Goal: Task Accomplishment & Management: Use online tool/utility

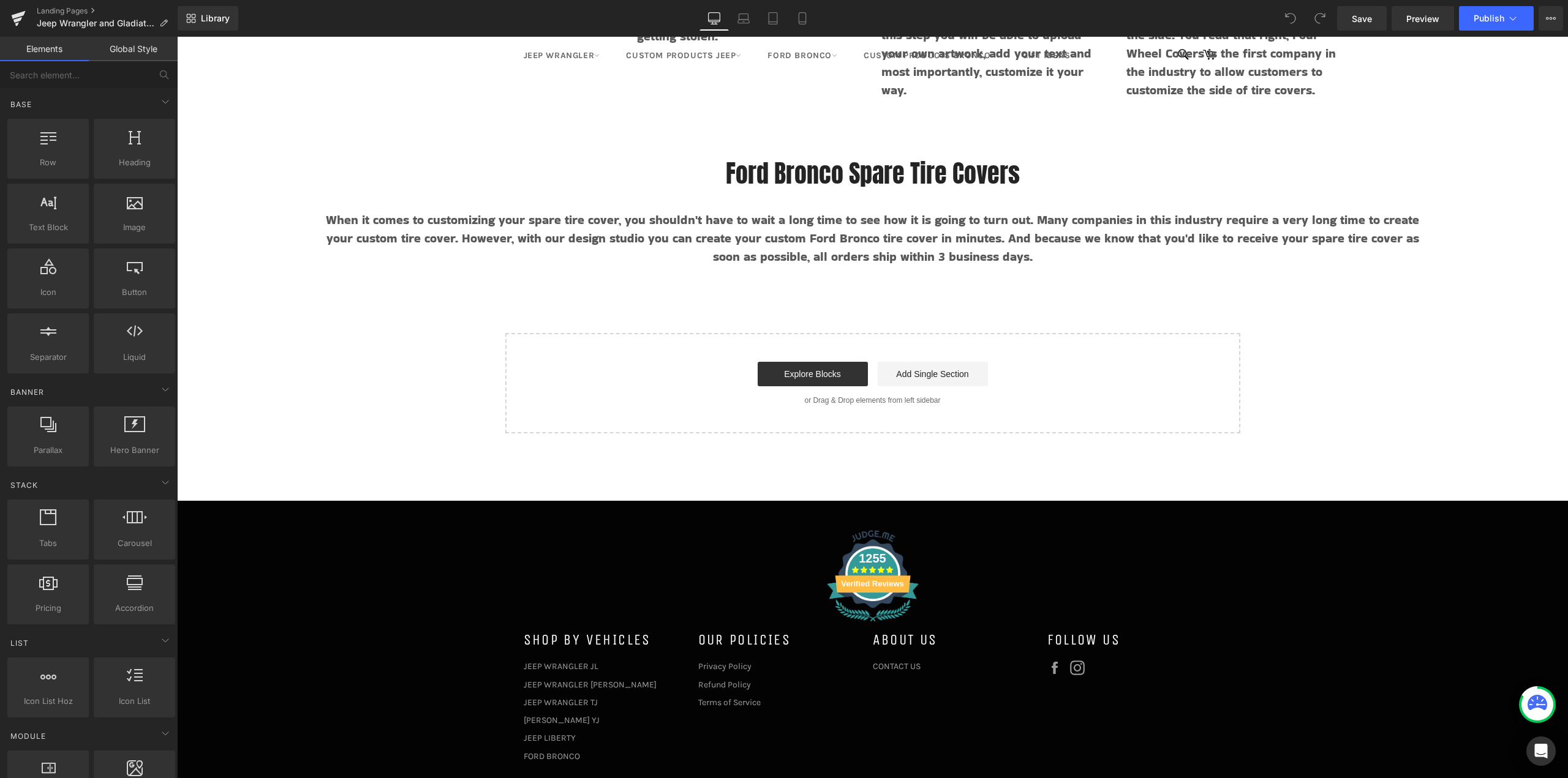
scroll to position [7356, 0]
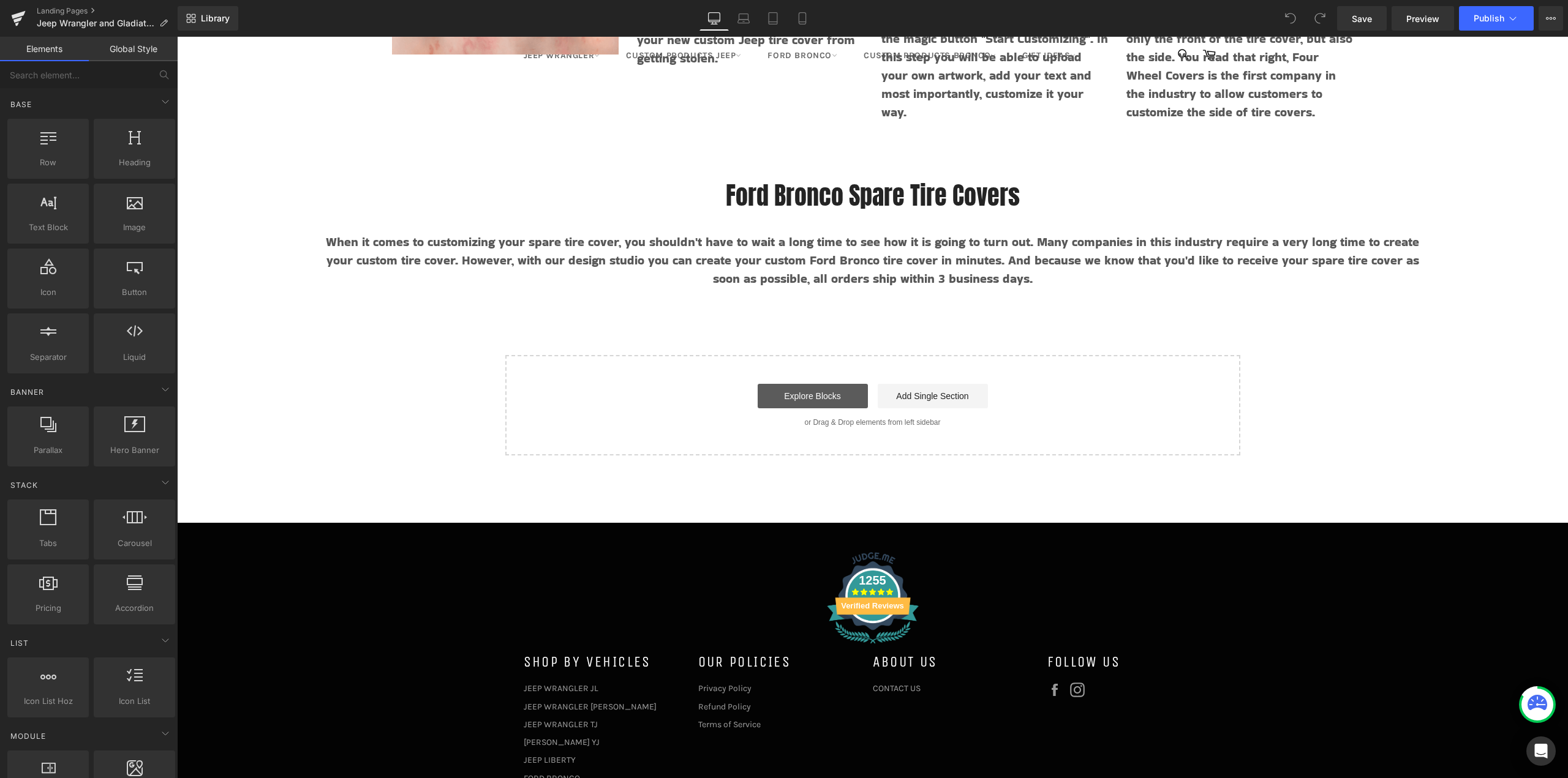
click at [824, 397] on link "Explore Blocks" at bounding box center [812, 396] width 110 height 24
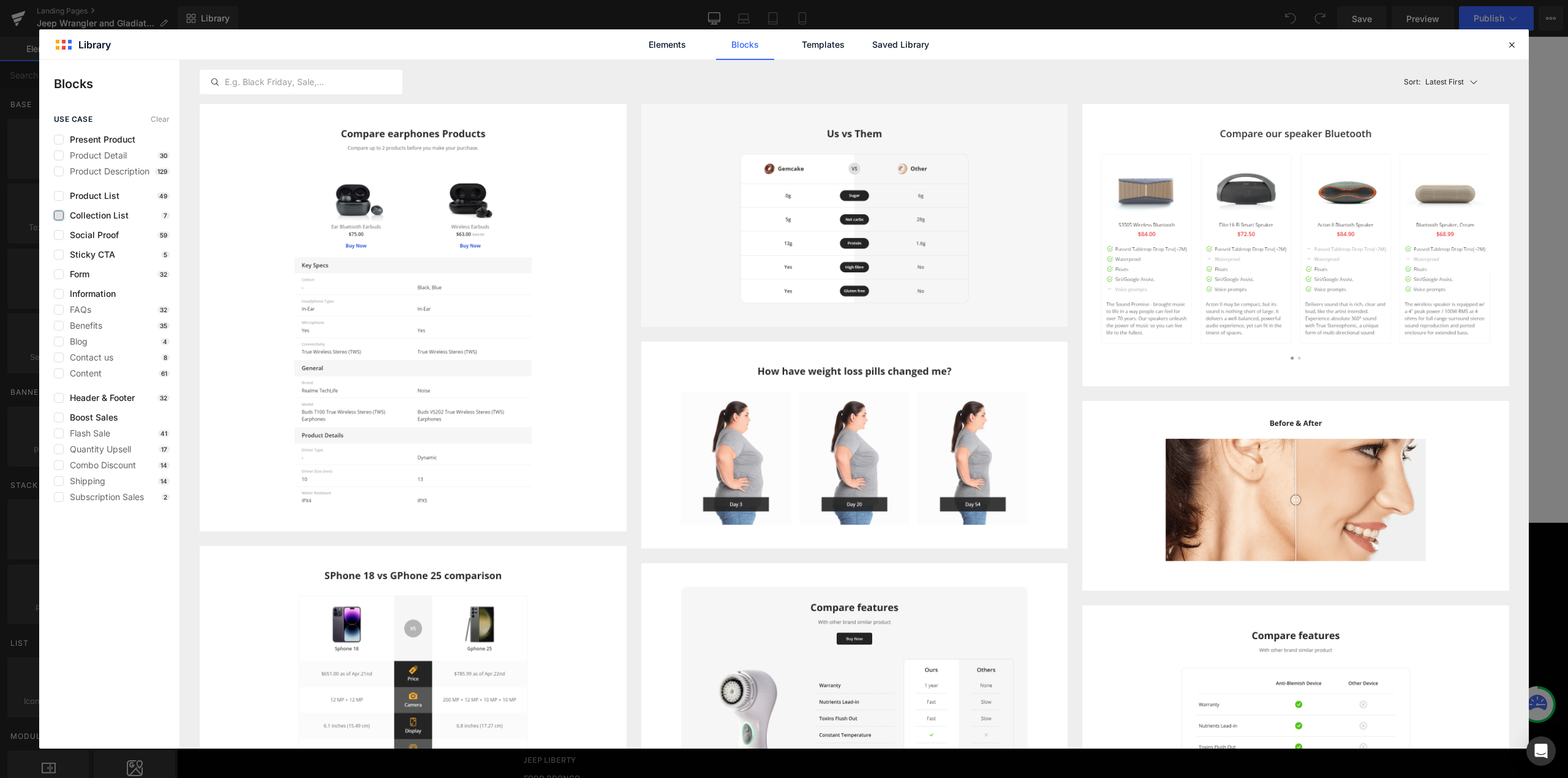
click at [54, 216] on label at bounding box center [58, 215] width 9 height 9
click at [59, 216] on input "checkbox" at bounding box center [59, 216] width 0 height 0
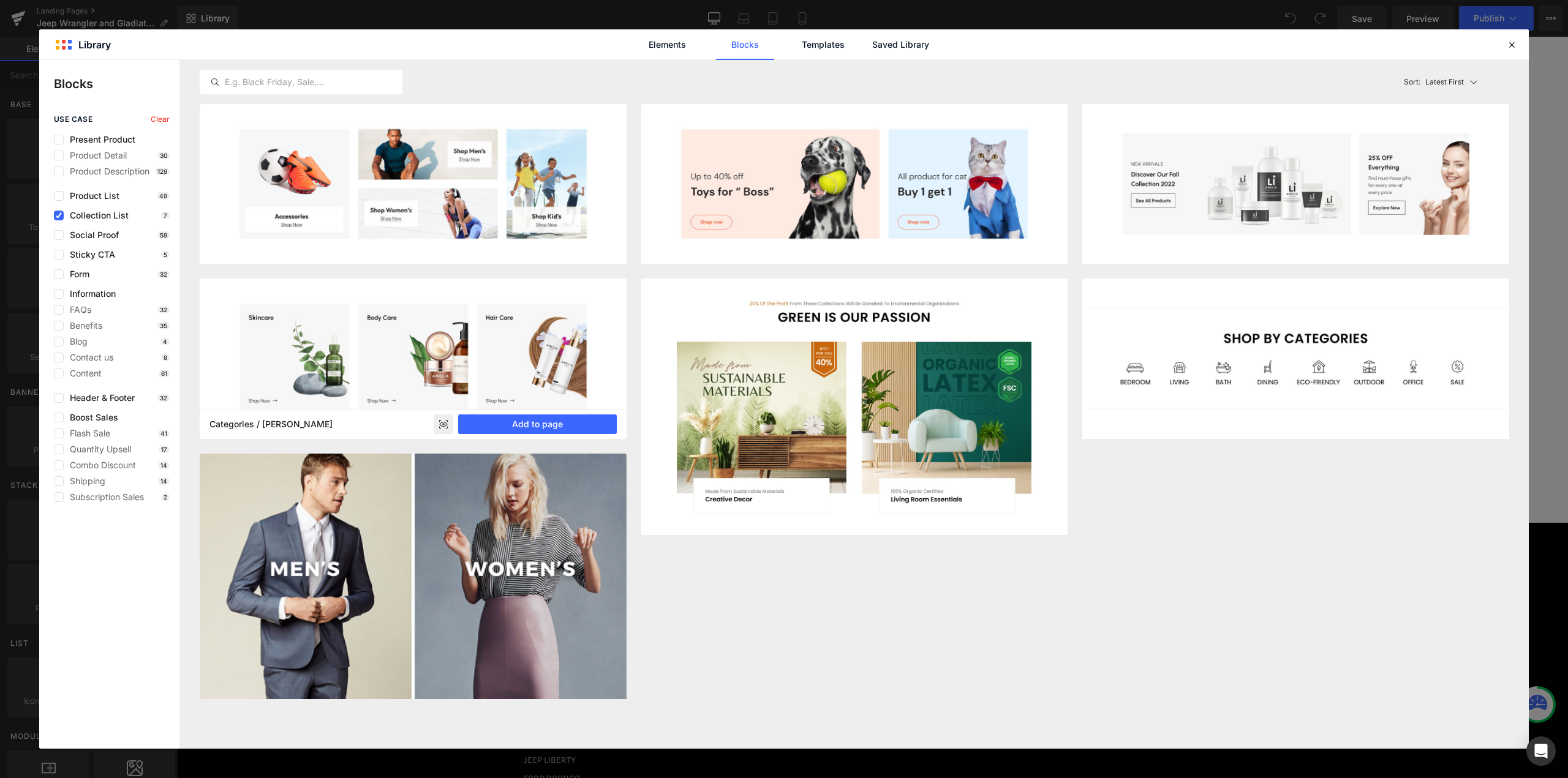
click at [479, 297] on img at bounding box center [413, 358] width 427 height 160
click at [440, 424] on rect at bounding box center [443, 424] width 20 height 20
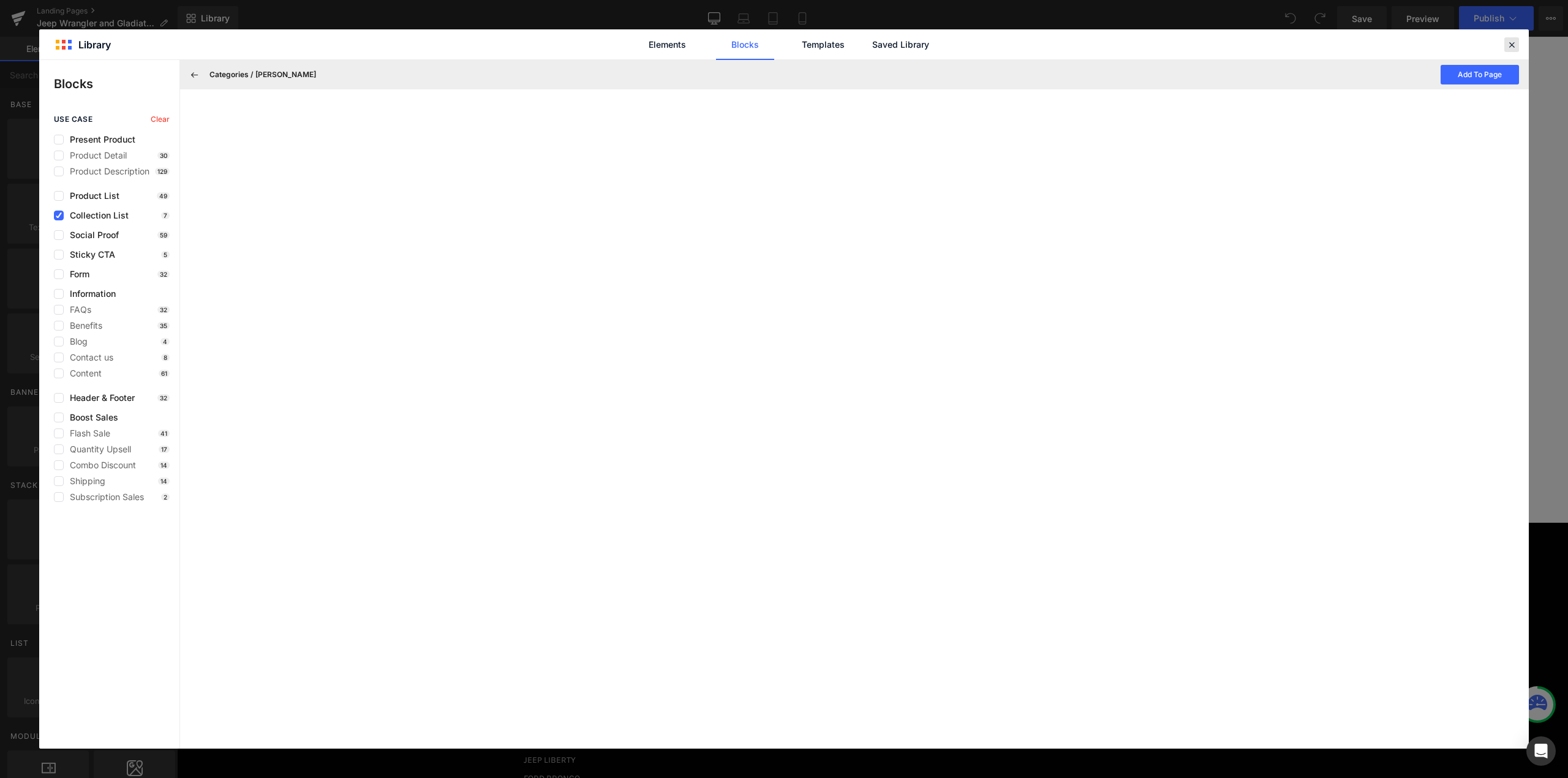
click at [1514, 46] on icon at bounding box center [1512, 45] width 11 height 11
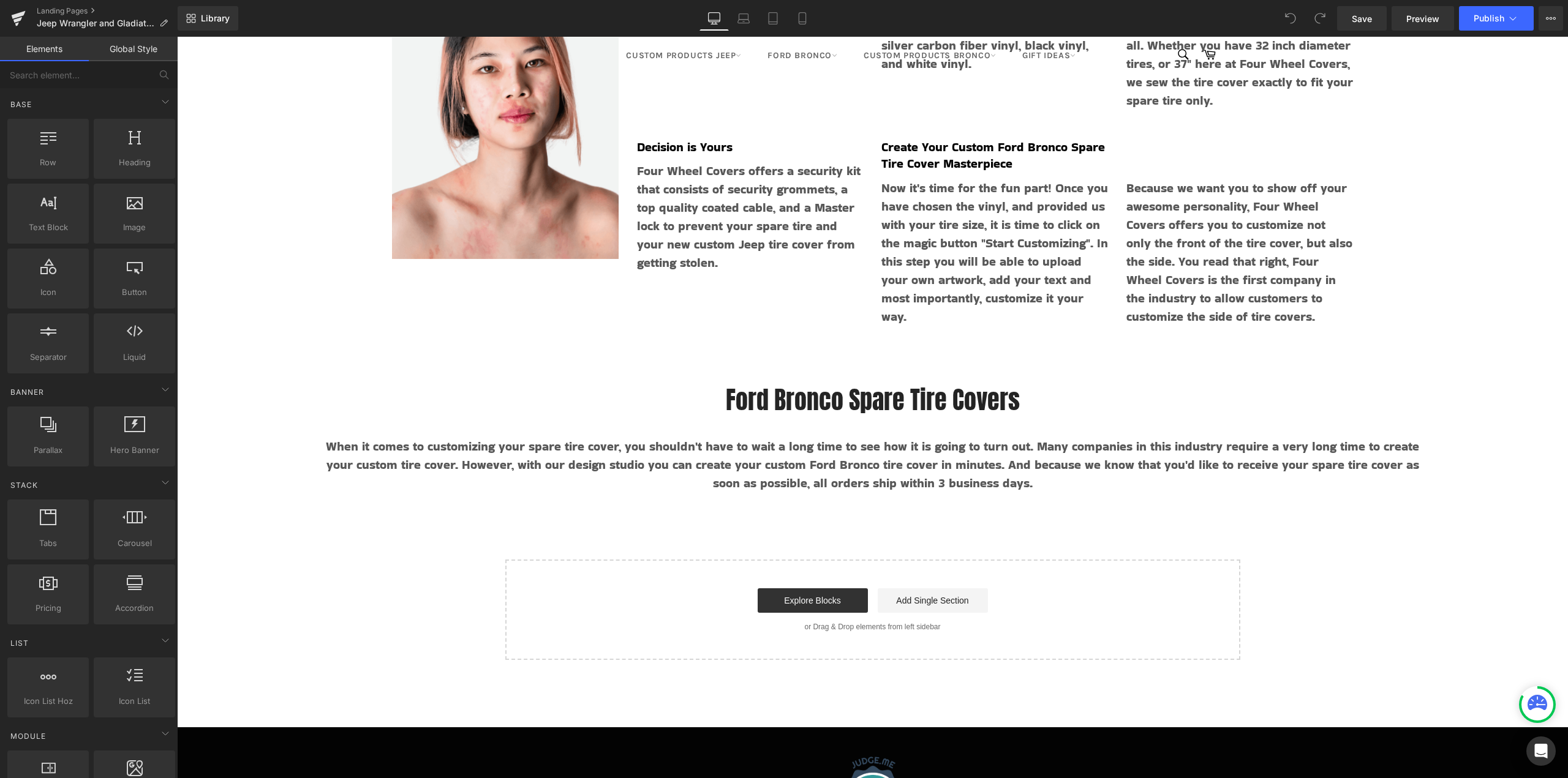
scroll to position [7295, 0]
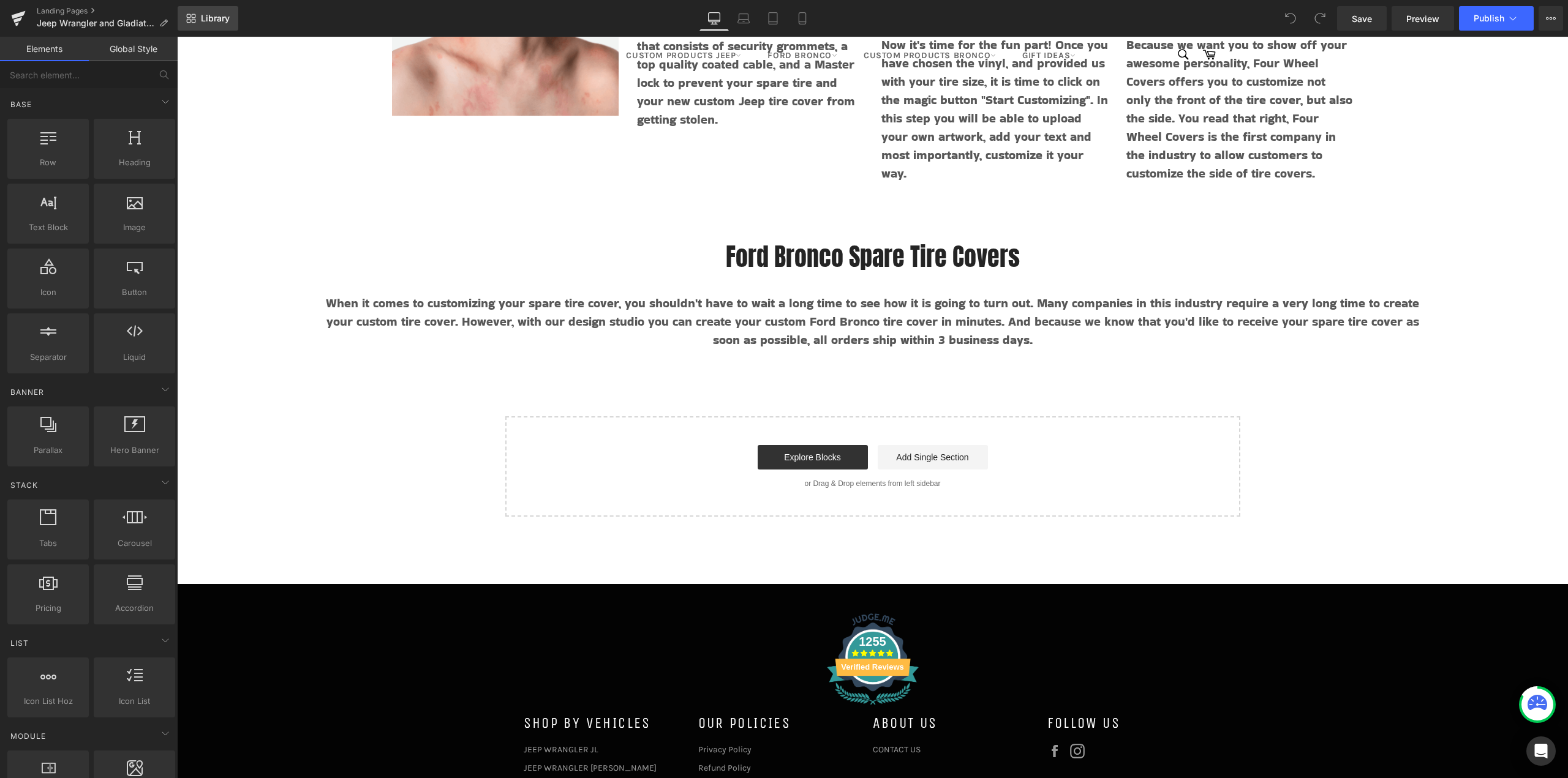
click at [212, 11] on link "Library" at bounding box center [208, 19] width 61 height 24
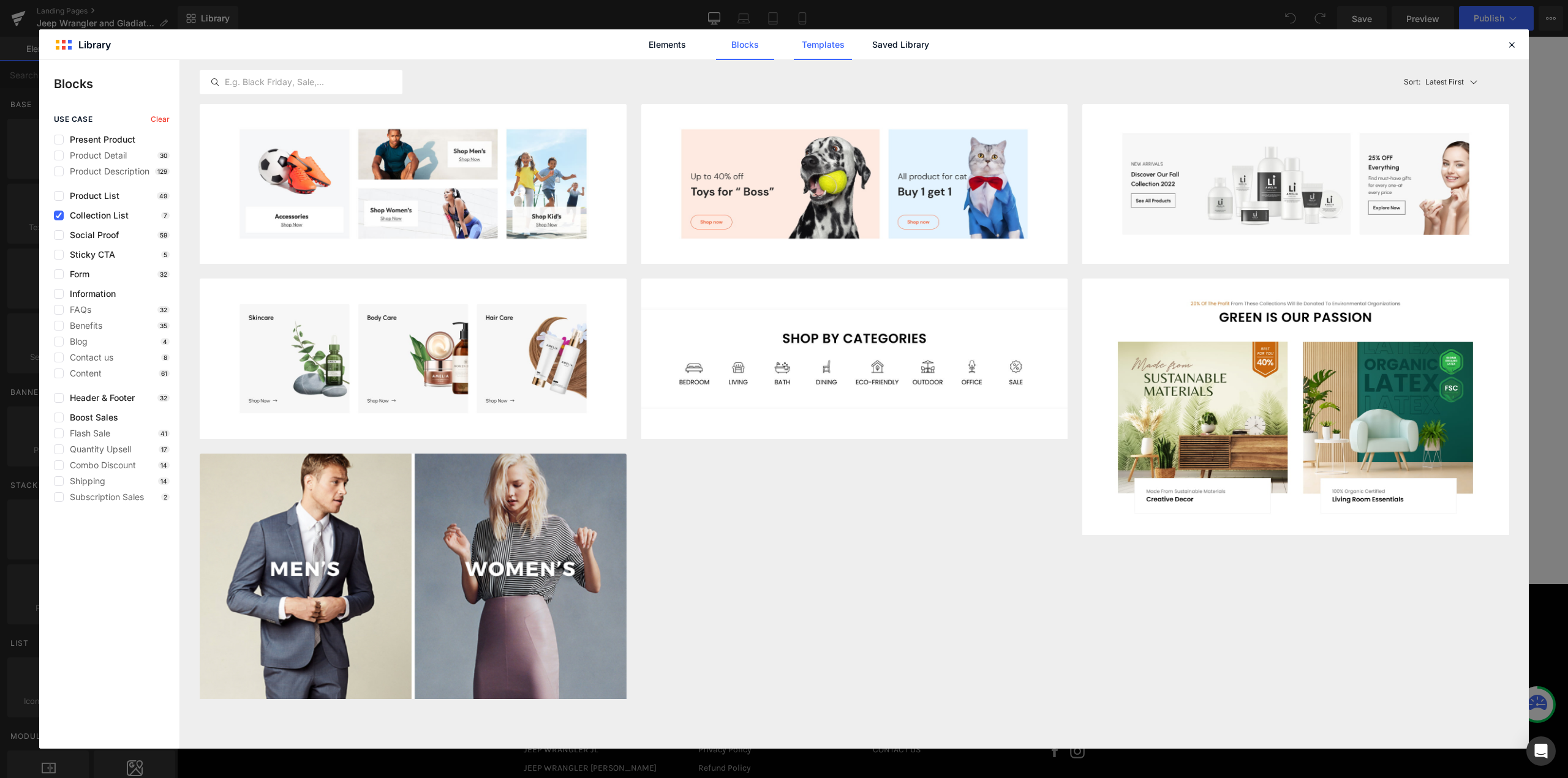
click at [835, 47] on link "Templates" at bounding box center [823, 44] width 58 height 31
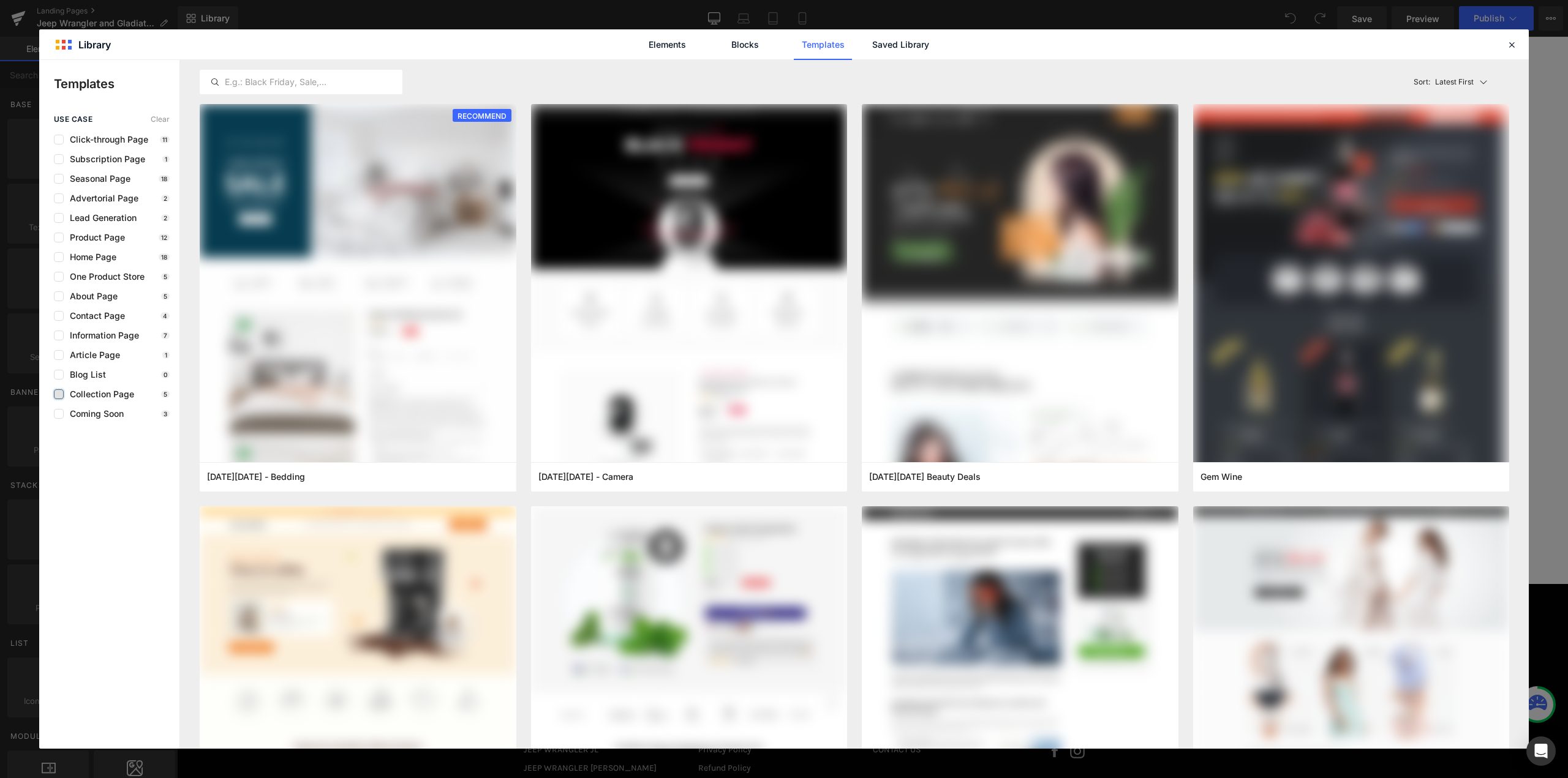
click at [61, 392] on label at bounding box center [58, 394] width 9 height 9
click at [59, 394] on input "checkbox" at bounding box center [59, 394] width 0 height 0
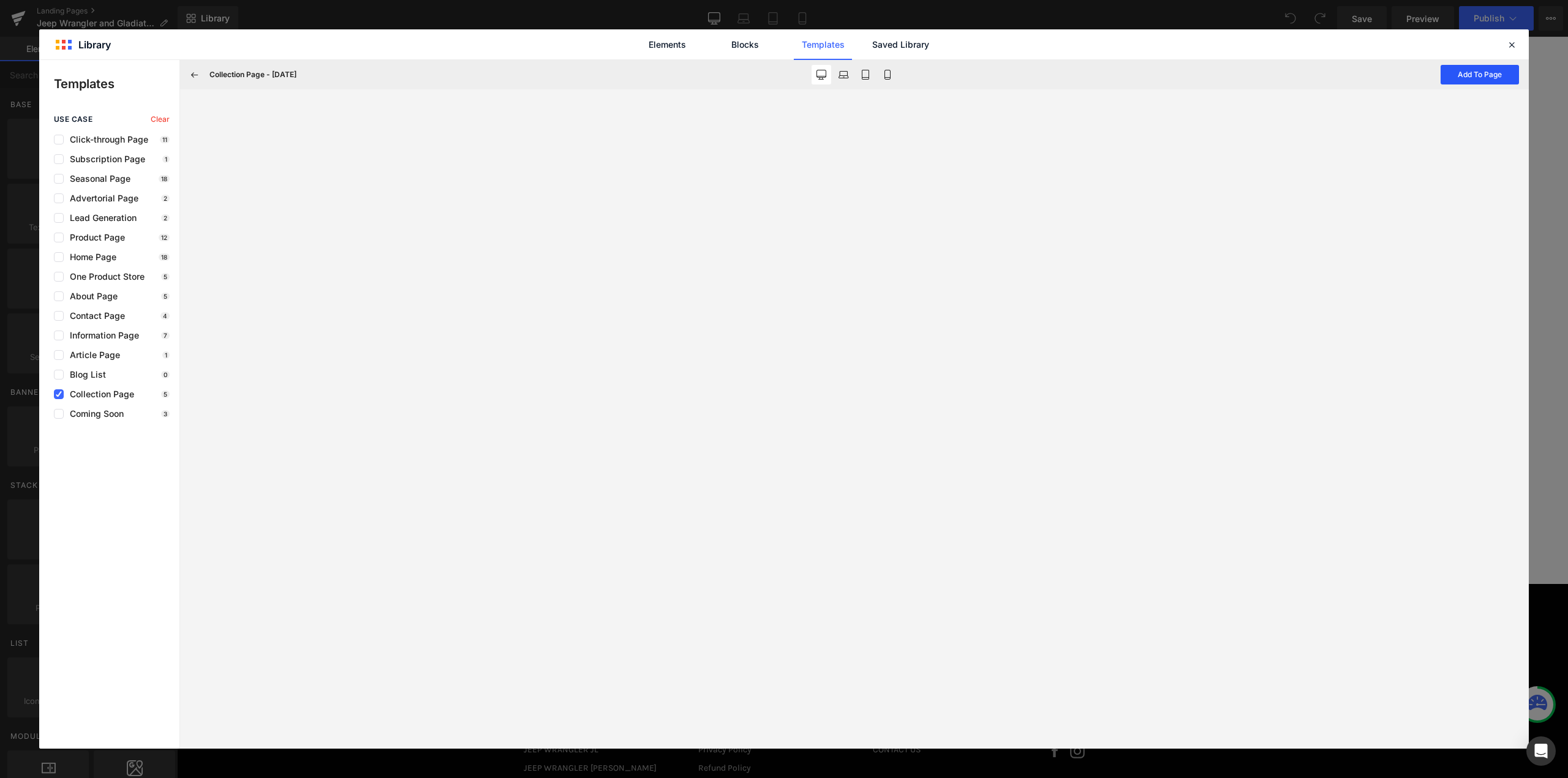
click at [1471, 75] on button "Add To Page" at bounding box center [1481, 74] width 79 height 20
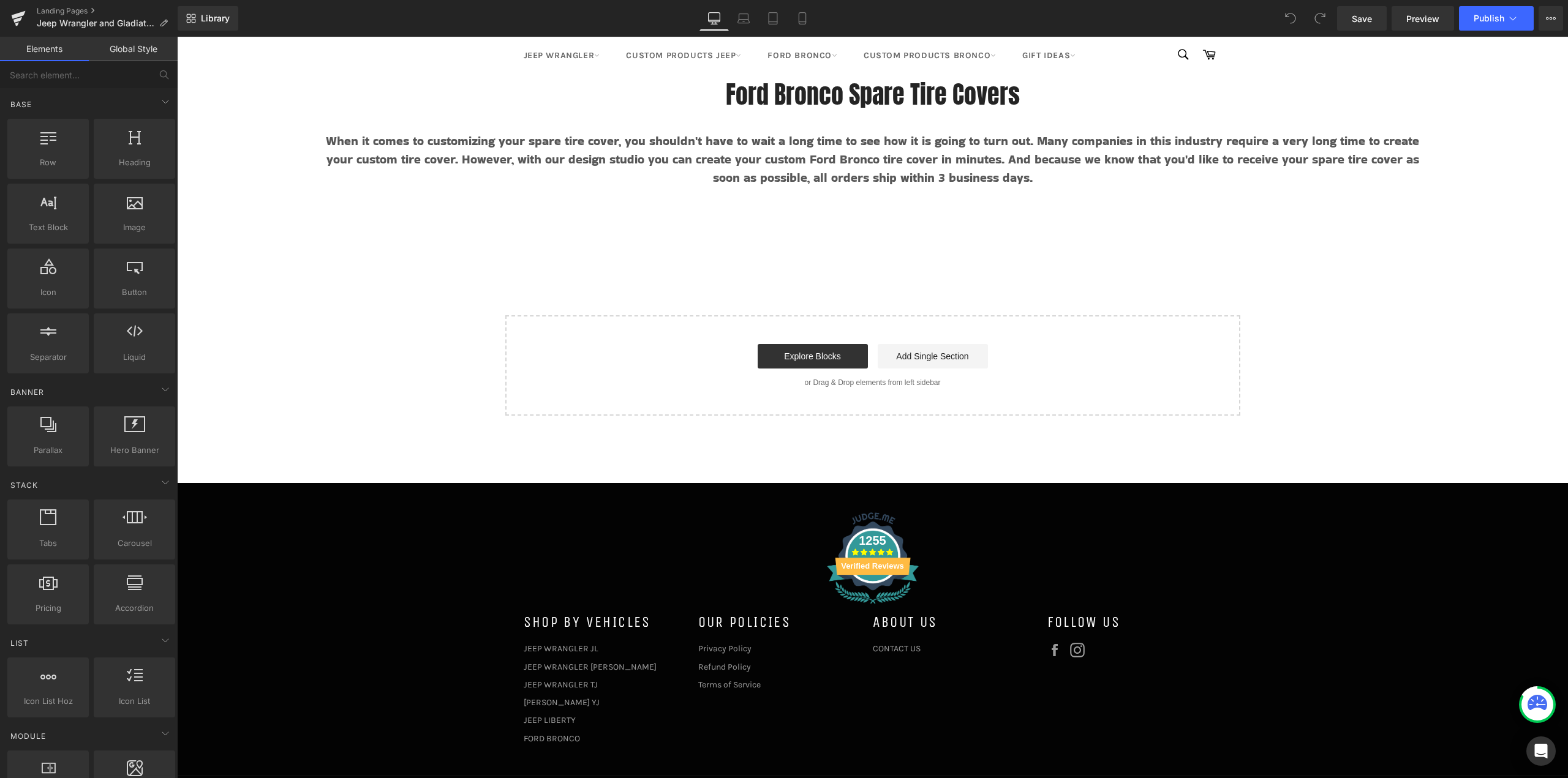
scroll to position [7479, 0]
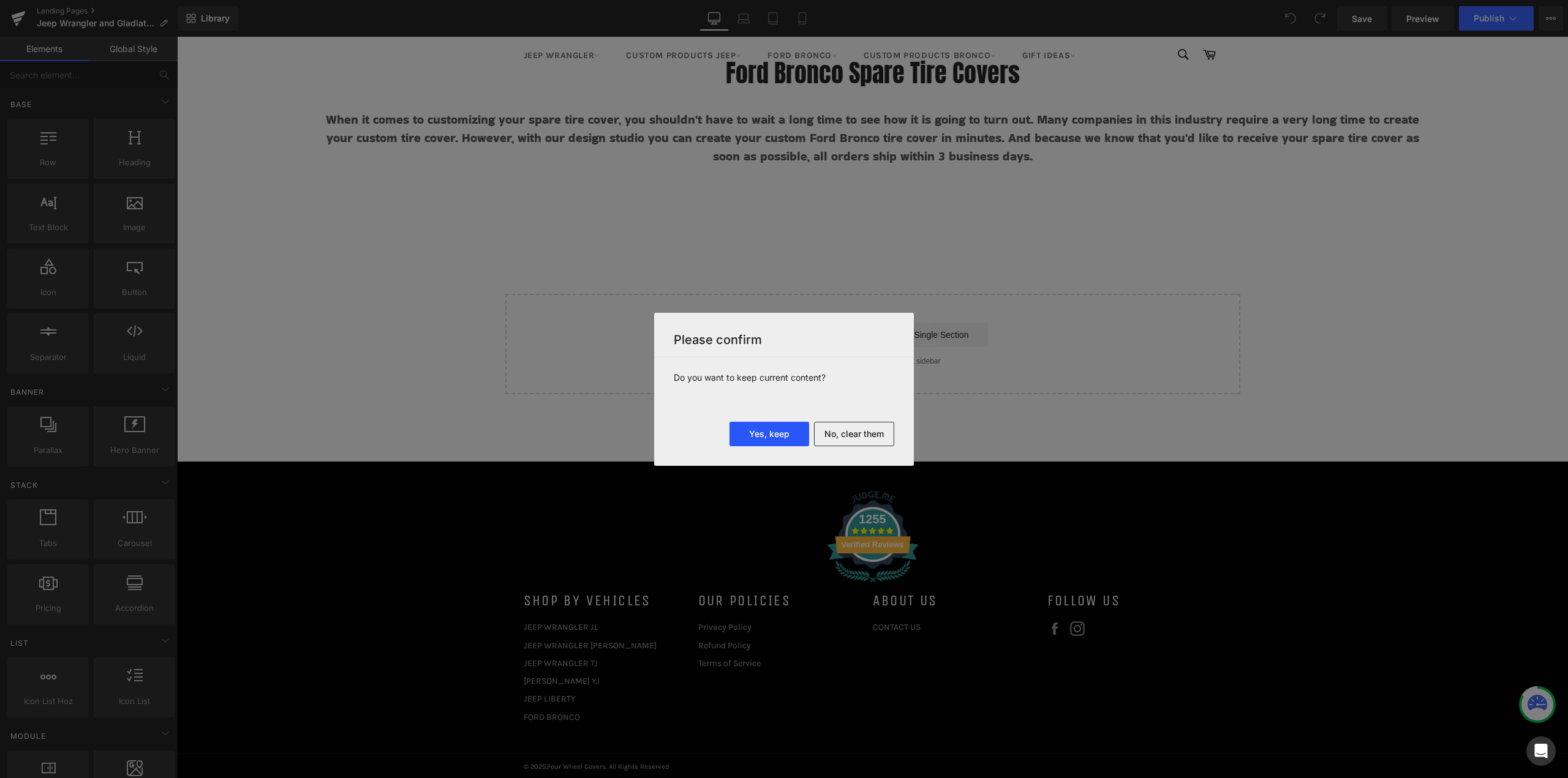
click at [774, 438] on button "Yes, keep" at bounding box center [769, 435] width 80 height 24
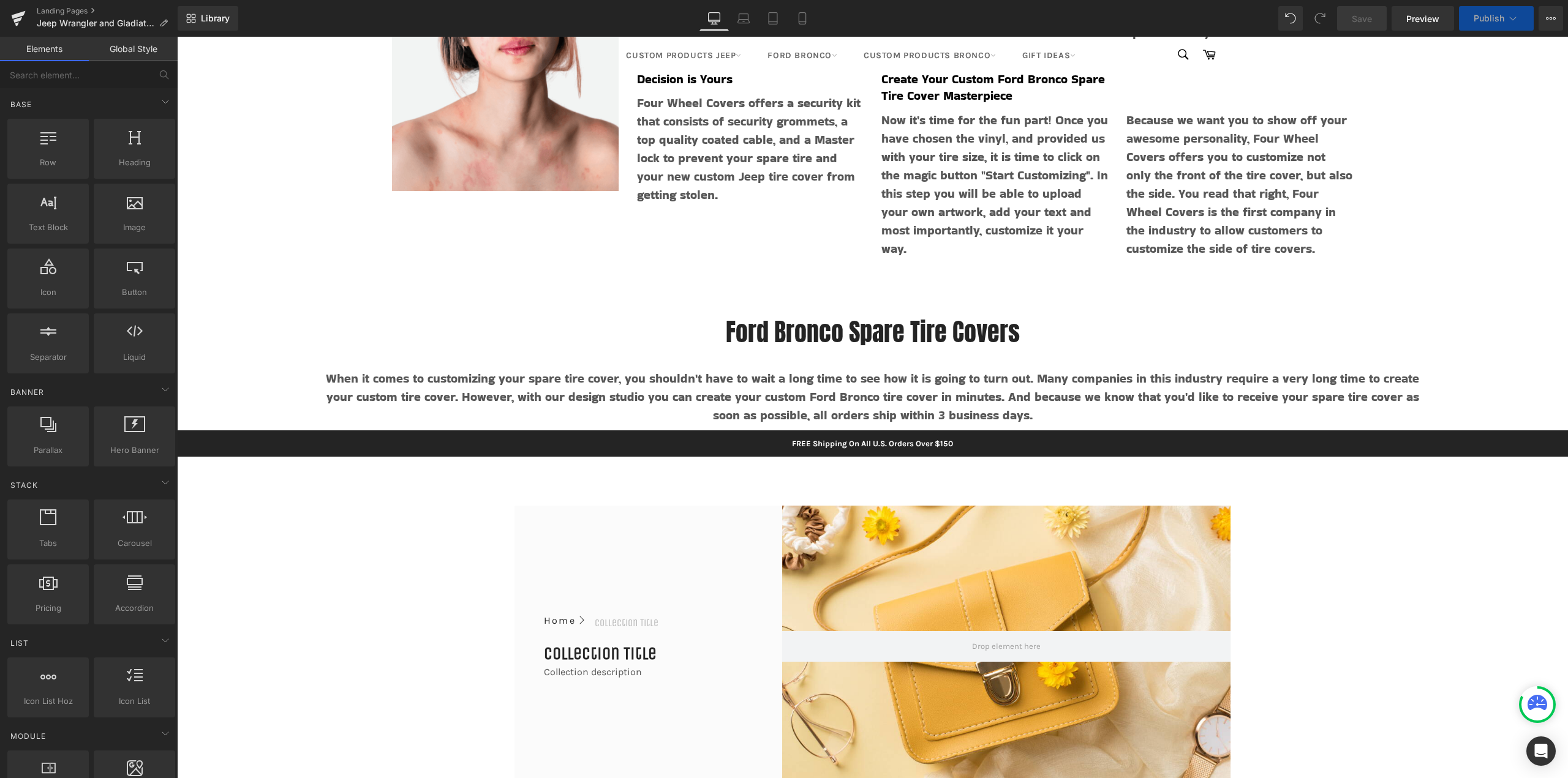
scroll to position [7234, 0]
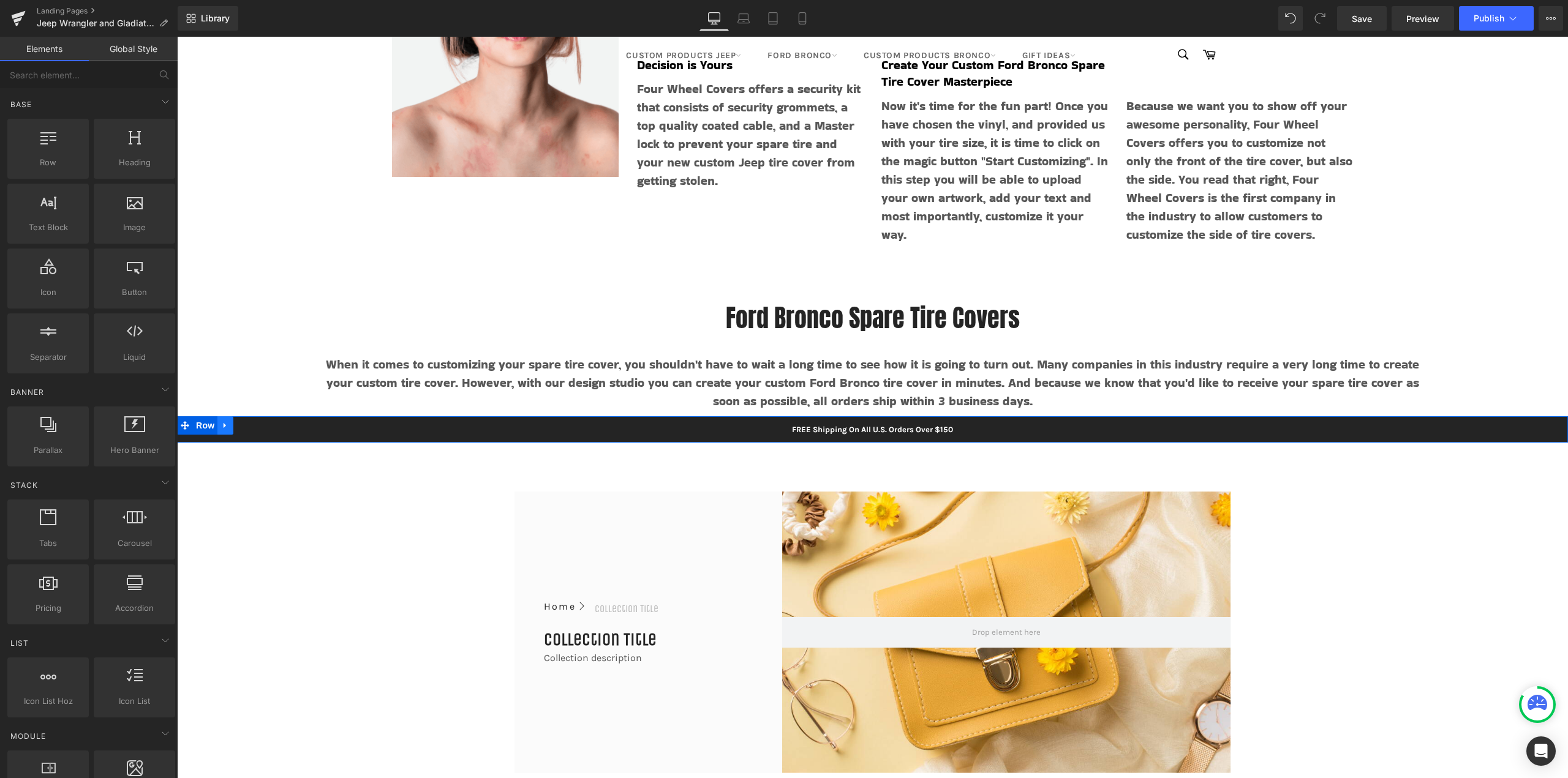
click at [222, 425] on icon at bounding box center [225, 425] width 8 height 9
click at [257, 425] on icon at bounding box center [256, 425] width 8 height 8
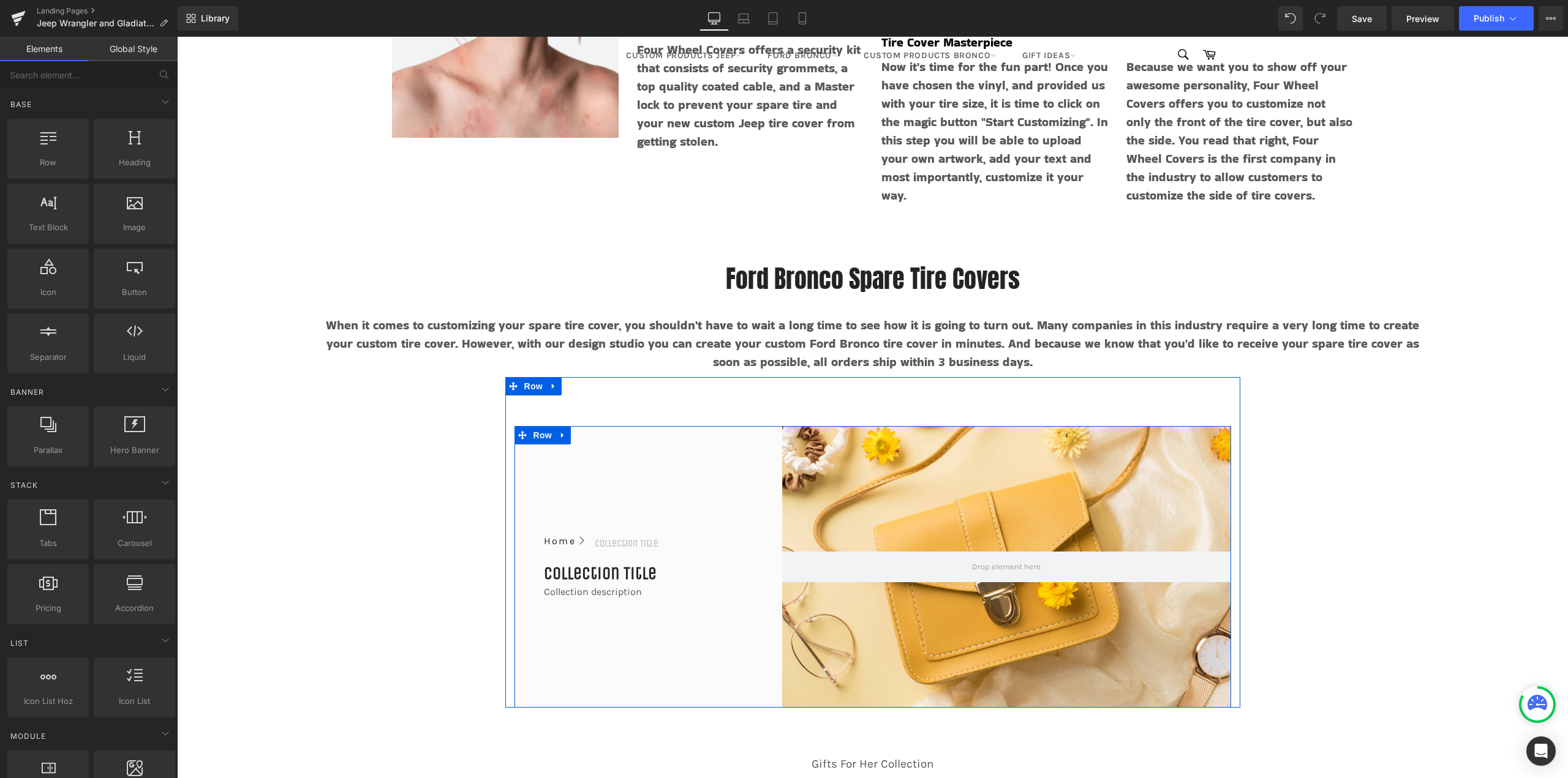
scroll to position [7295, 0]
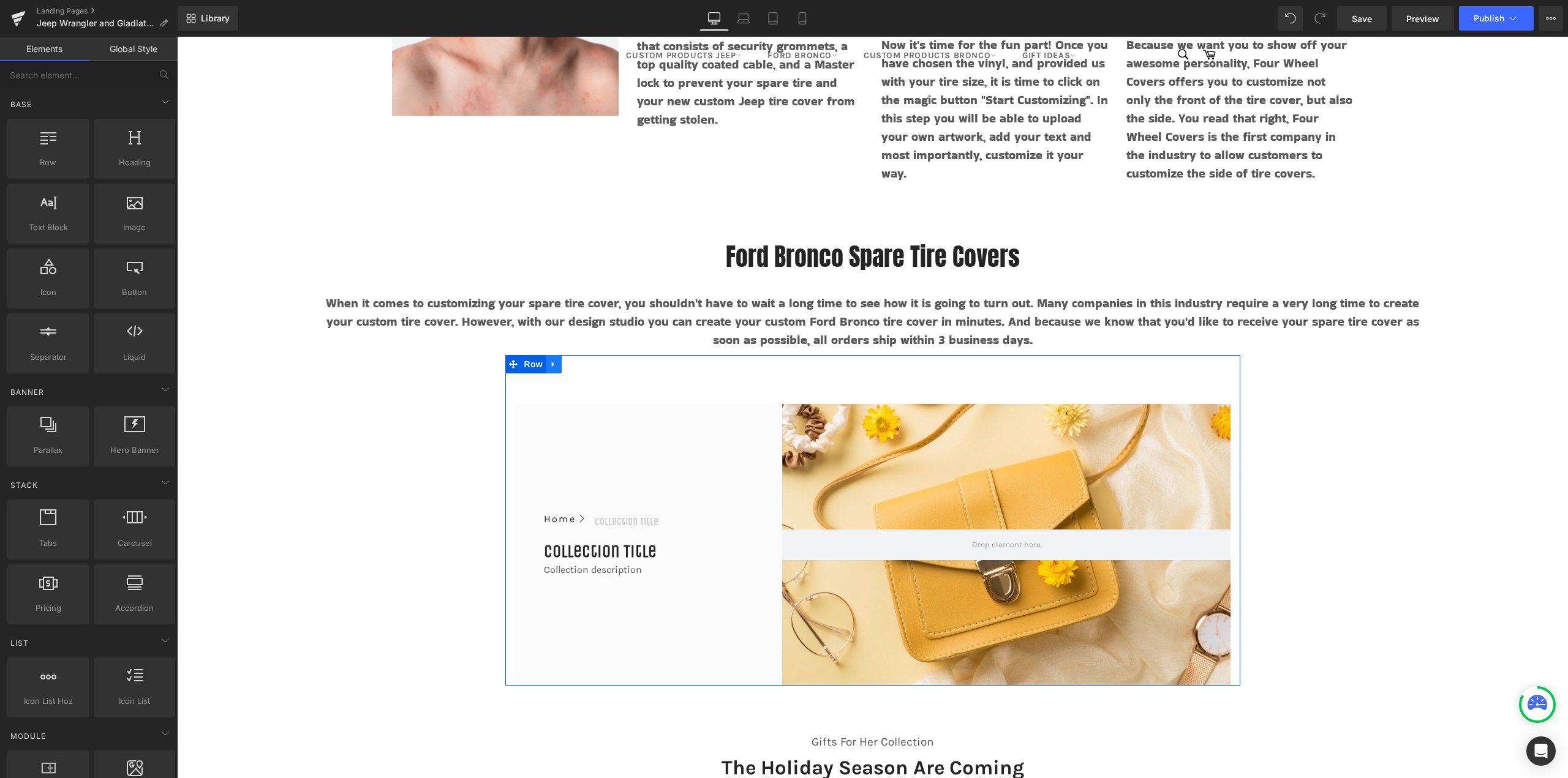
click at [552, 365] on icon at bounding box center [553, 365] width 3 height 6
click at [583, 363] on icon at bounding box center [585, 364] width 8 height 9
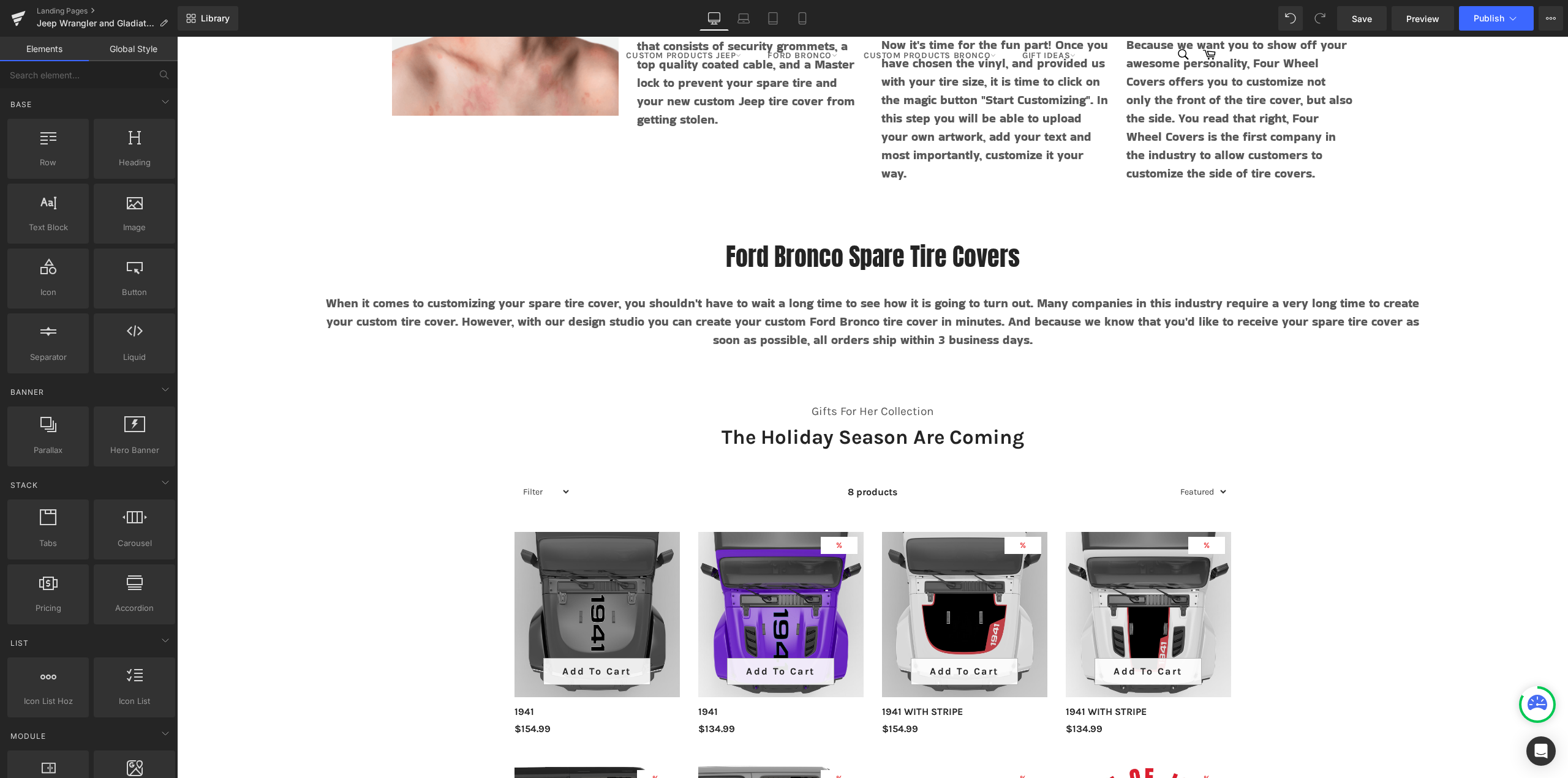
scroll to position [10529, 1382]
click at [223, 364] on icon at bounding box center [224, 365] width 3 height 6
click at [256, 366] on icon at bounding box center [256, 364] width 8 height 8
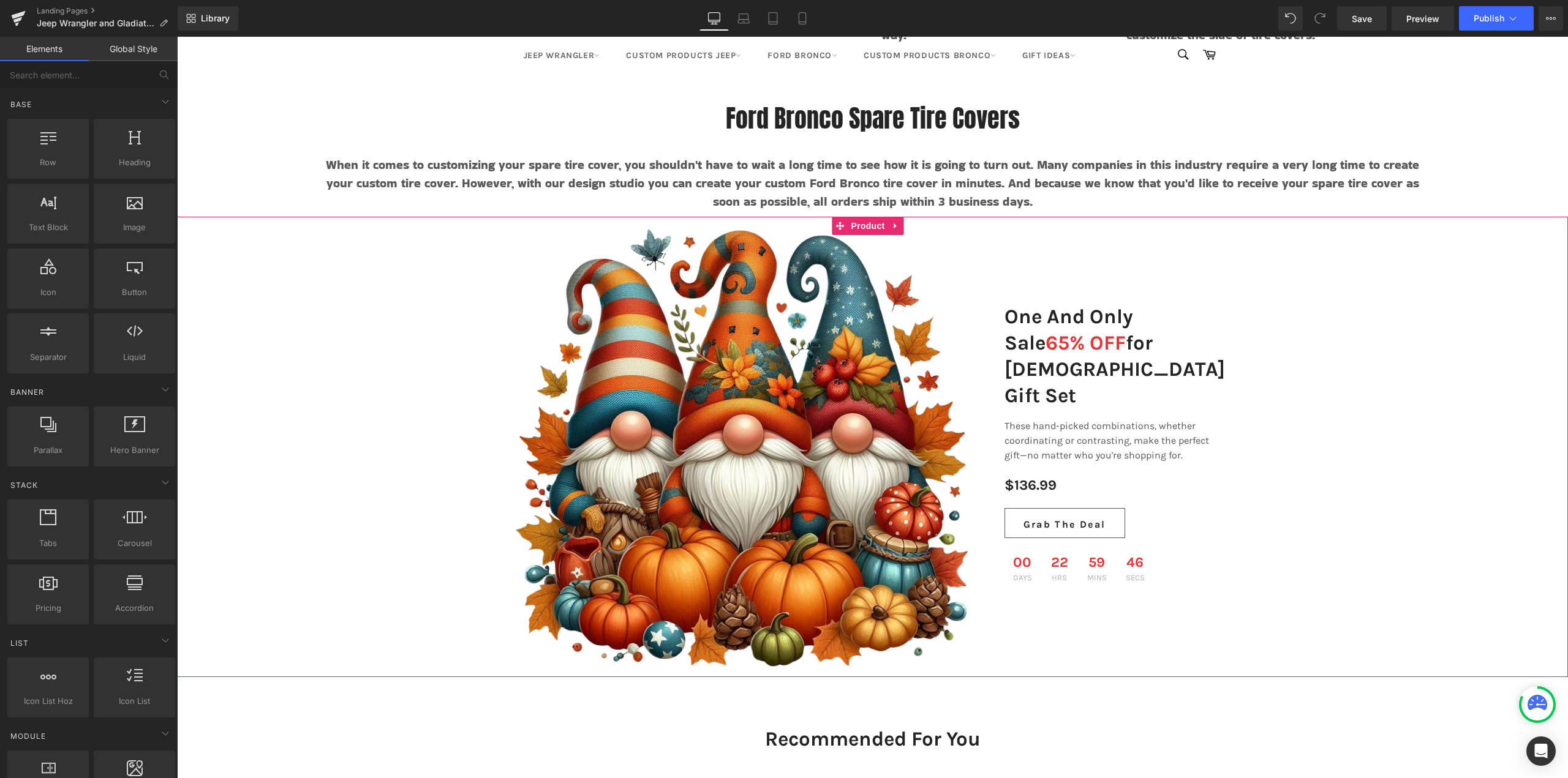
scroll to position [7479, 0]
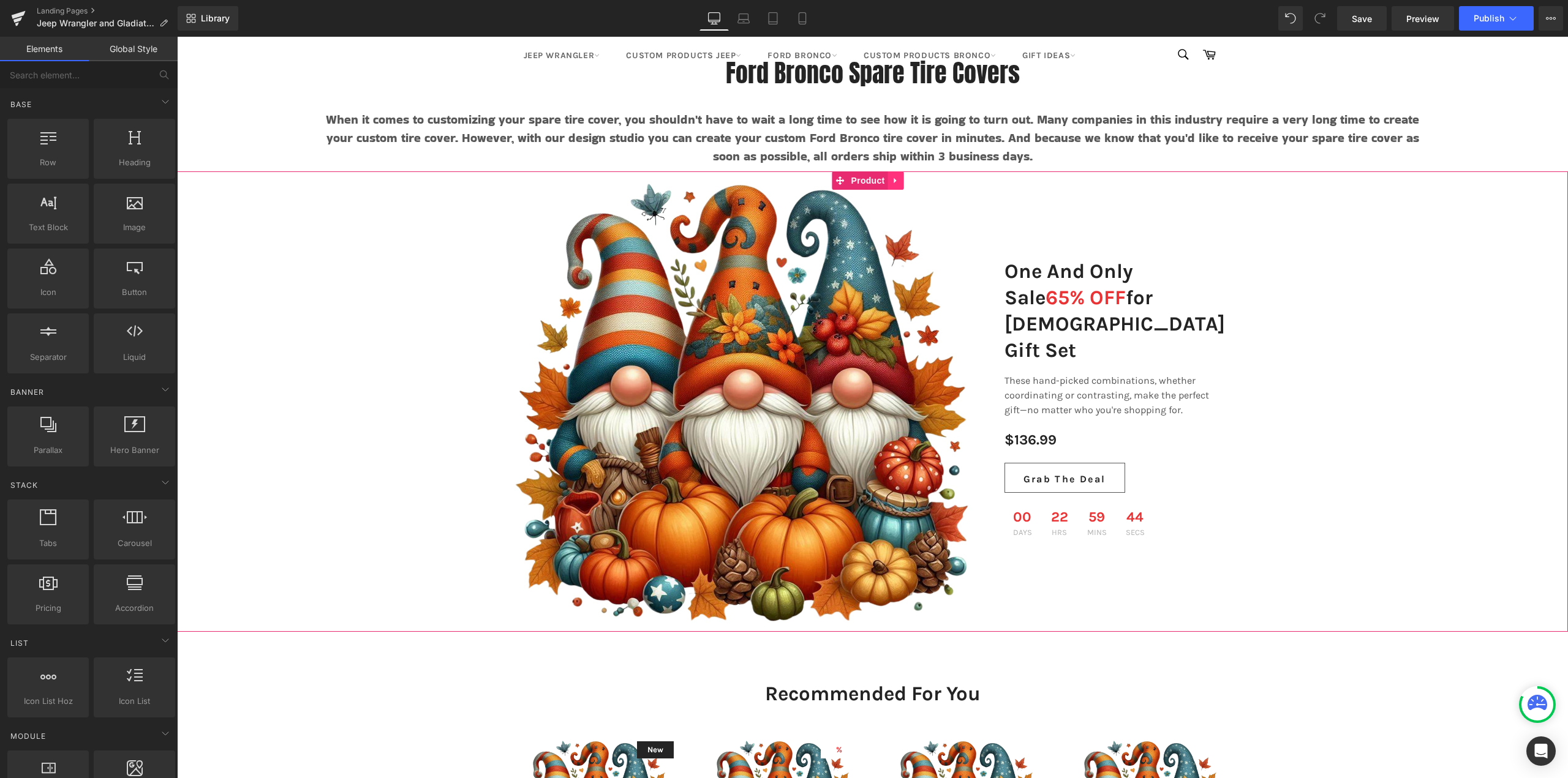
click at [899, 182] on icon at bounding box center [896, 180] width 8 height 9
click at [905, 182] on icon at bounding box center [904, 180] width 8 height 8
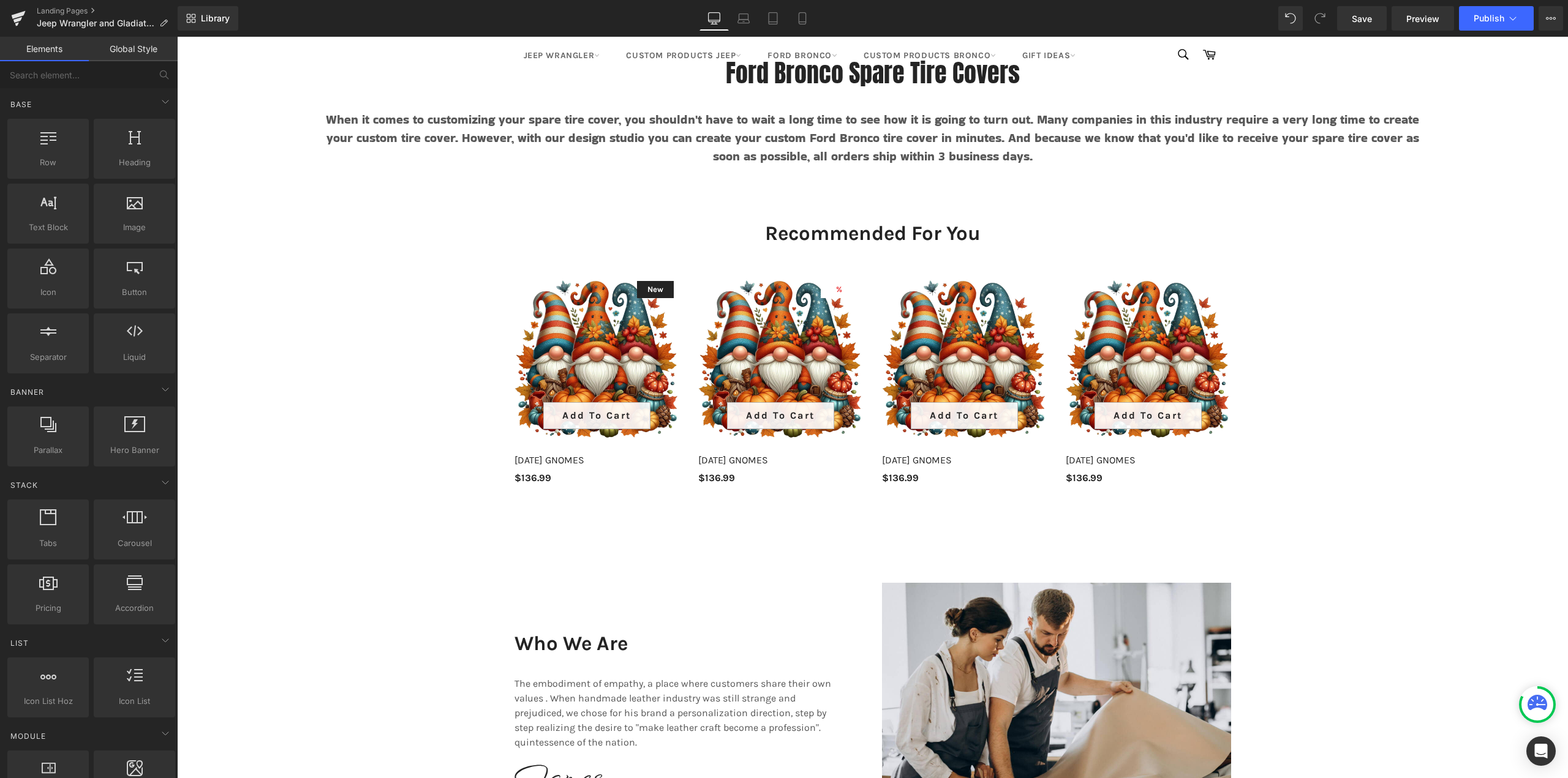
scroll to position [9342, 1382]
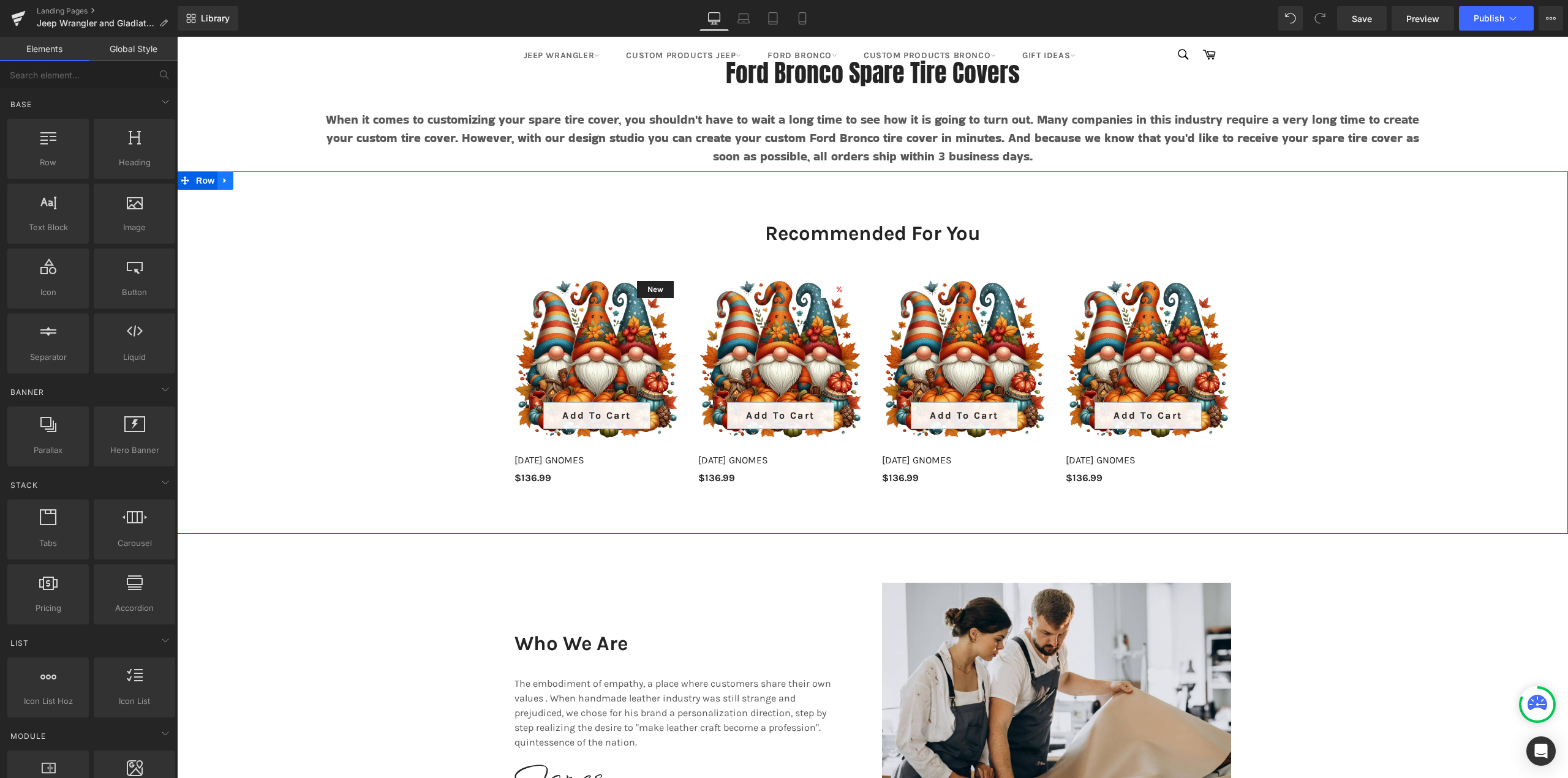
click at [222, 177] on icon at bounding box center [225, 180] width 8 height 9
click at [254, 184] on icon at bounding box center [256, 180] width 8 height 8
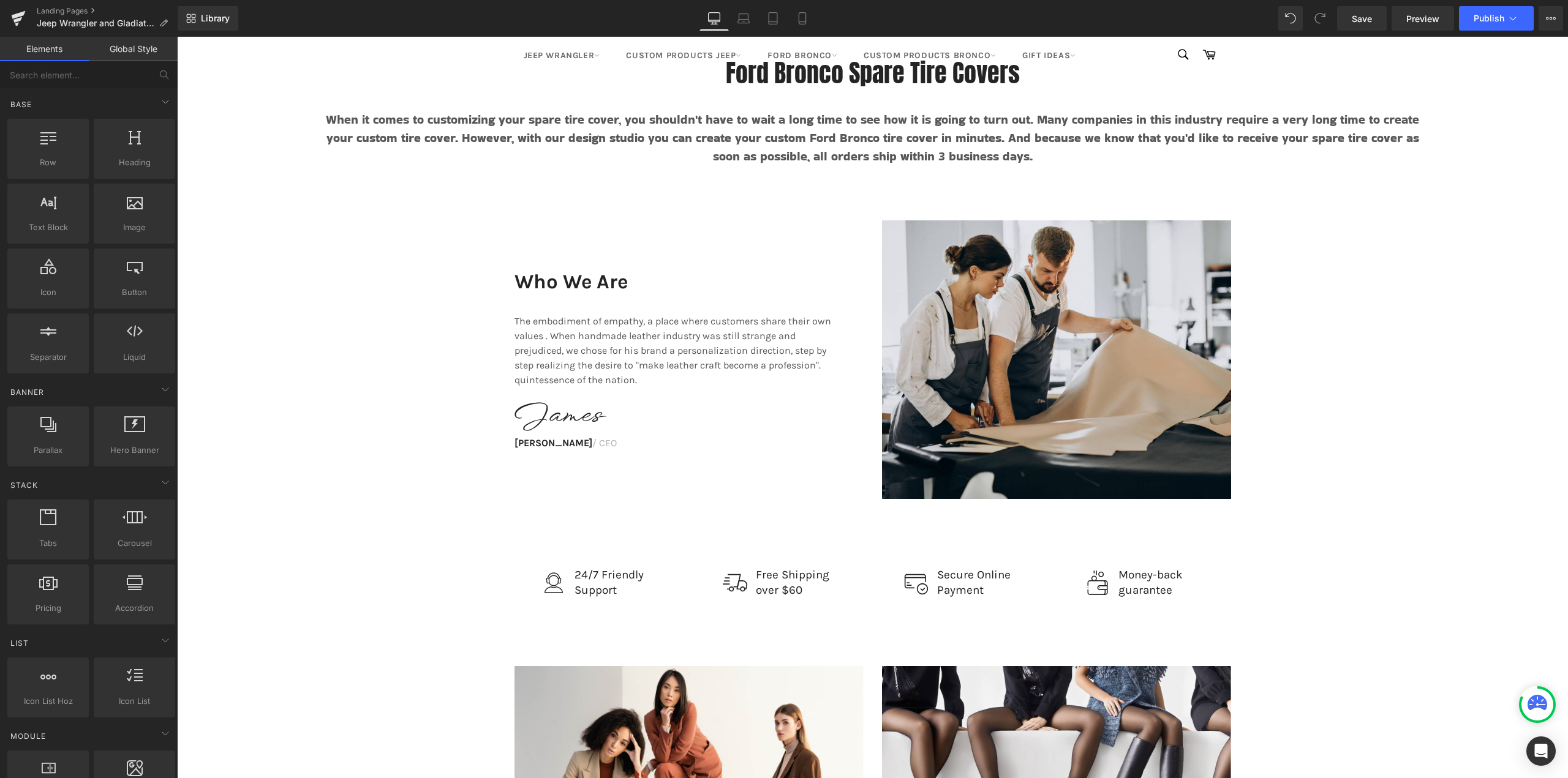
scroll to position [8979, 1382]
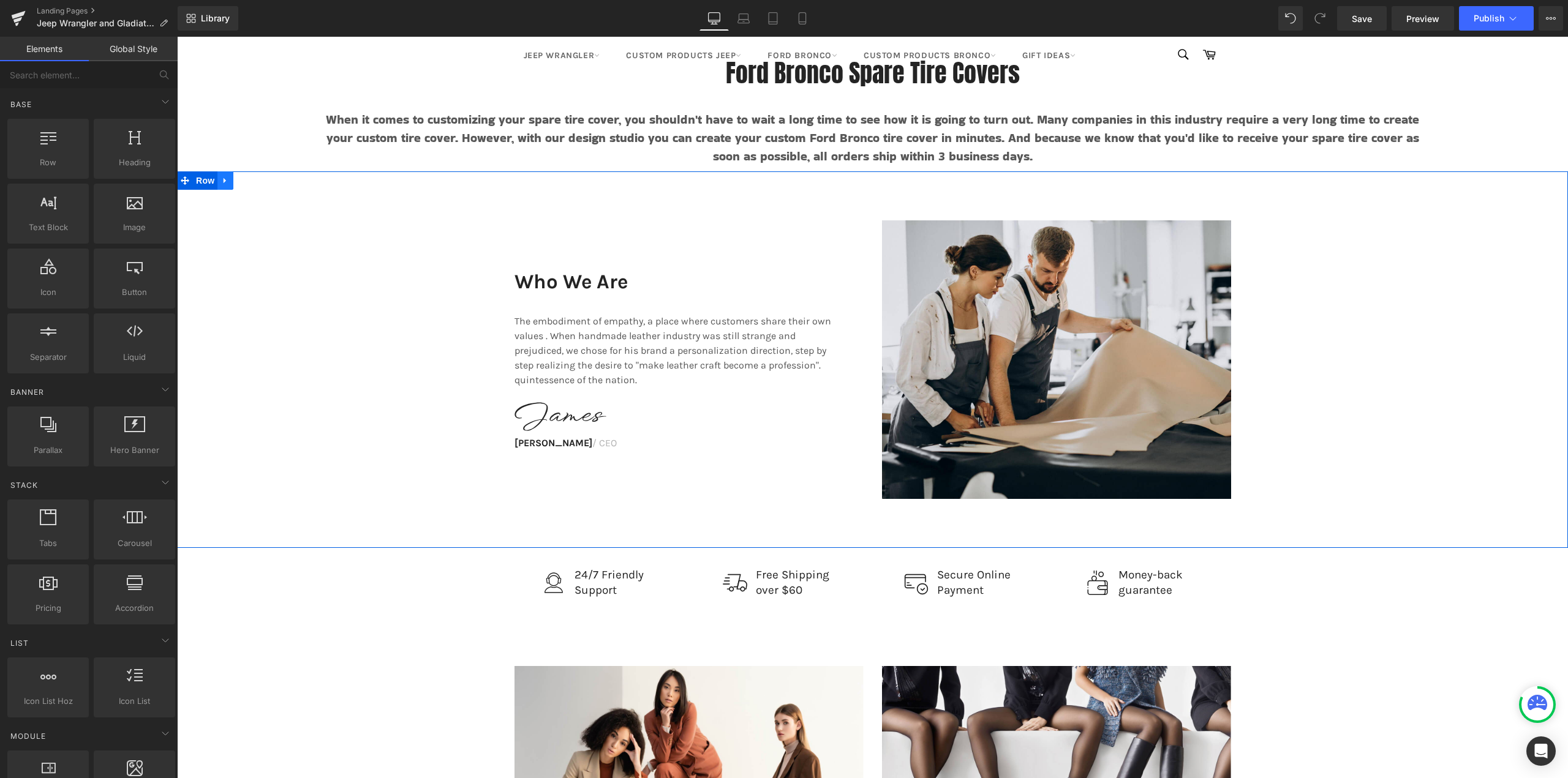
click at [223, 180] on icon at bounding box center [224, 181] width 3 height 6
click at [254, 178] on icon at bounding box center [256, 180] width 8 height 8
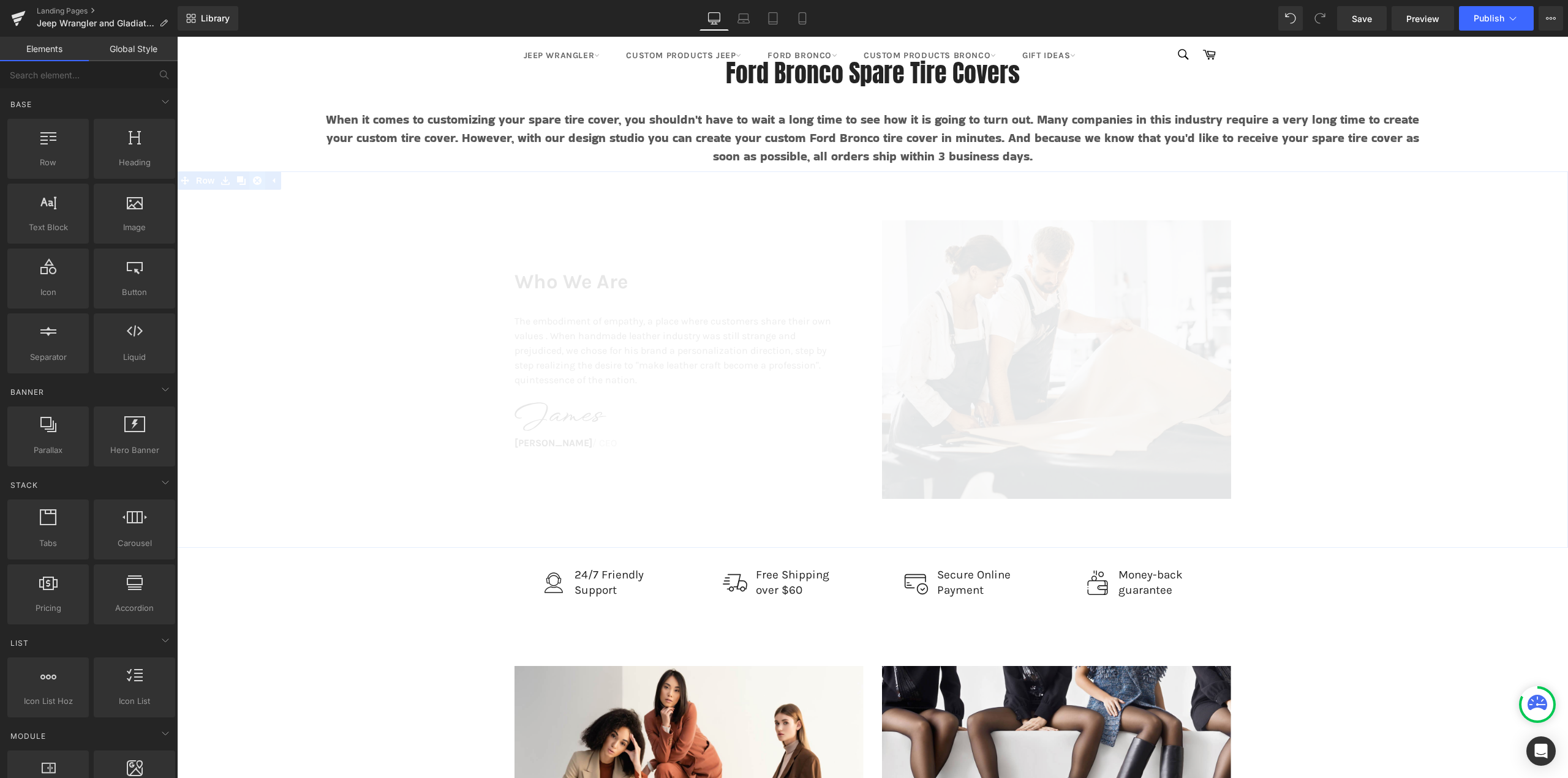
scroll to position [8602, 1382]
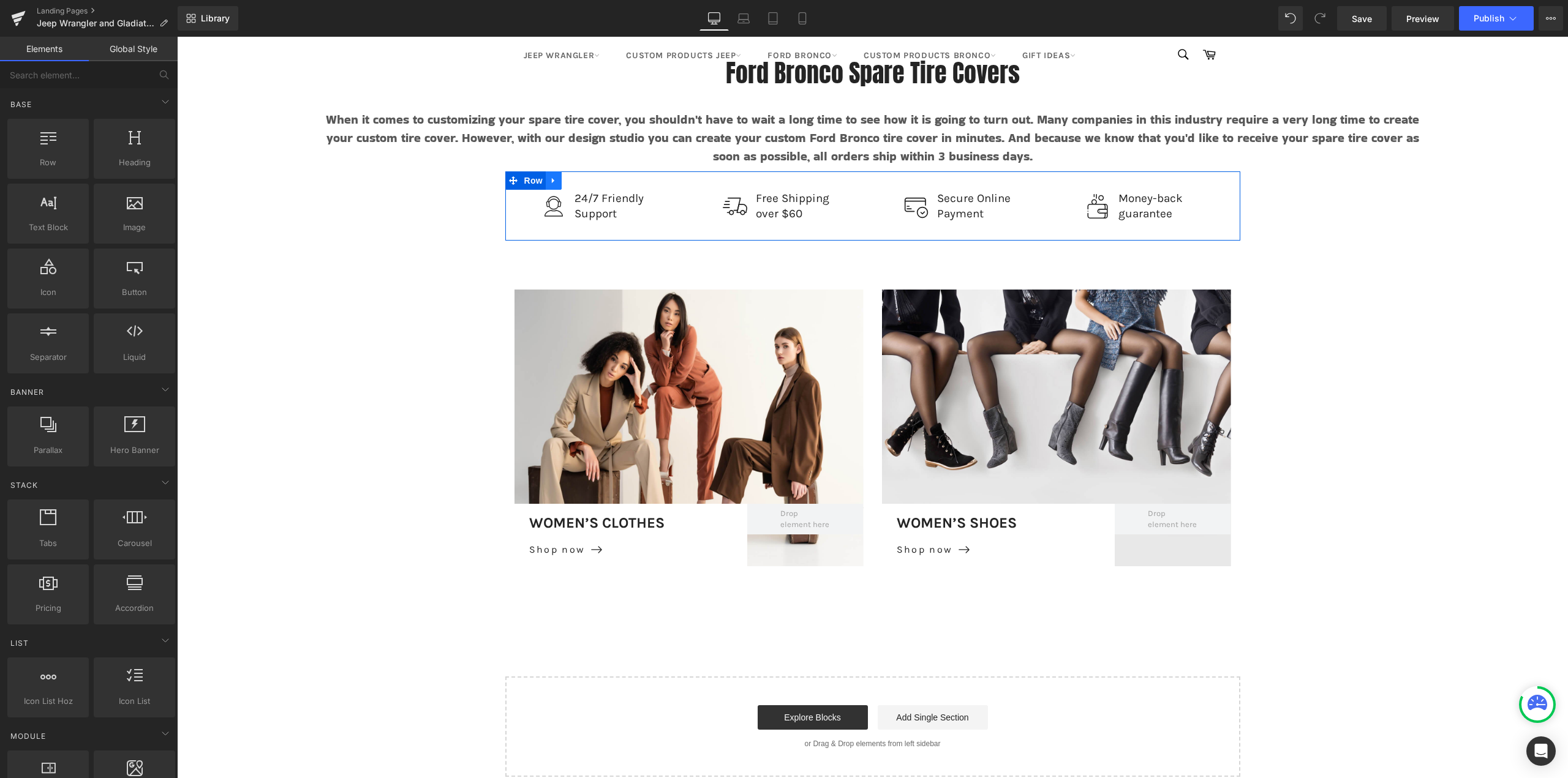
click at [551, 184] on icon at bounding box center [553, 180] width 8 height 9
click at [579, 186] on link at bounding box center [585, 181] width 16 height 19
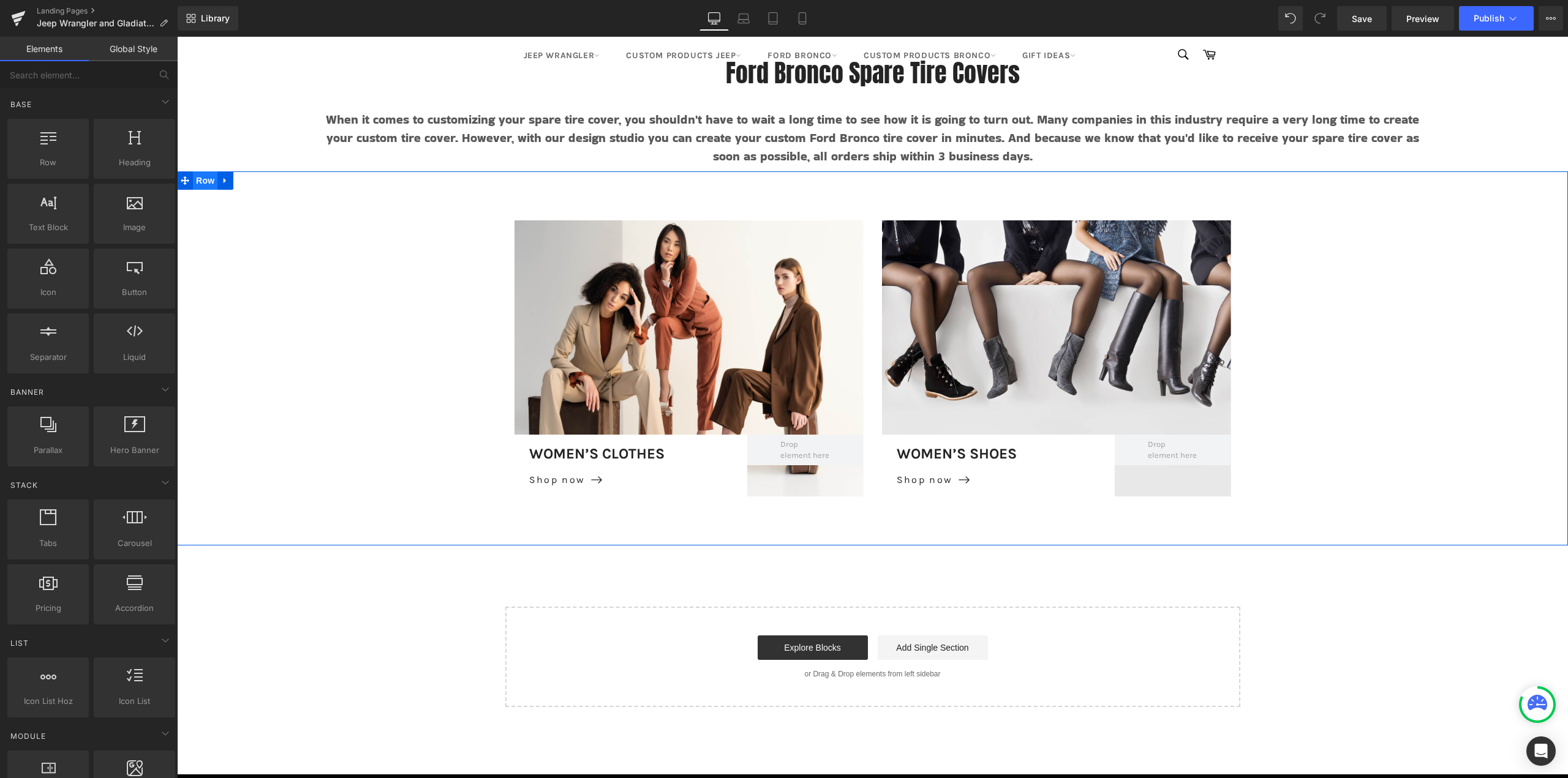
click at [206, 177] on span "Row" at bounding box center [206, 181] width 24 height 19
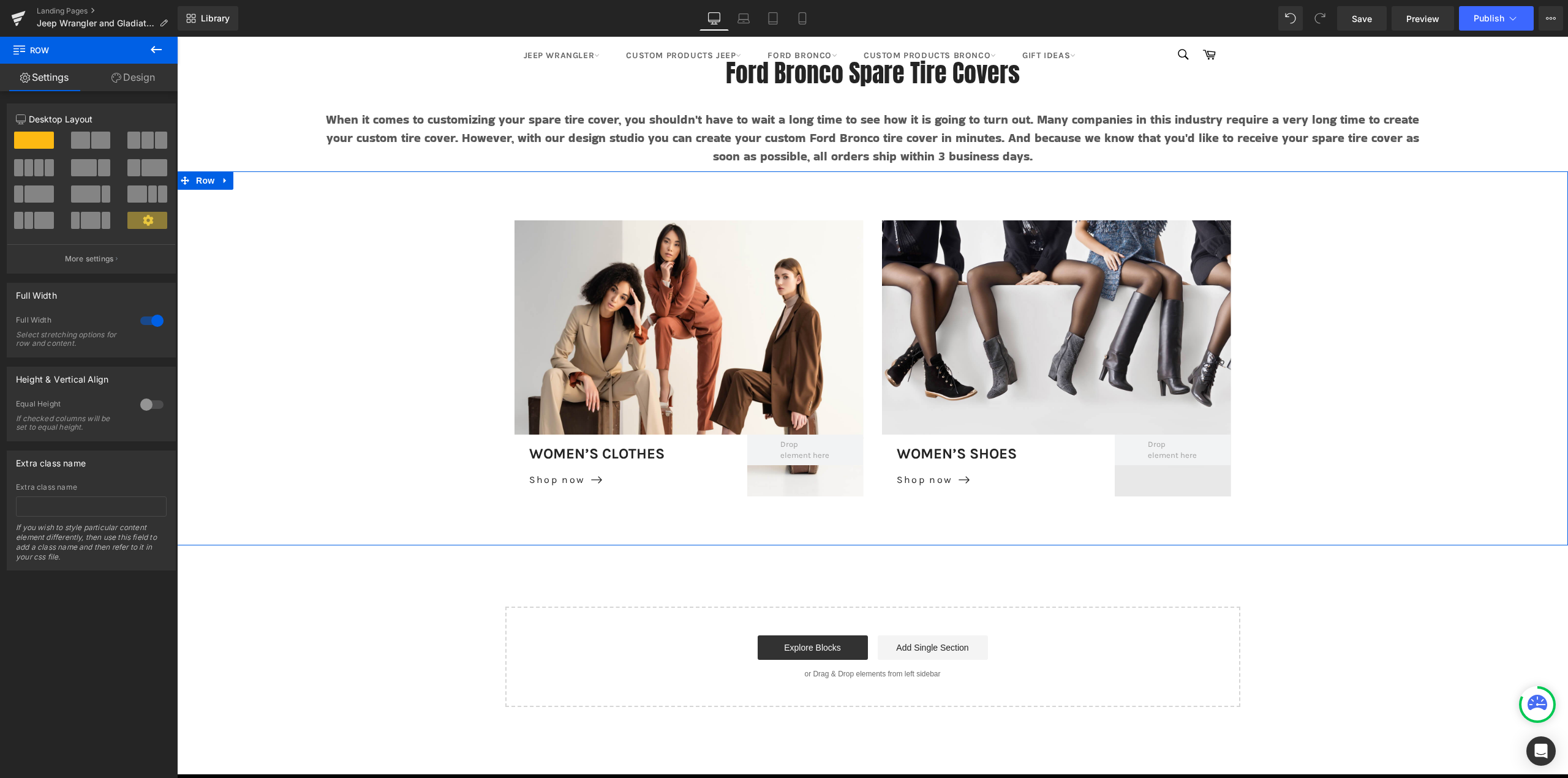
click at [147, 401] on div at bounding box center [151, 404] width 29 height 20
click at [147, 402] on div at bounding box center [151, 404] width 29 height 20
click at [528, 210] on span "Row" at bounding box center [533, 212] width 24 height 19
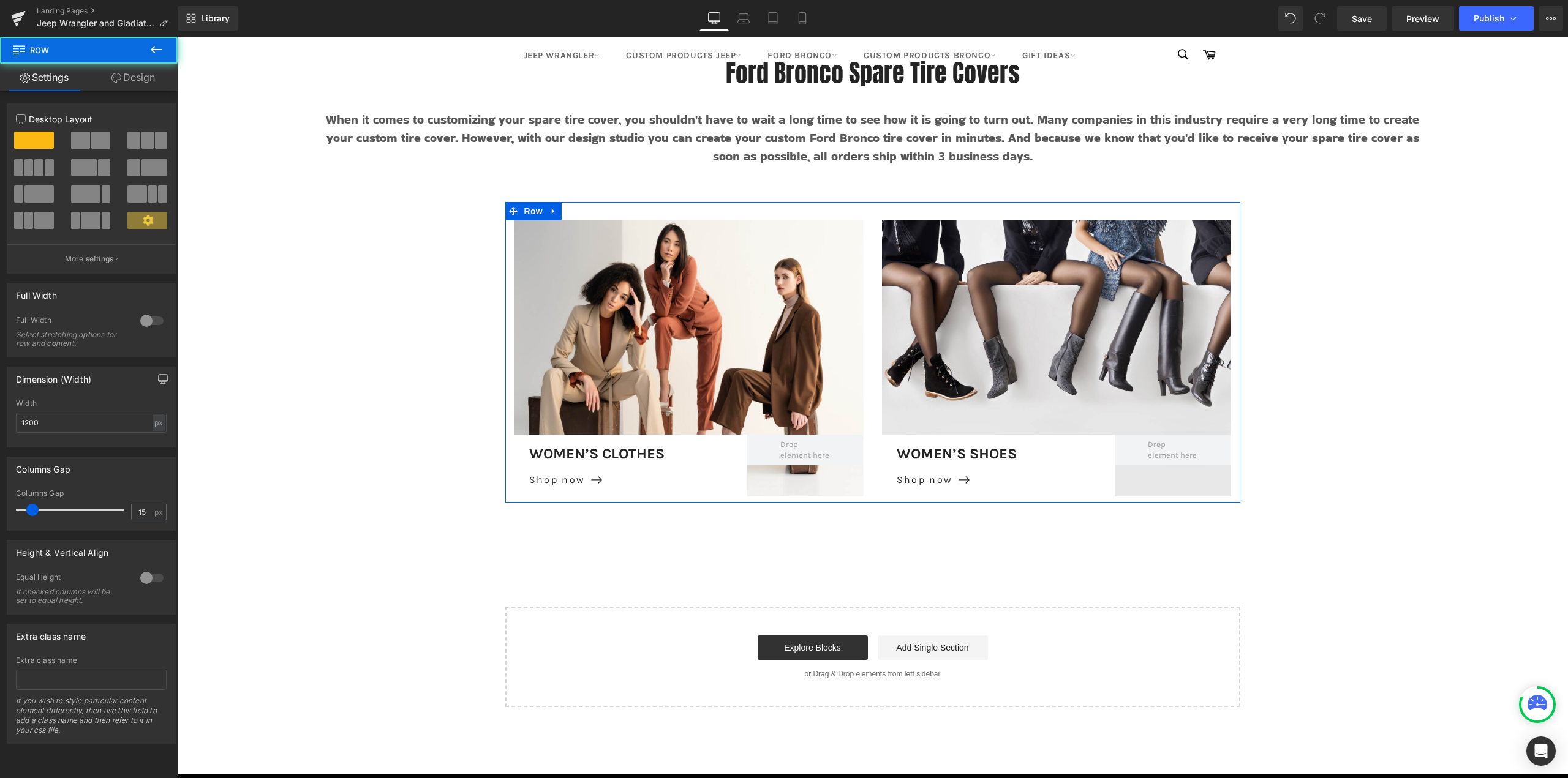
click at [151, 317] on div at bounding box center [151, 320] width 29 height 20
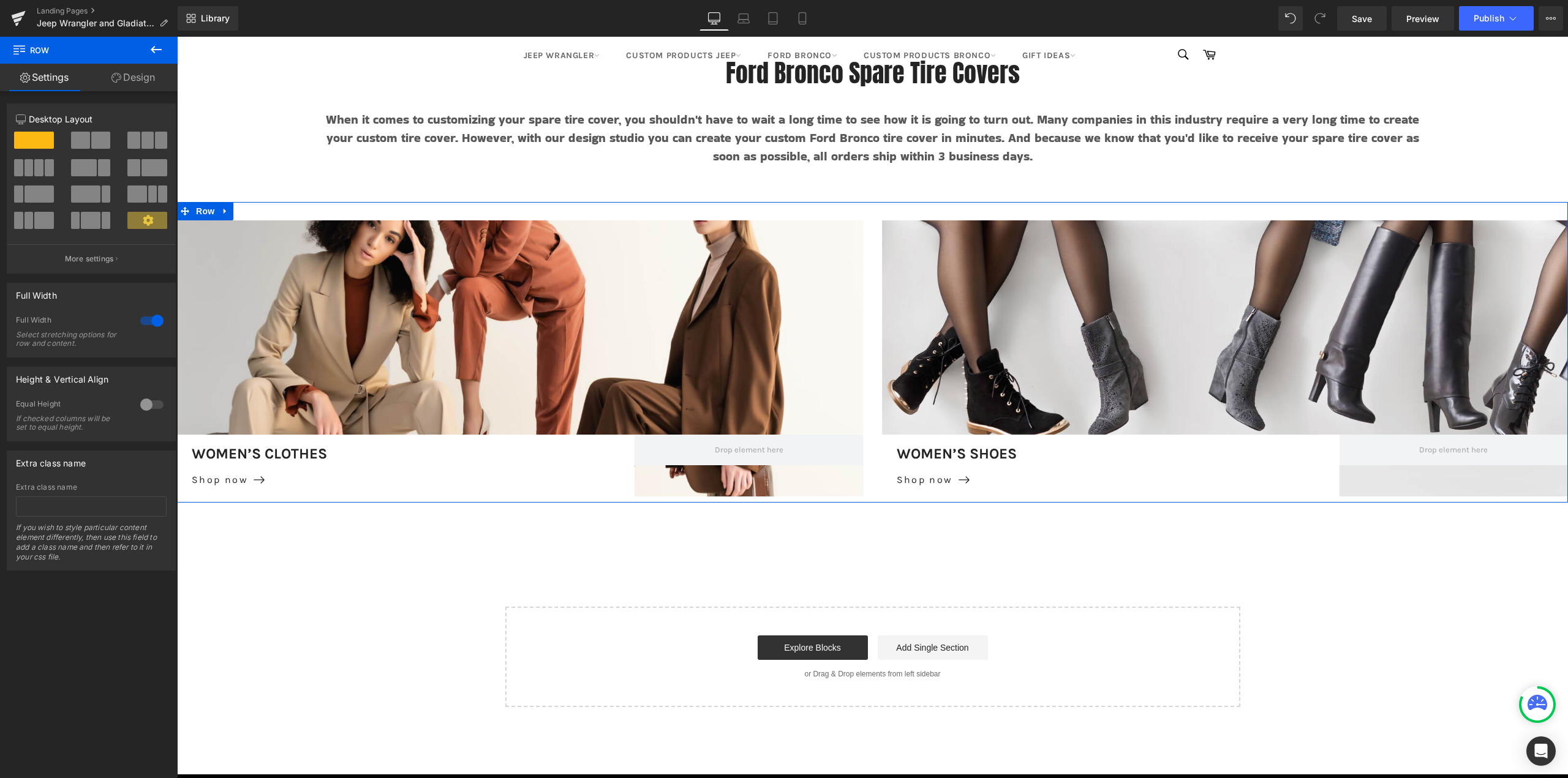
click at [151, 317] on div at bounding box center [151, 320] width 29 height 20
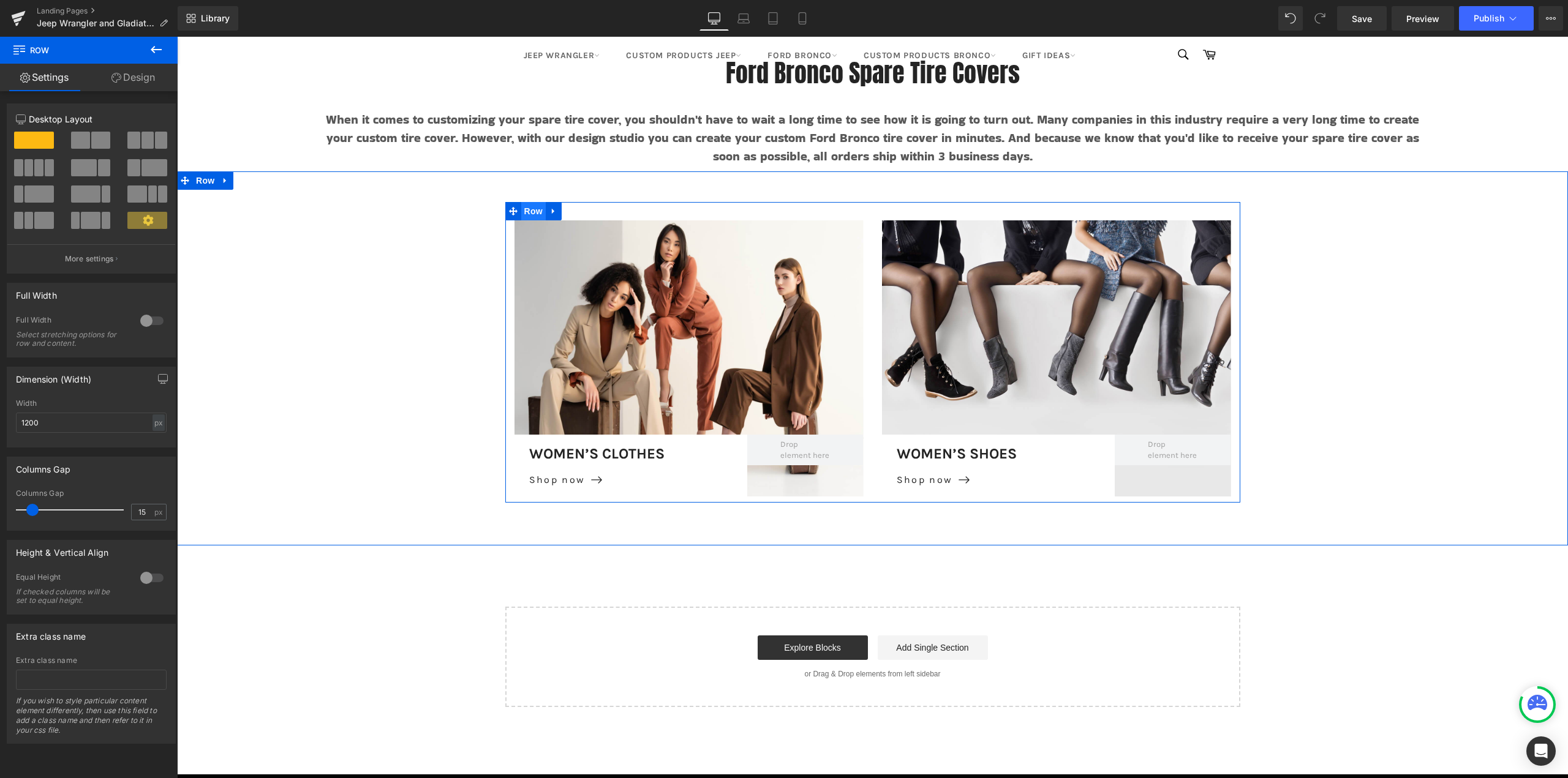
click at [532, 209] on span "Row" at bounding box center [533, 211] width 24 height 19
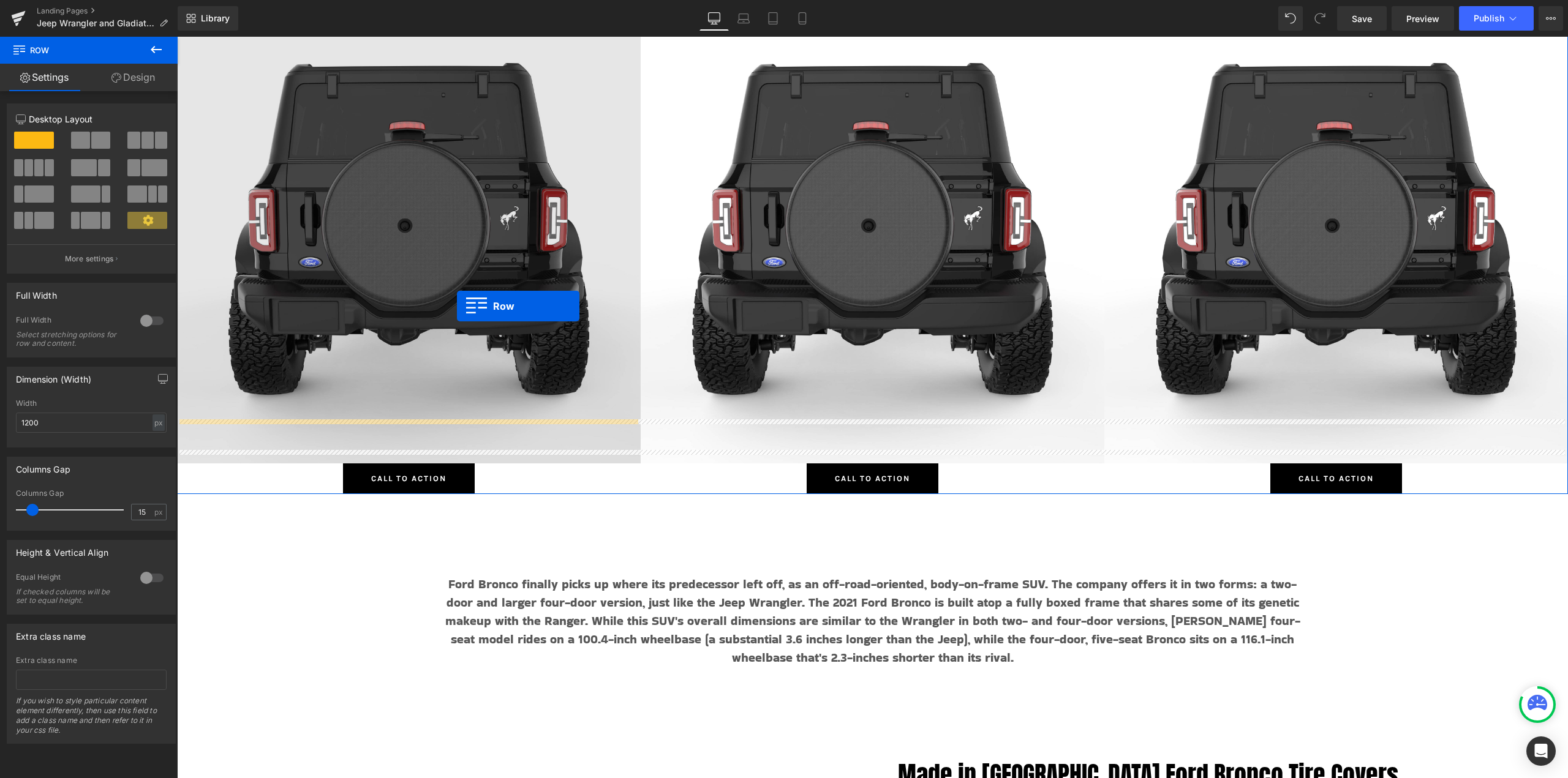
scroll to position [5795, 0]
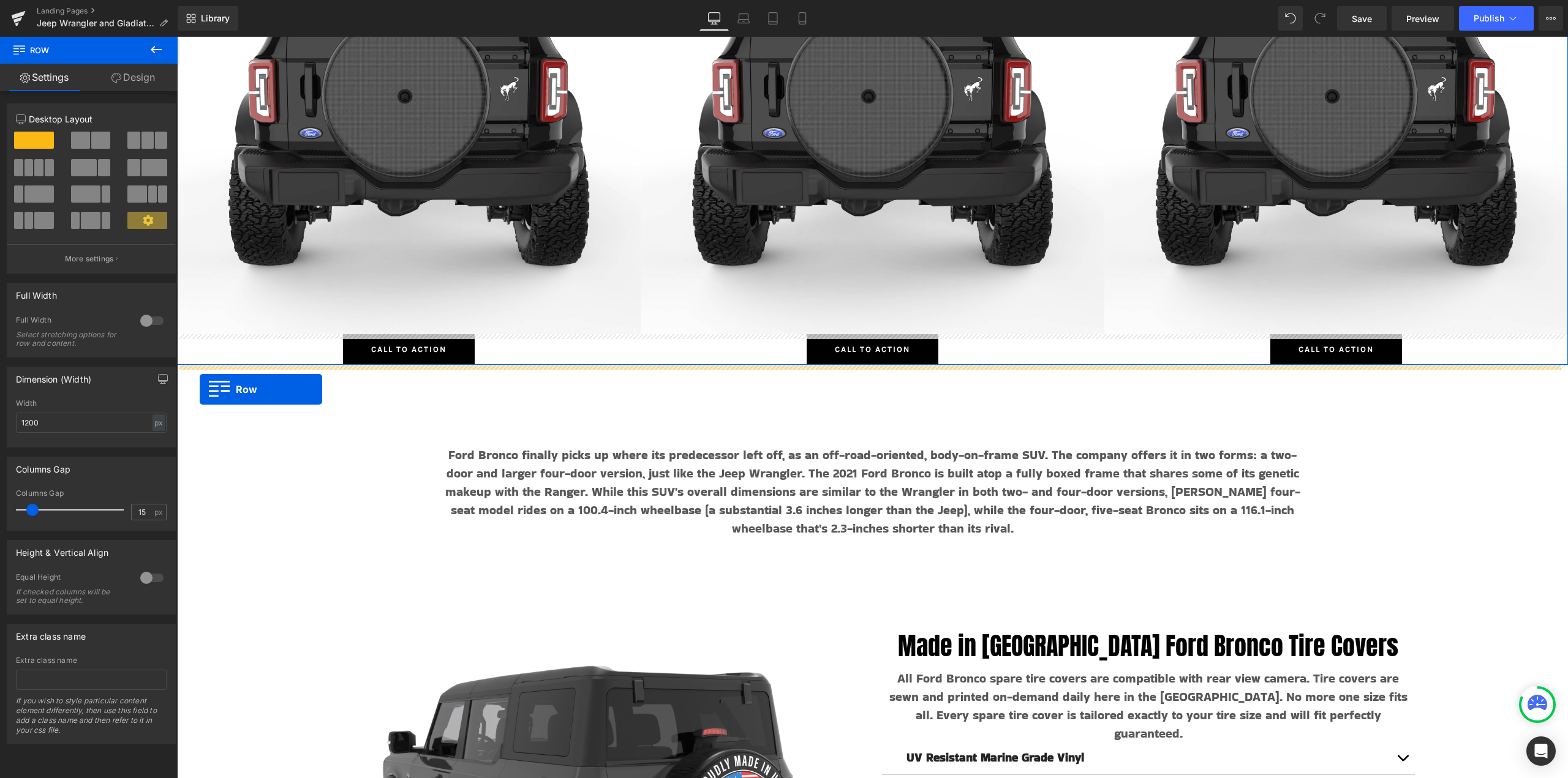
drag, startPoint x: 198, startPoint y: 186, endPoint x: 200, endPoint y: 389, distance: 203.0
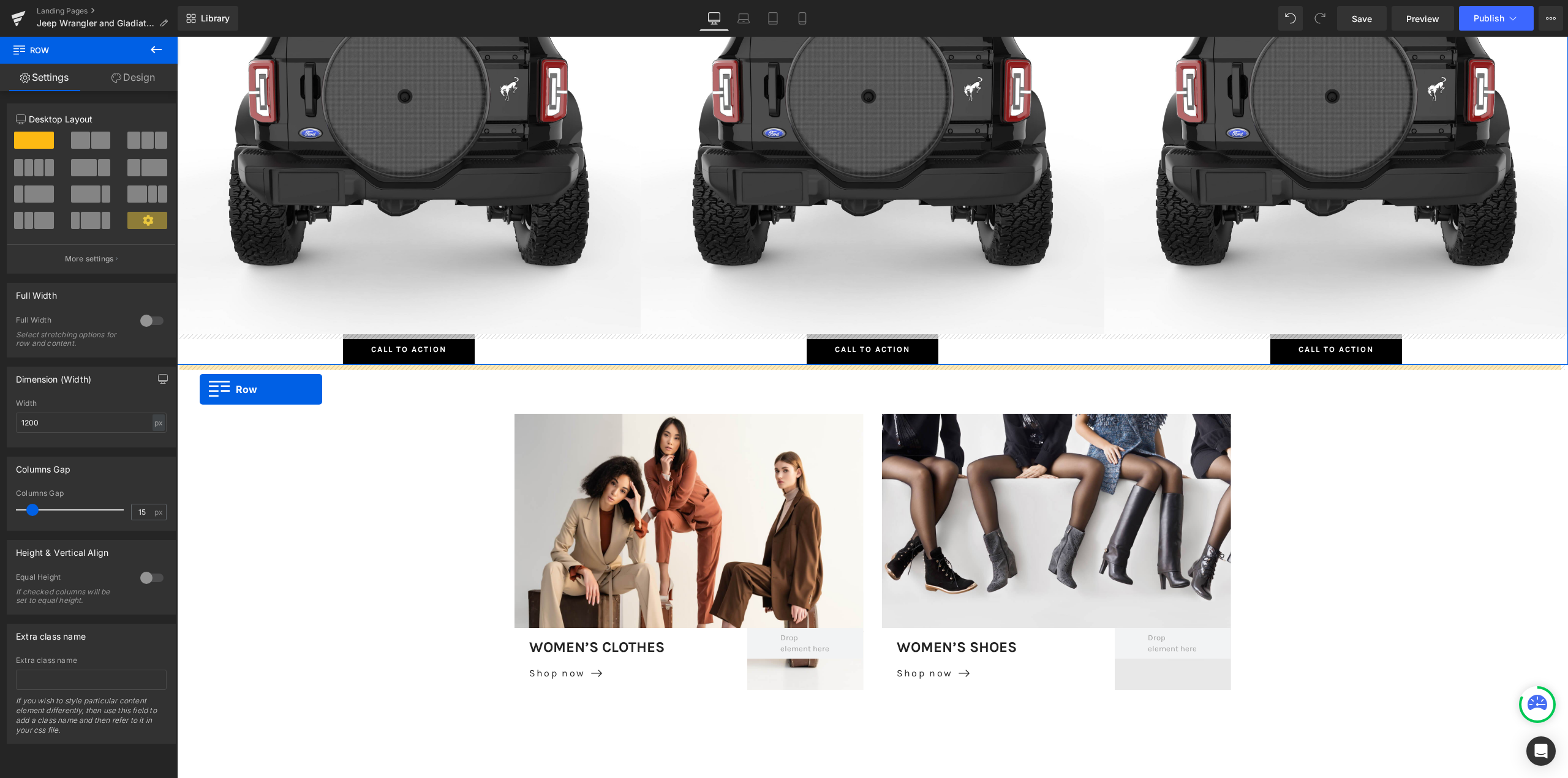
scroll to position [8534, 1382]
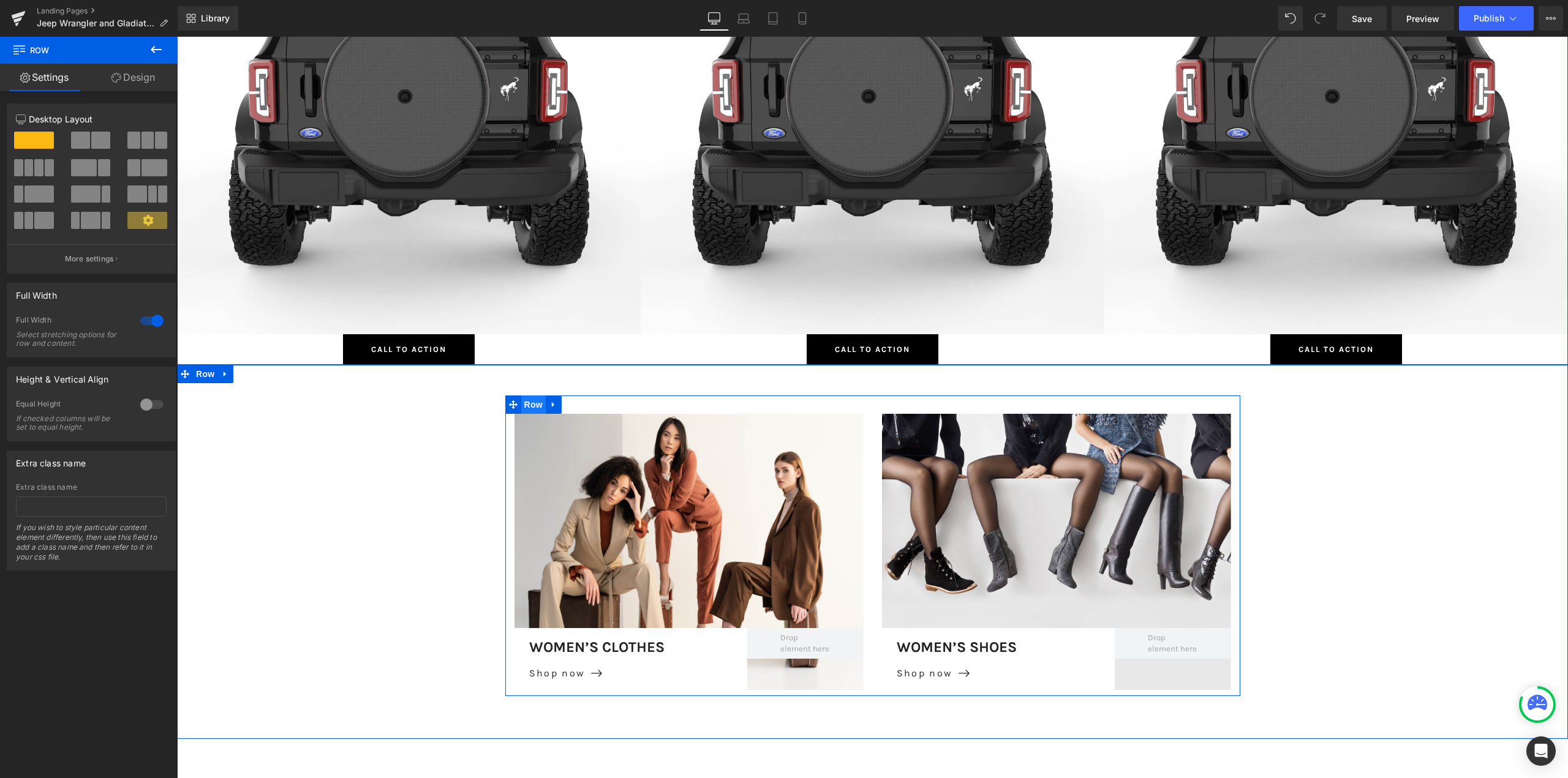
click at [535, 404] on span "Row" at bounding box center [533, 405] width 24 height 19
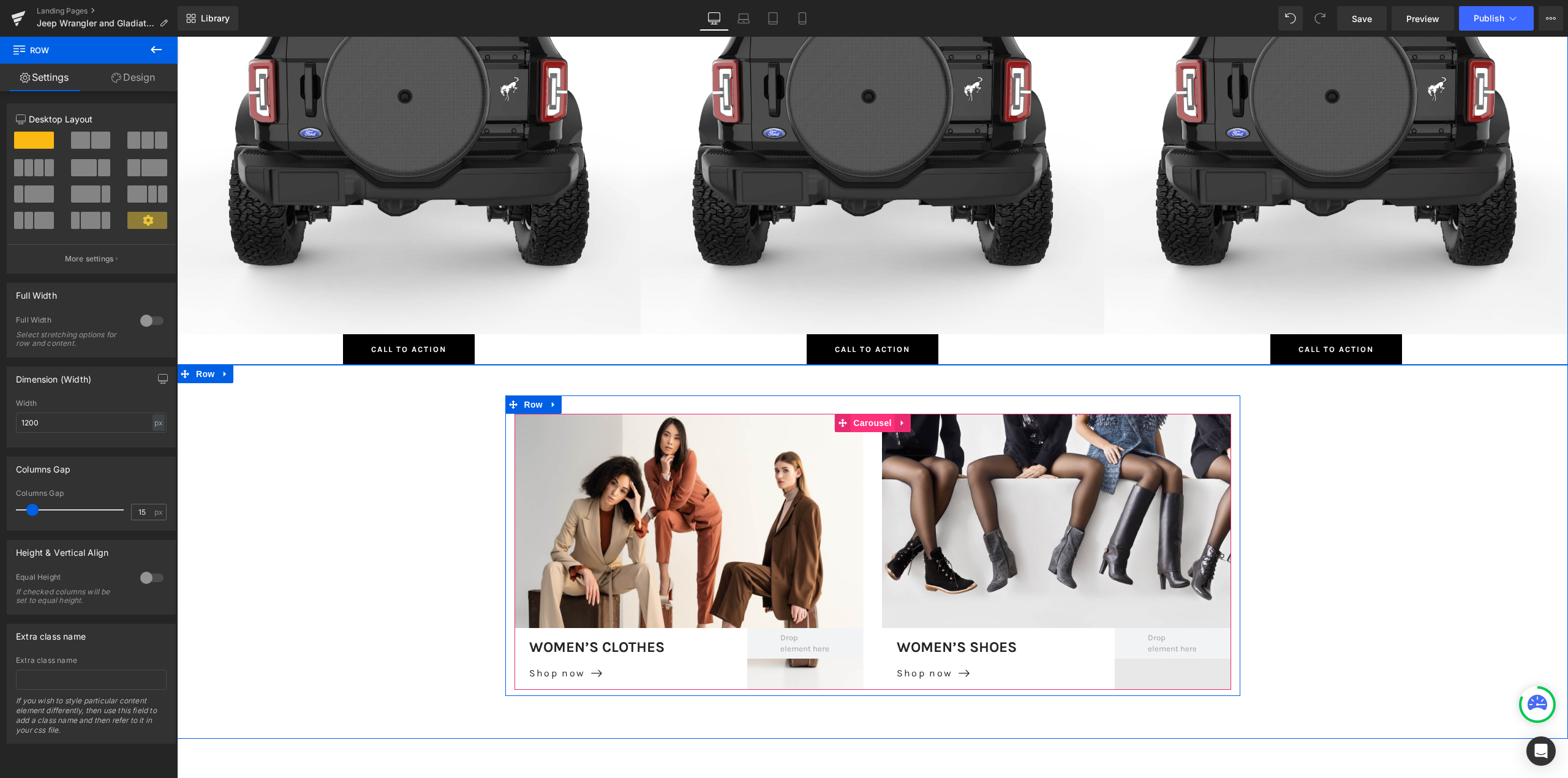
click at [858, 423] on span "Carousel" at bounding box center [872, 423] width 44 height 19
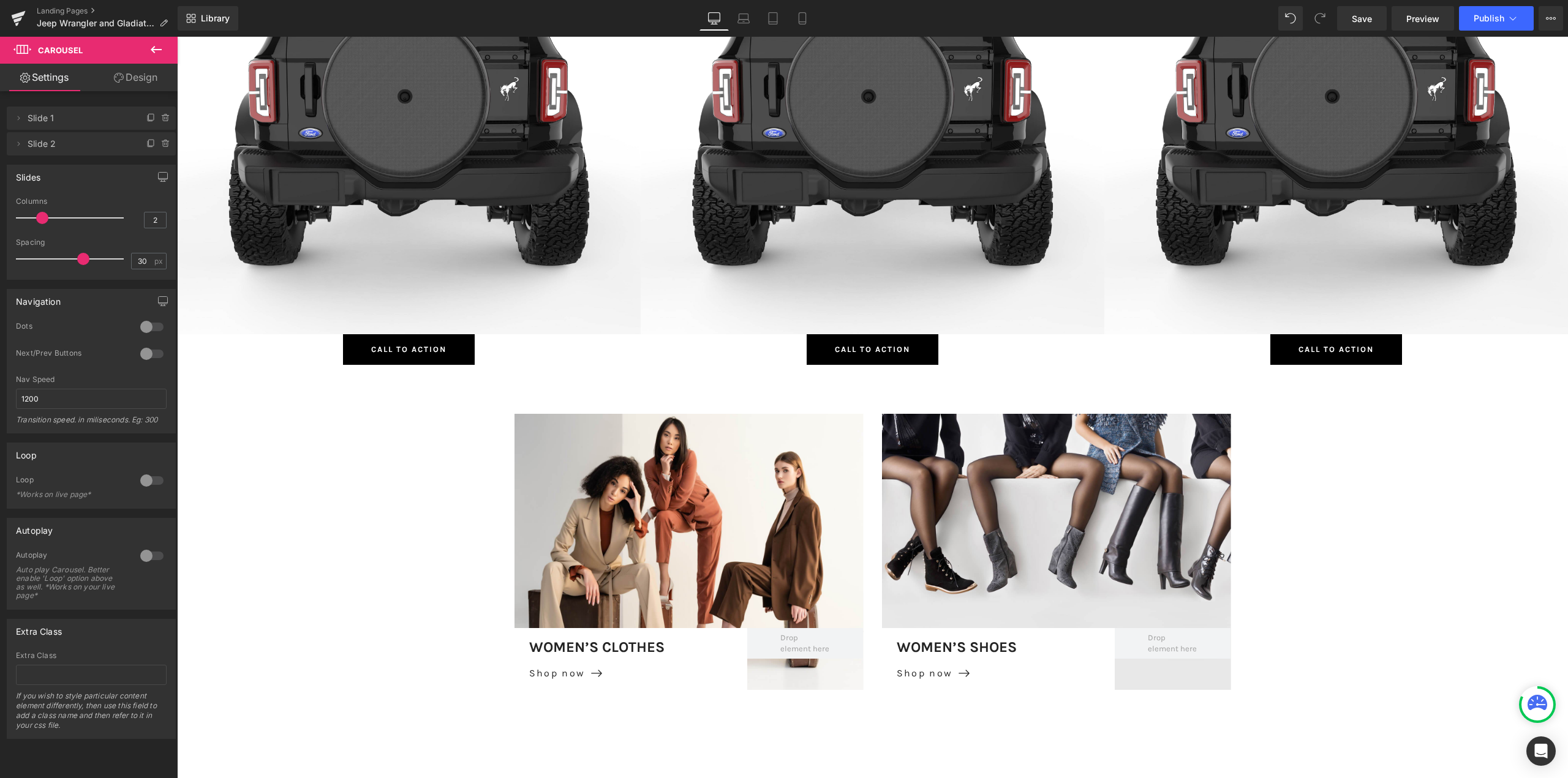
drag, startPoint x: 42, startPoint y: 214, endPoint x: 49, endPoint y: 214, distance: 7.0
click at [49, 214] on div at bounding box center [72, 218] width 101 height 24
click at [805, 19] on icon at bounding box center [802, 18] width 12 height 12
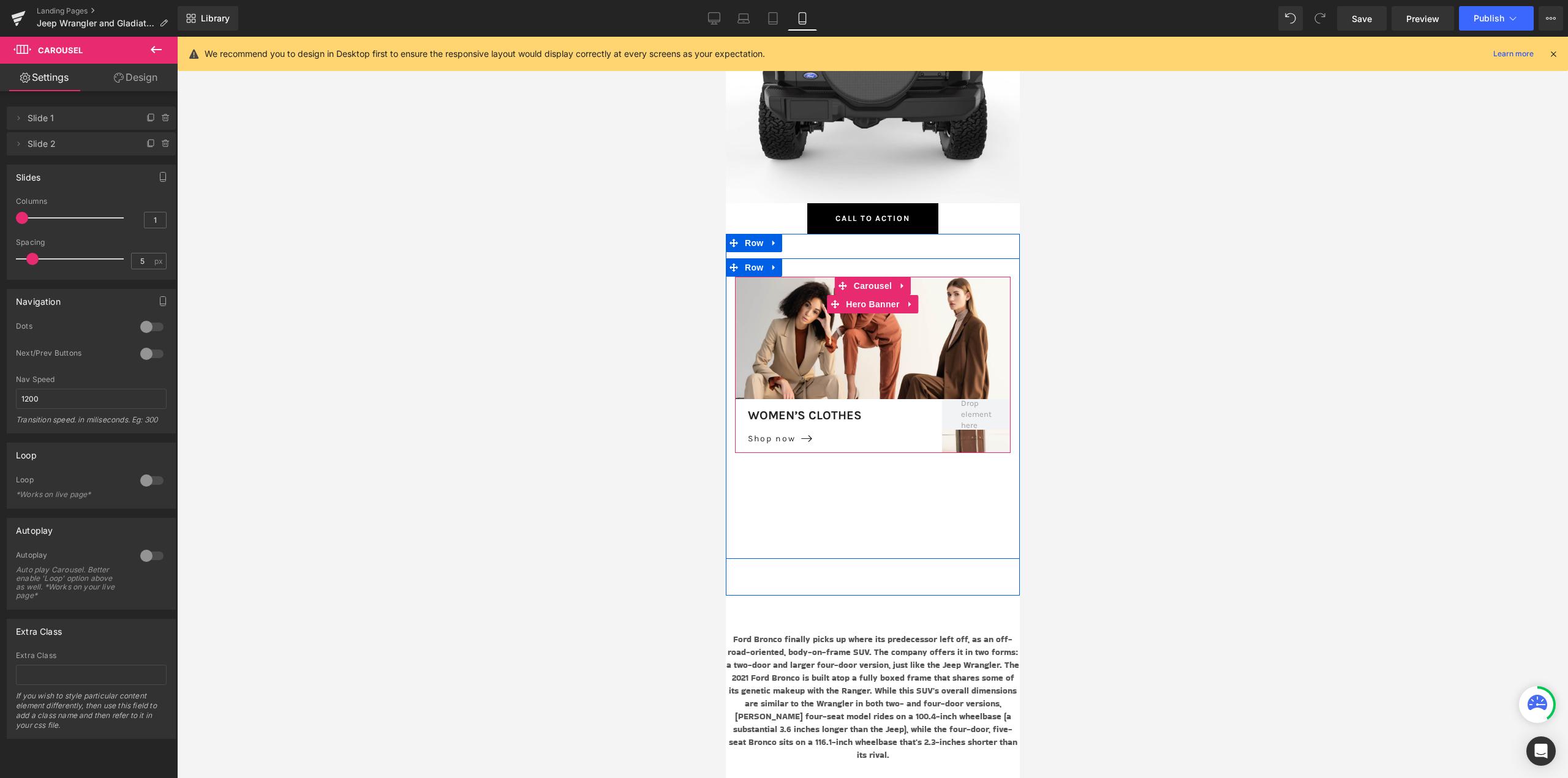
scroll to position [11277, 0]
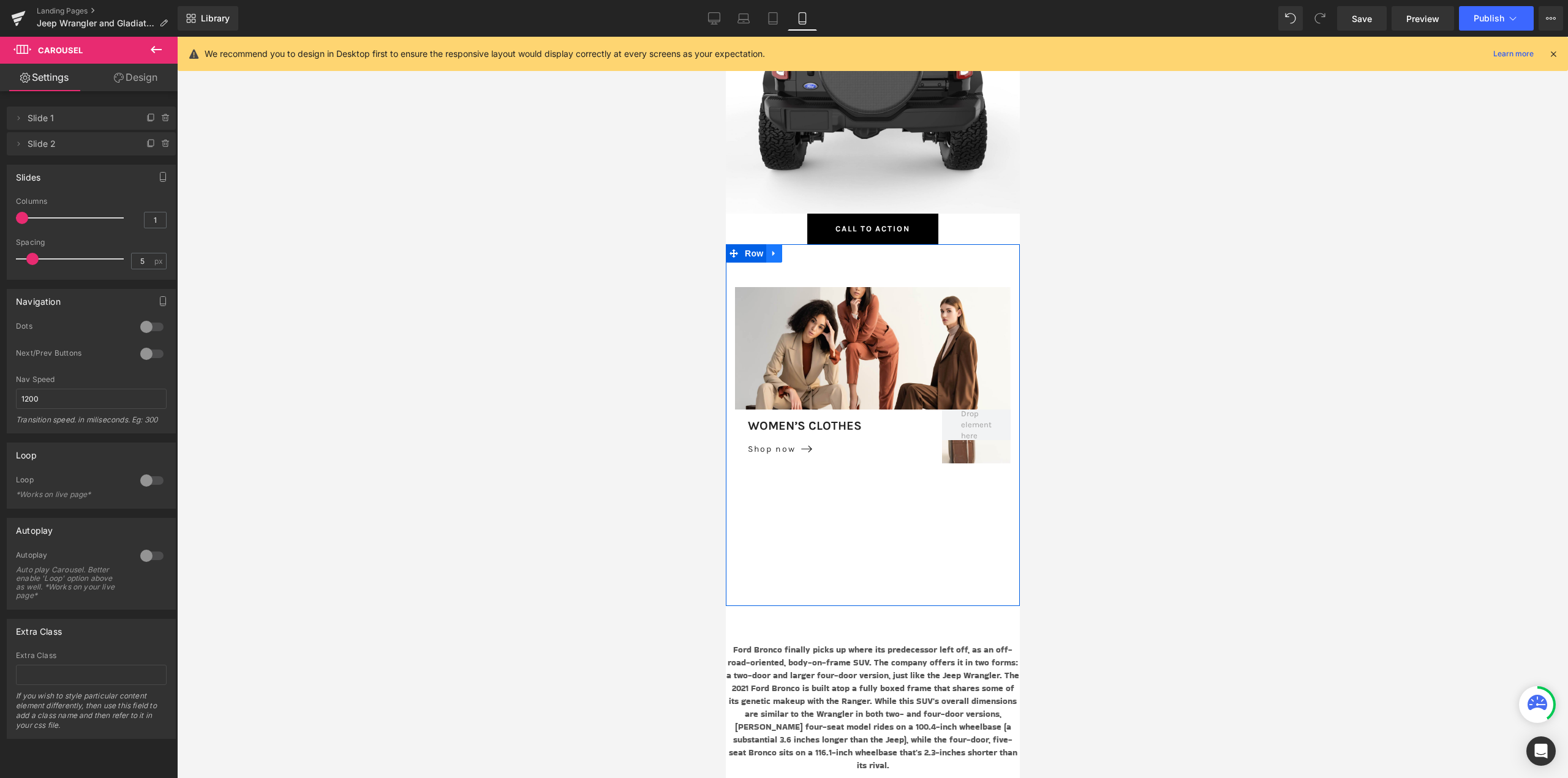
click at [773, 253] on icon at bounding box center [774, 253] width 8 height 9
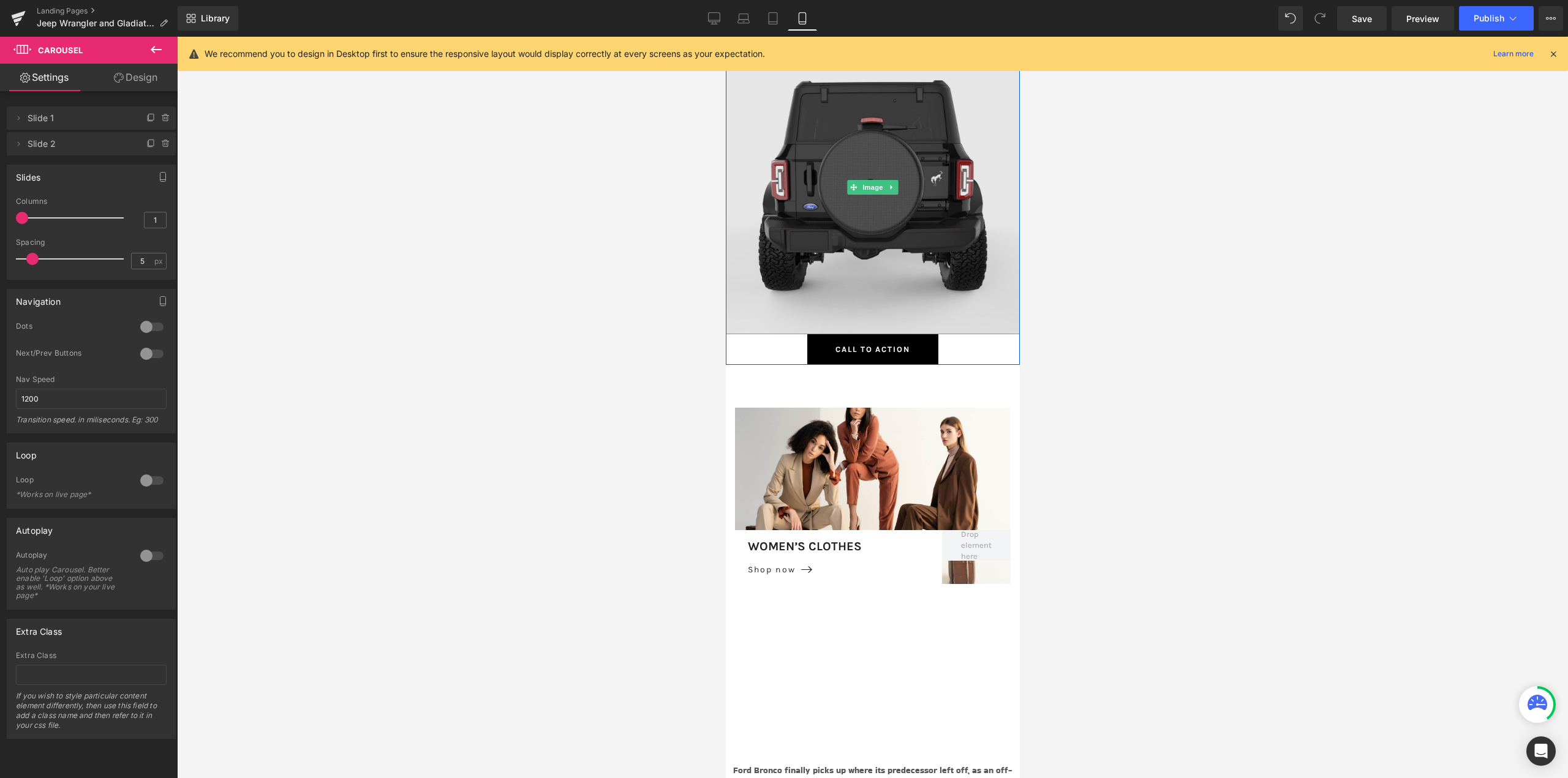
scroll to position [11032, 0]
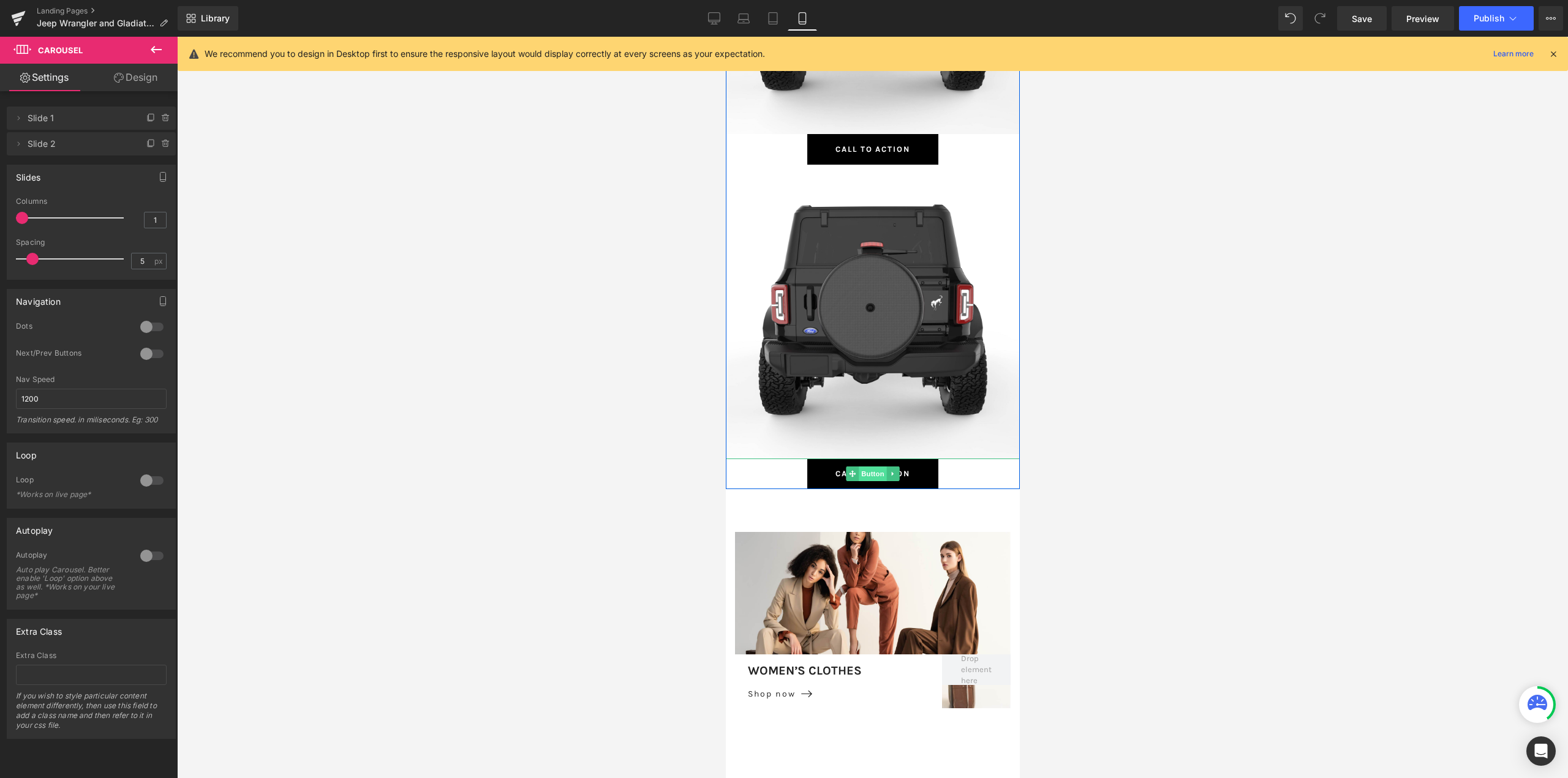
click at [869, 471] on span "Button" at bounding box center [872, 474] width 28 height 15
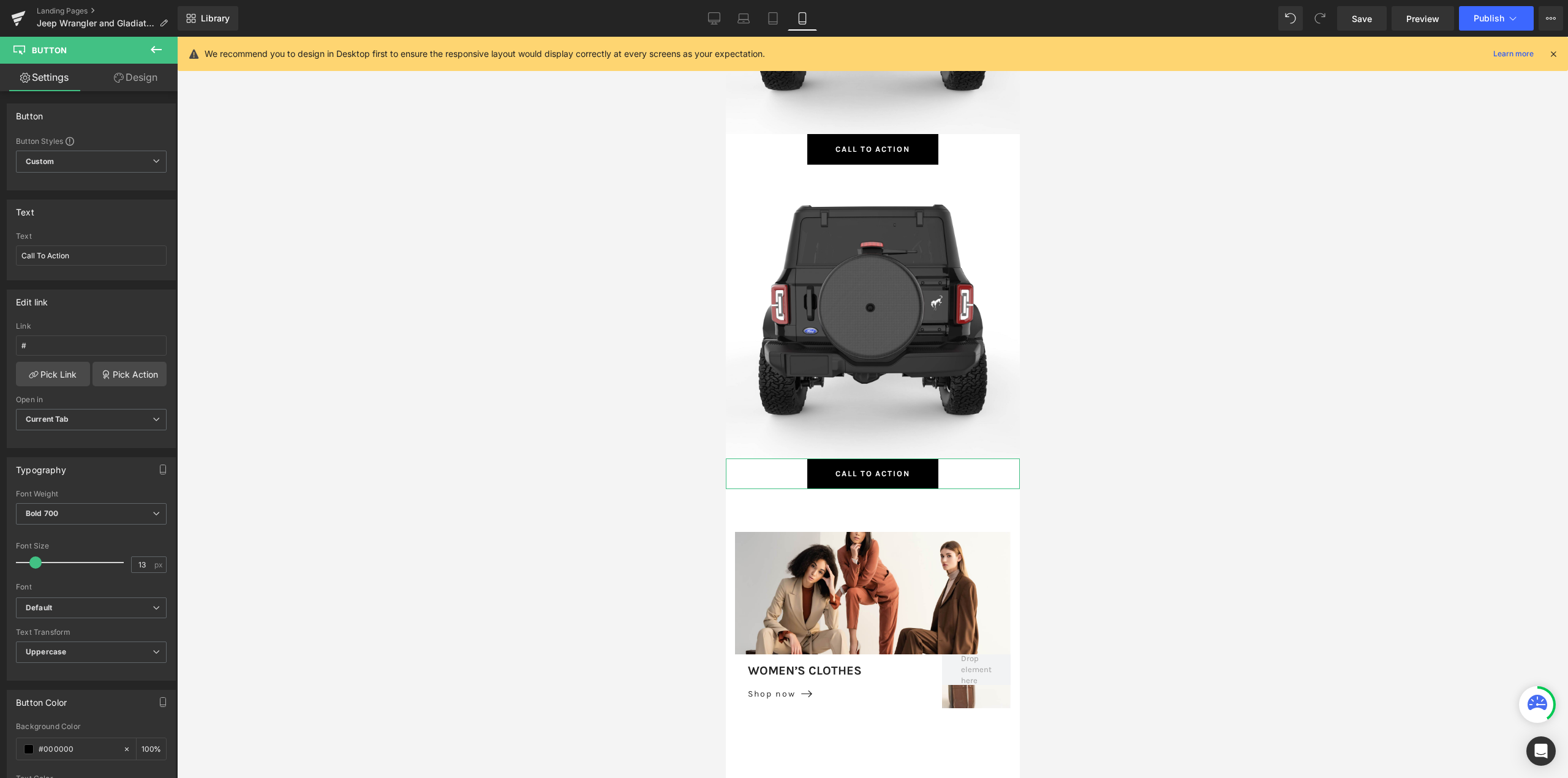
click at [145, 76] on link "Design" at bounding box center [135, 77] width 89 height 27
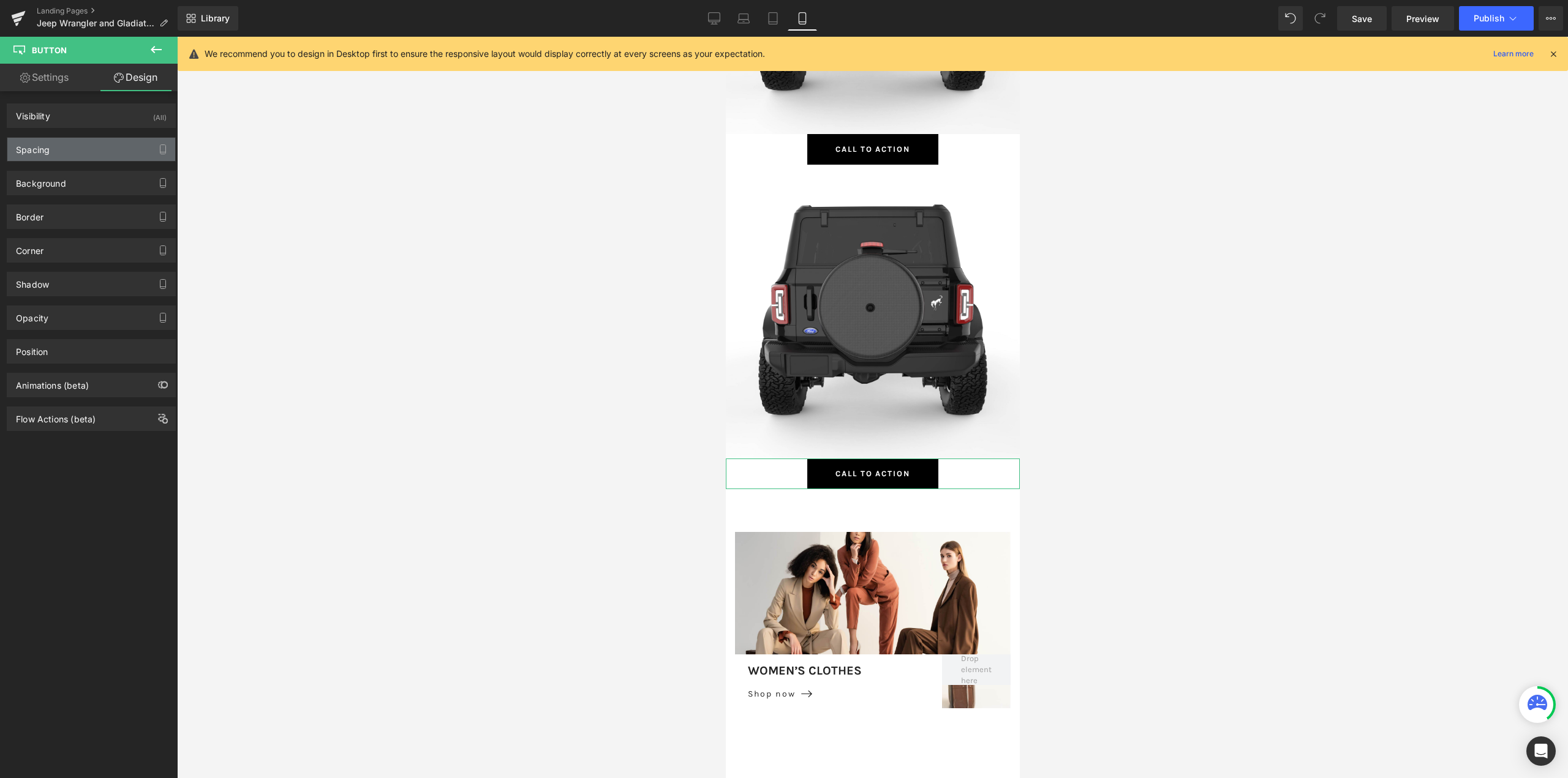
click at [65, 143] on div "Spacing" at bounding box center [91, 149] width 168 height 23
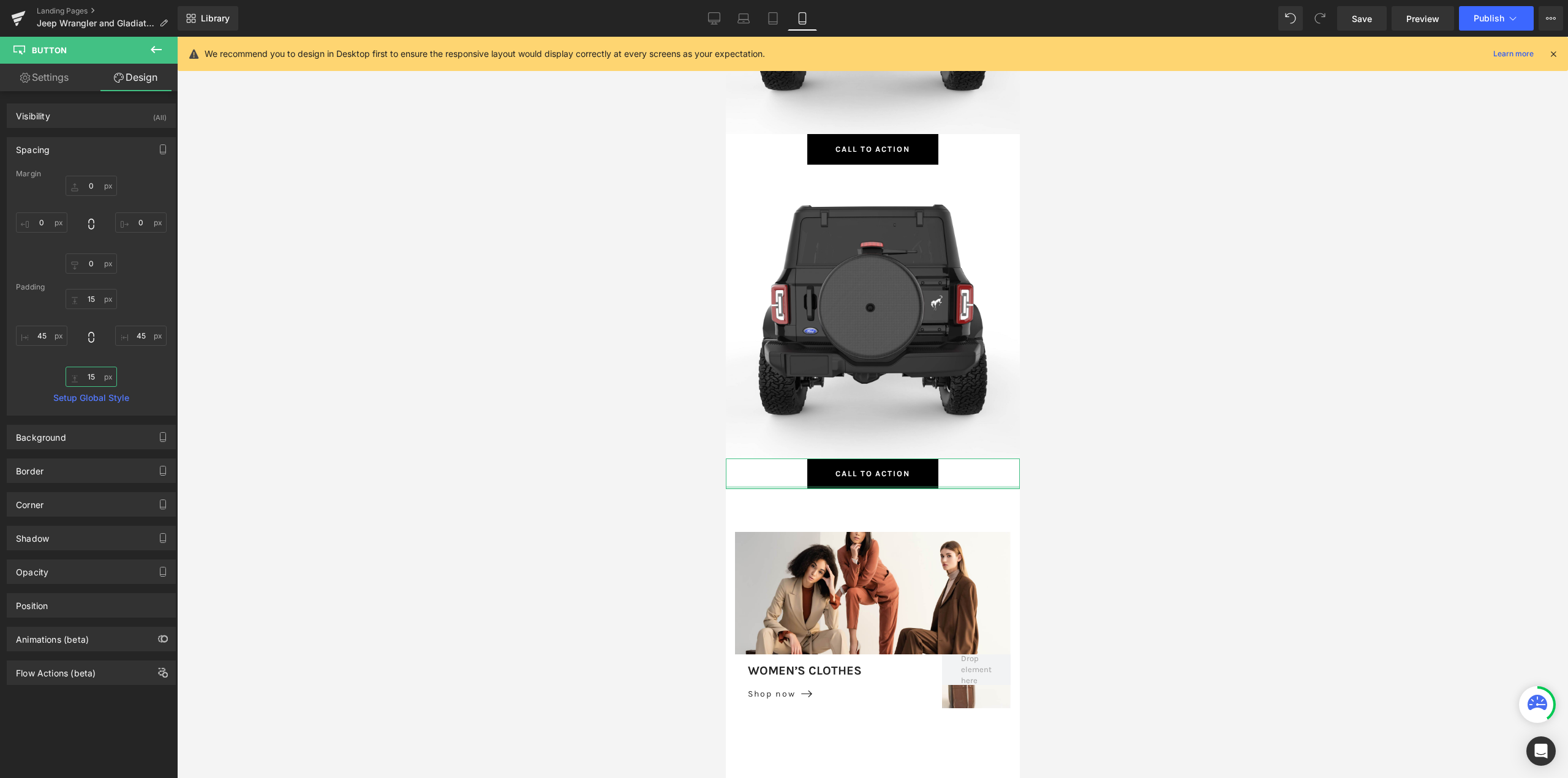
click at [88, 373] on input "15" at bounding box center [91, 377] width 52 height 21
click at [85, 374] on input "-50" at bounding box center [91, 377] width 52 height 21
type input "15"
click at [85, 266] on input "0" at bounding box center [91, 264] width 52 height 21
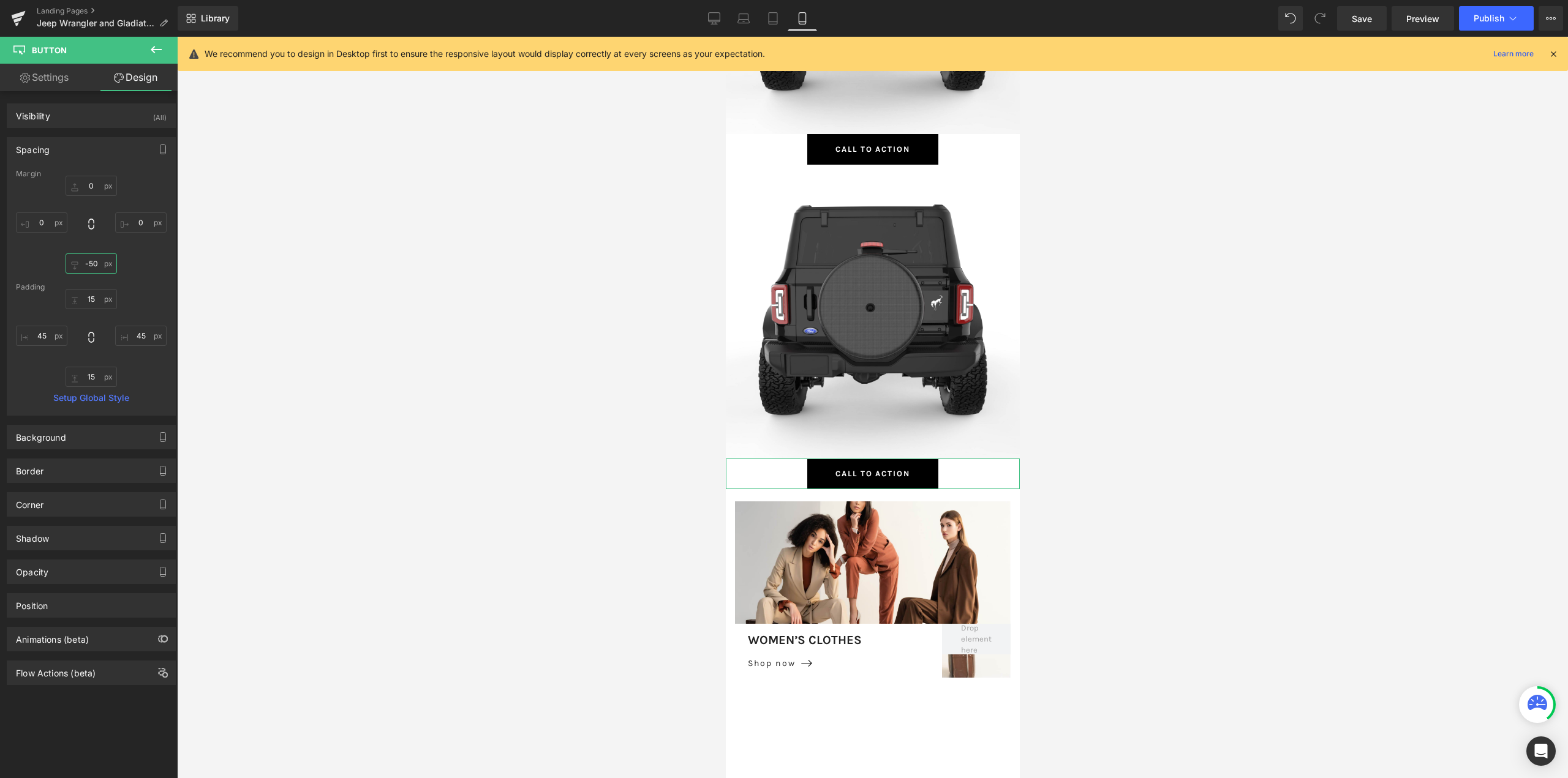
scroll to position [14951, 284]
type input "-5"
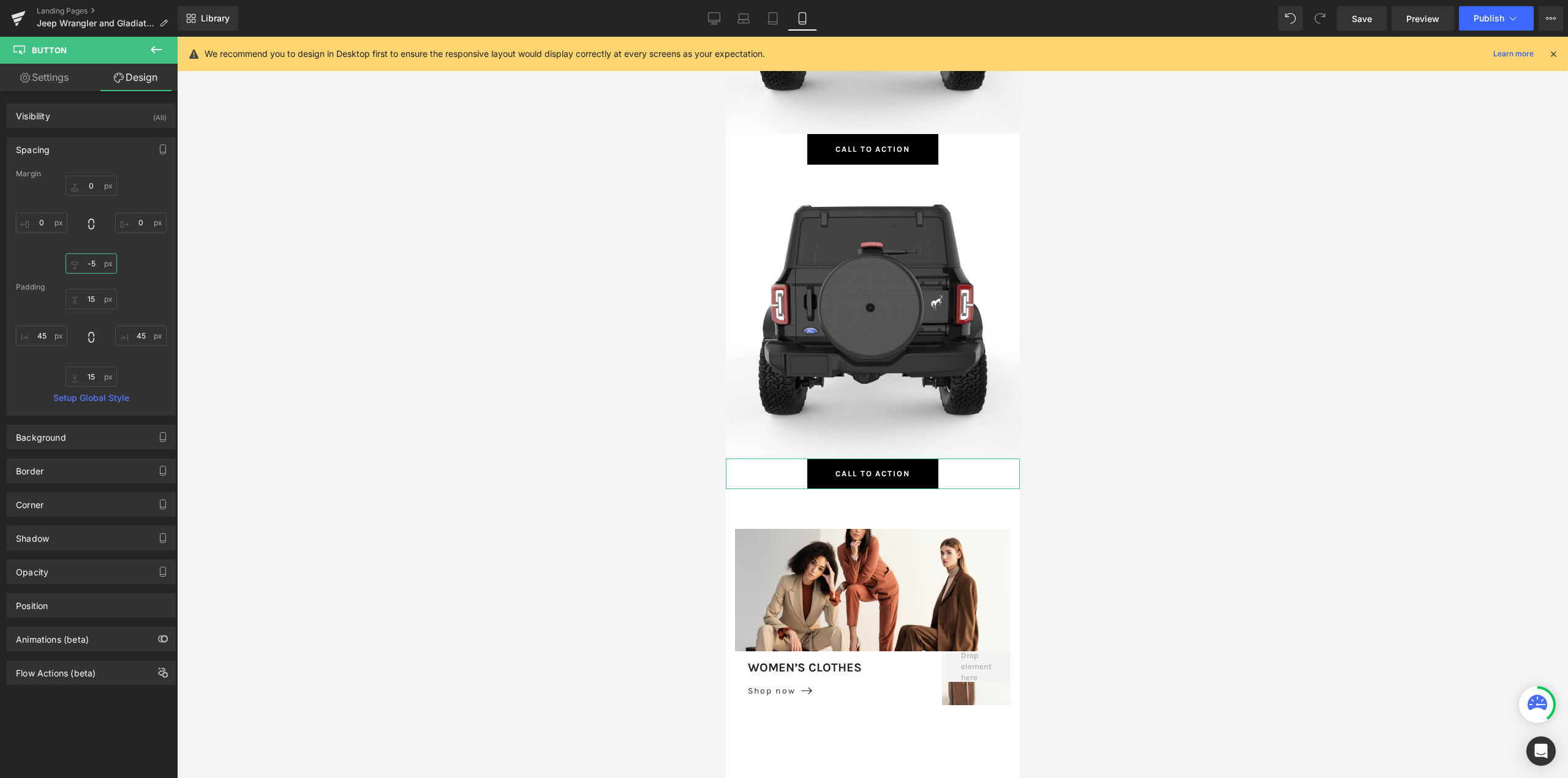
scroll to position [14979, 284]
click at [867, 470] on span "Button" at bounding box center [872, 474] width 28 height 15
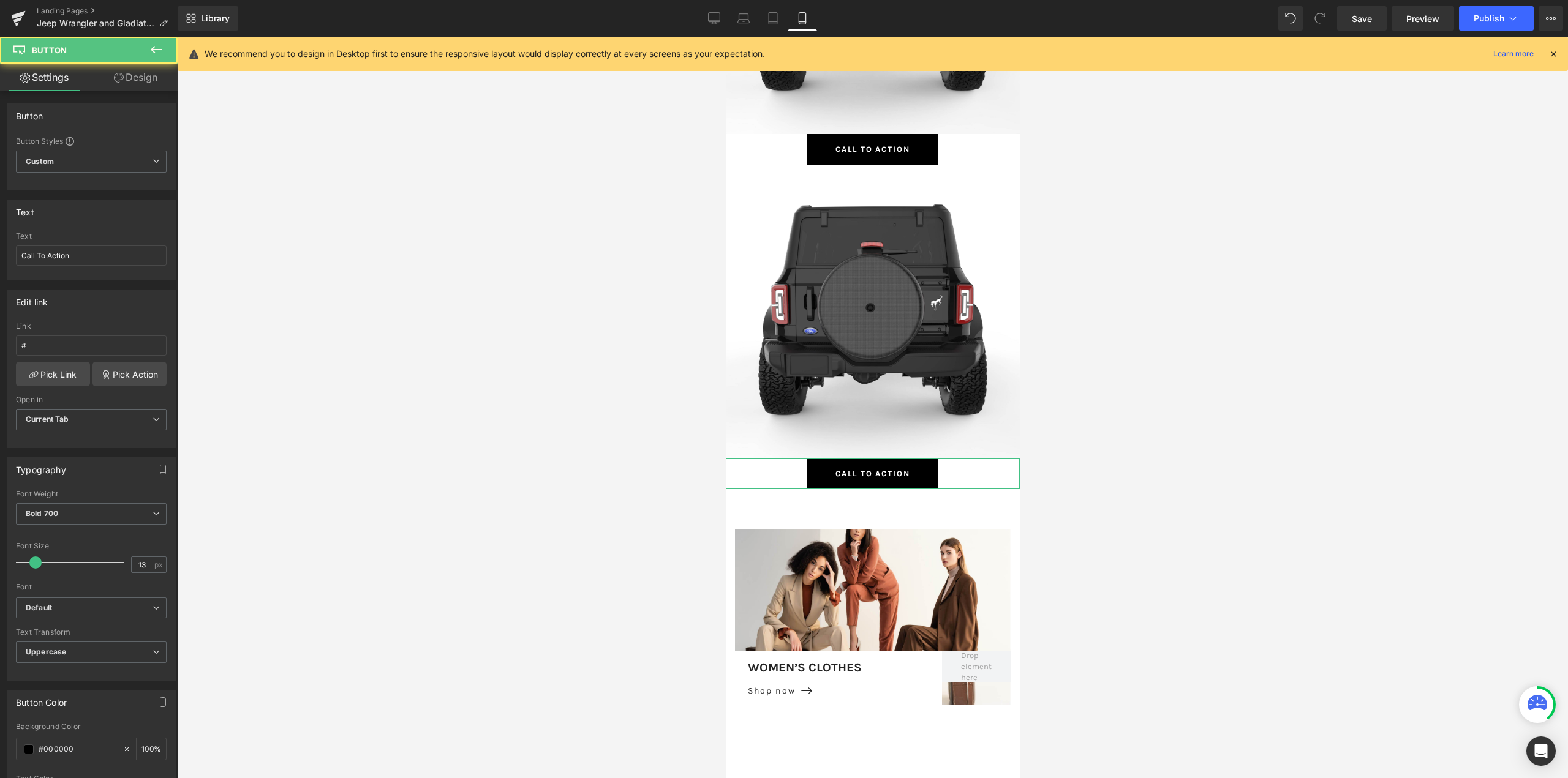
click at [151, 71] on link "Design" at bounding box center [135, 77] width 89 height 27
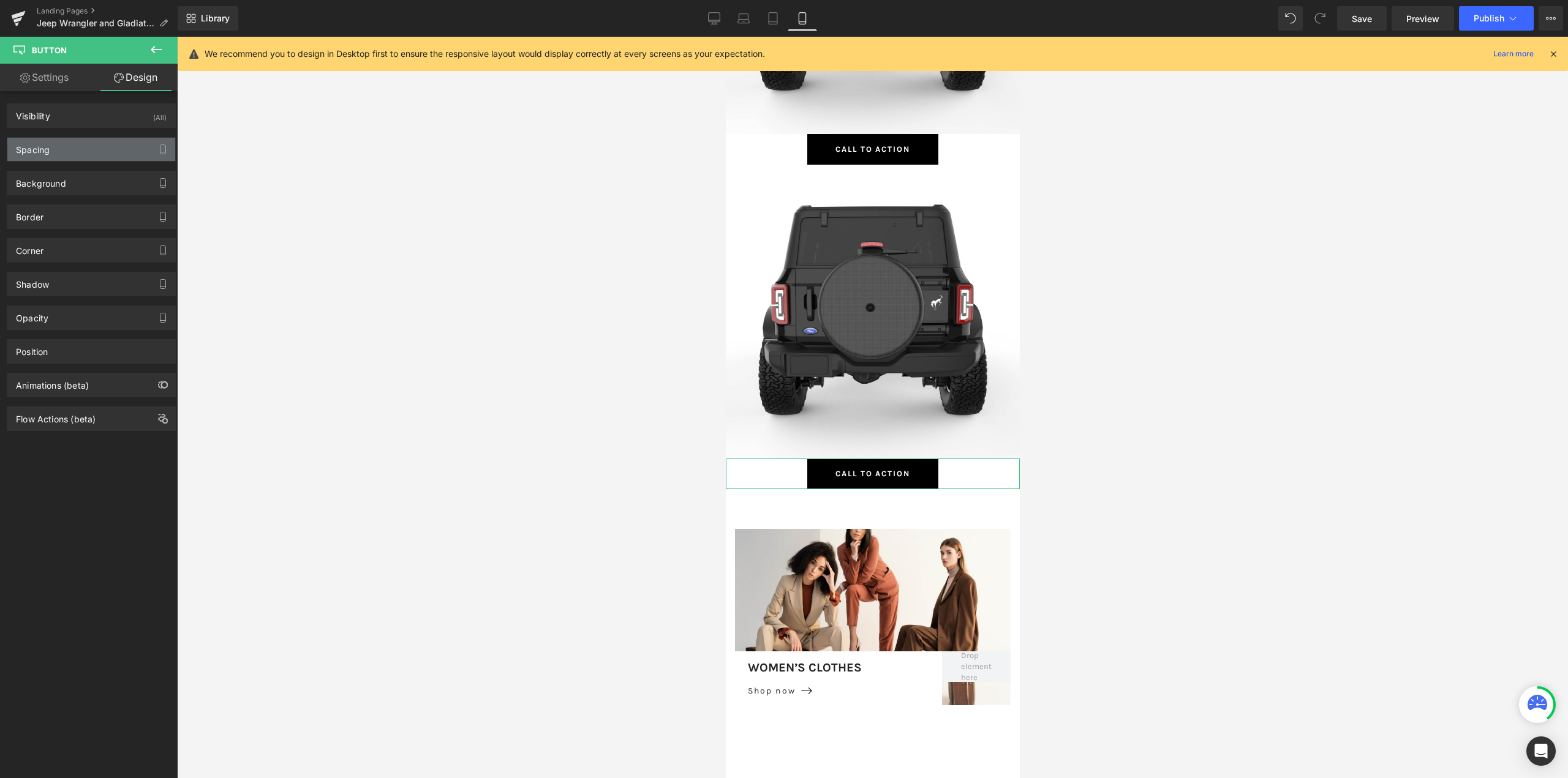
click at [63, 144] on div "Spacing" at bounding box center [91, 149] width 168 height 23
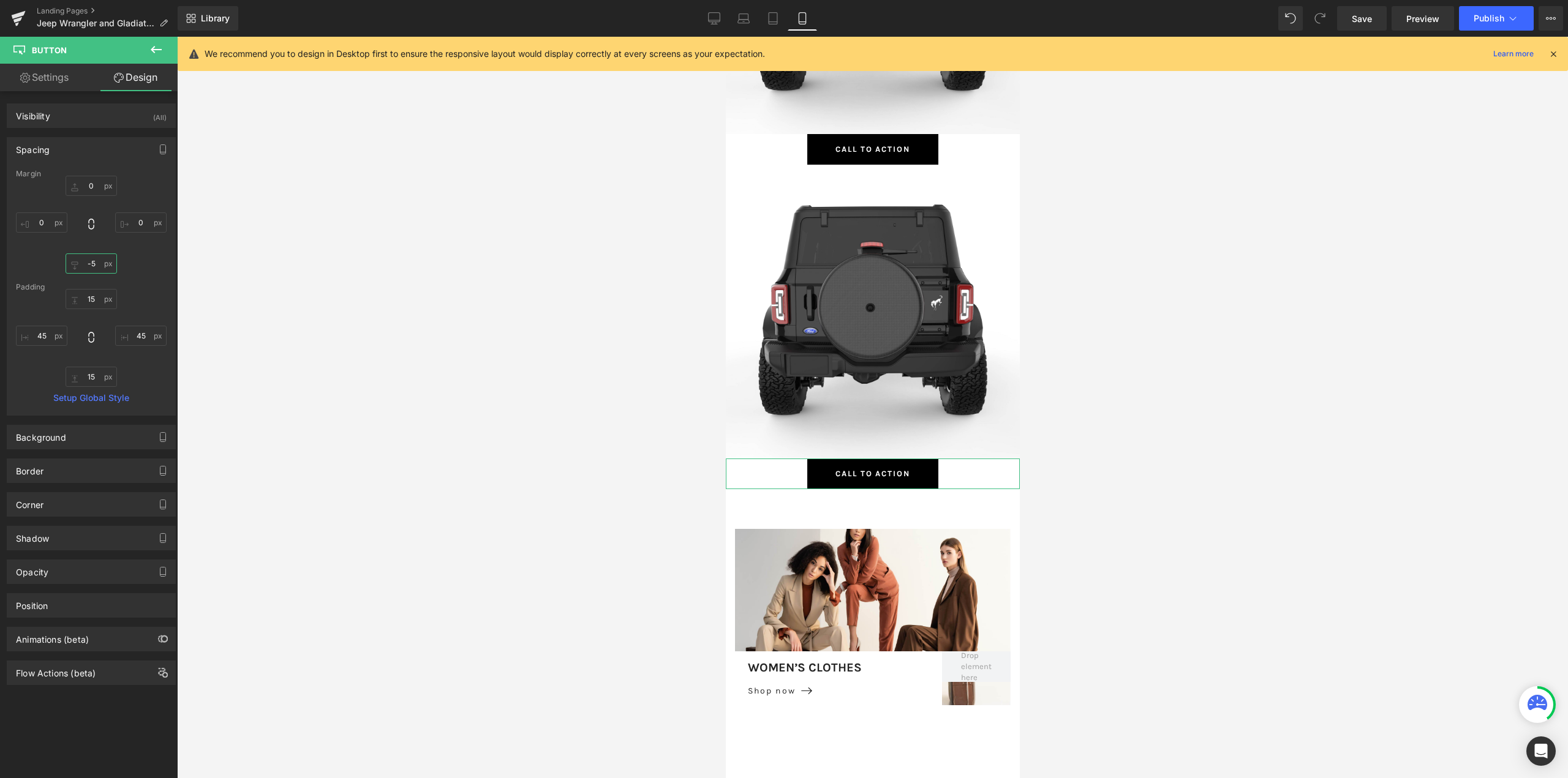
drag, startPoint x: 89, startPoint y: 262, endPoint x: 154, endPoint y: 273, distance: 65.9
click at [89, 263] on input "-5" at bounding box center [91, 264] width 52 height 21
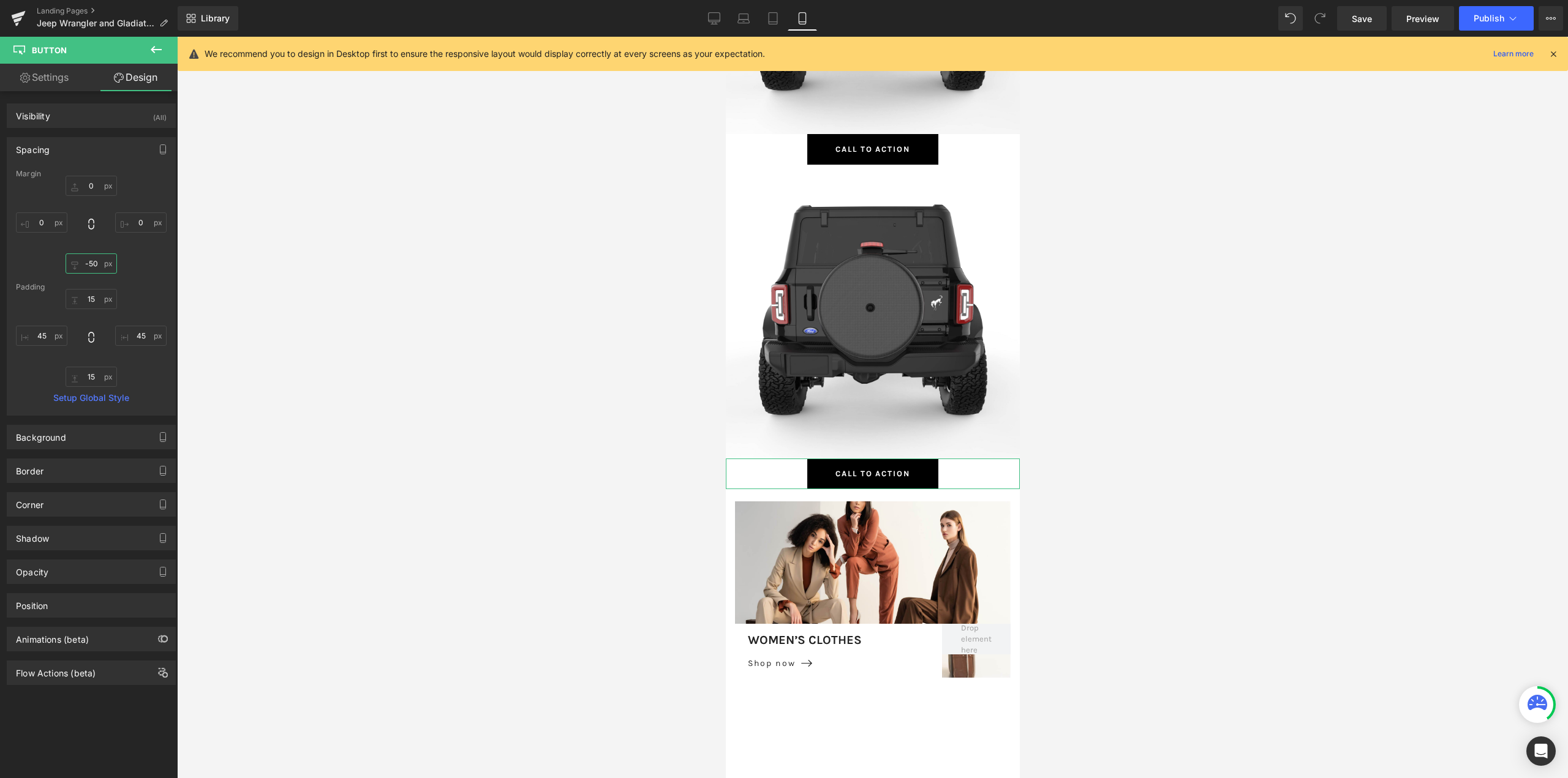
type input "-5"
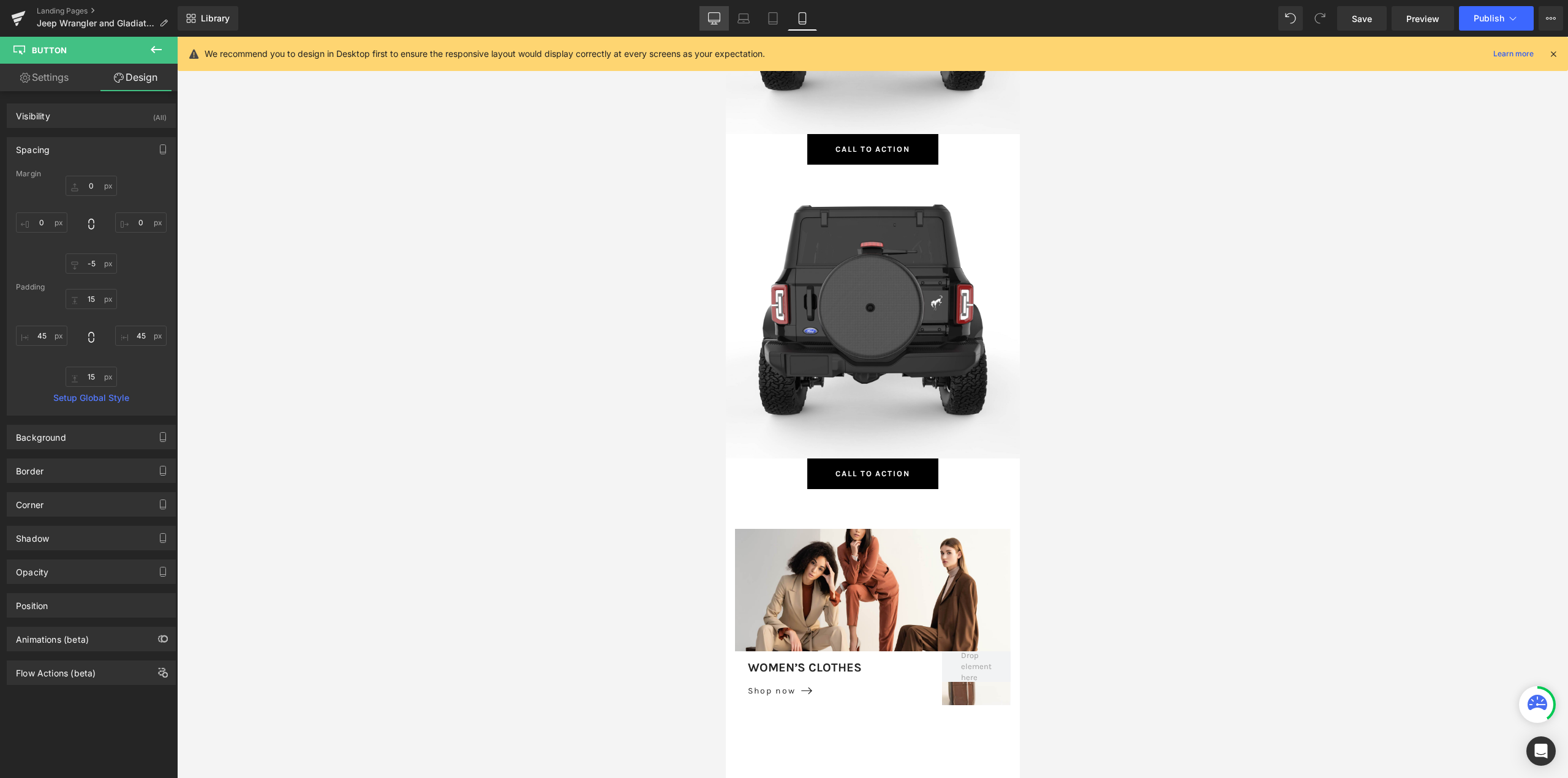
click at [715, 21] on icon at bounding box center [715, 21] width 11 height 0
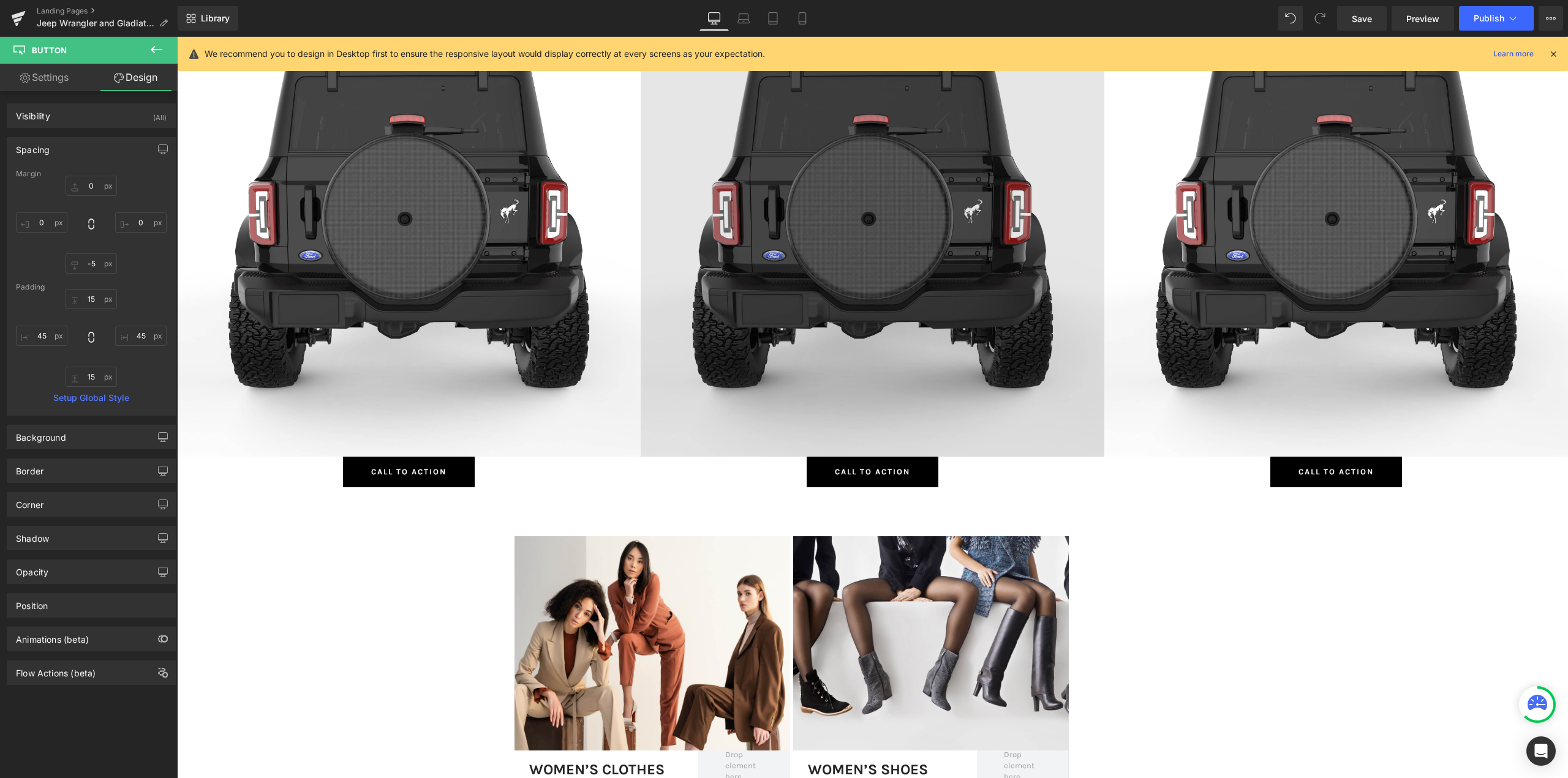
scroll to position [8534, 1382]
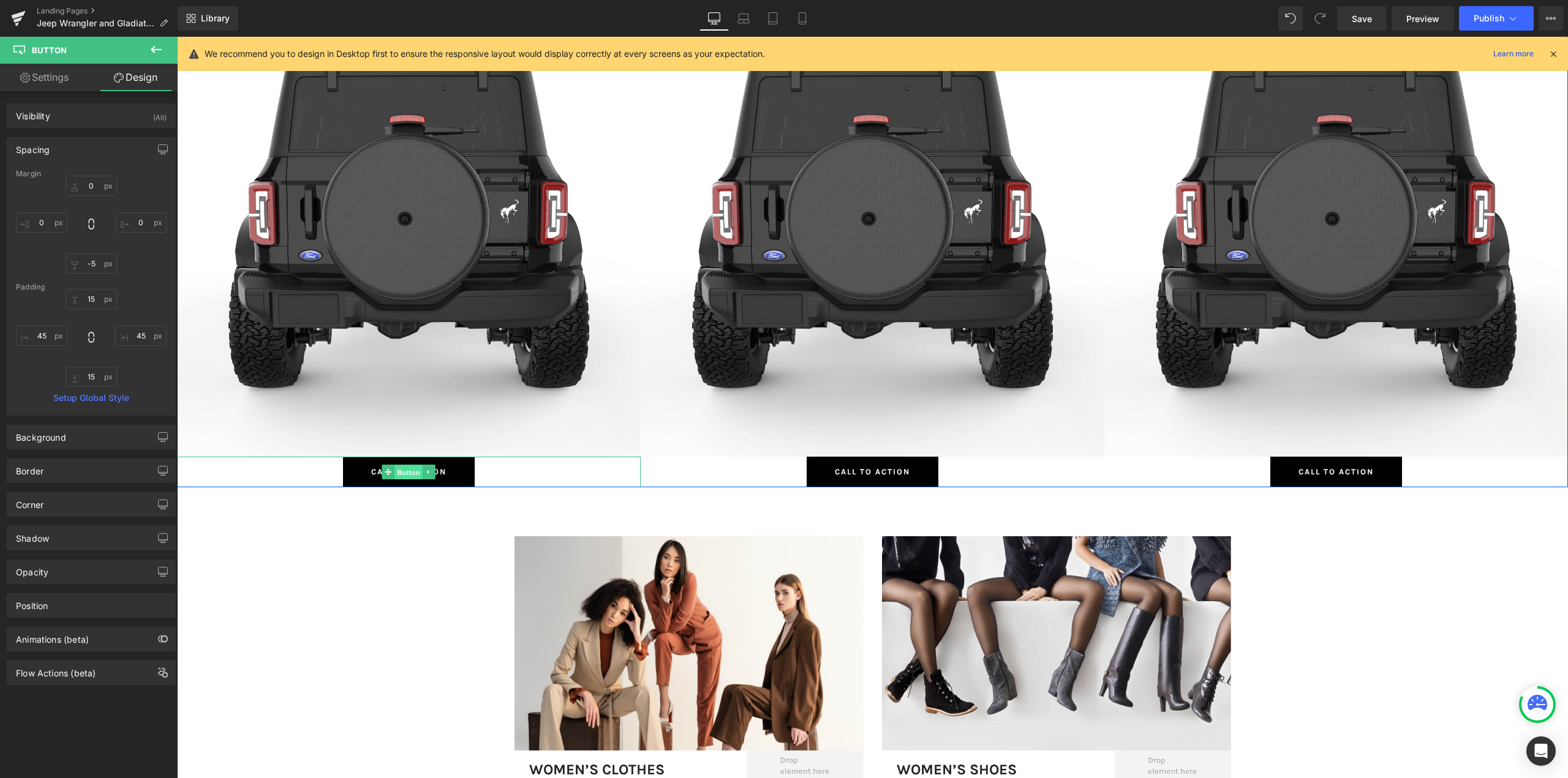
click at [396, 470] on span "Button" at bounding box center [409, 473] width 28 height 15
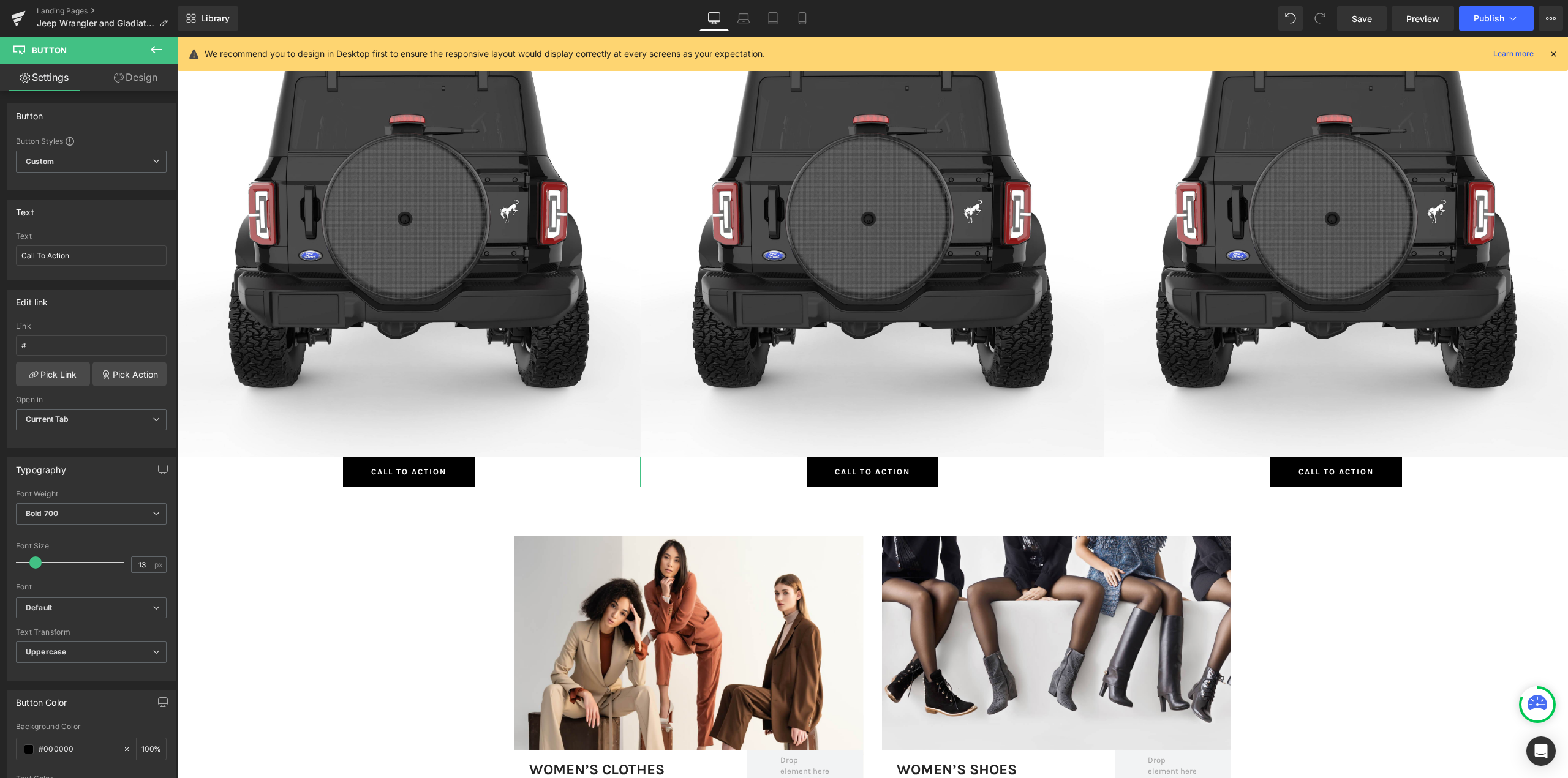
click at [149, 82] on link "Design" at bounding box center [135, 77] width 89 height 27
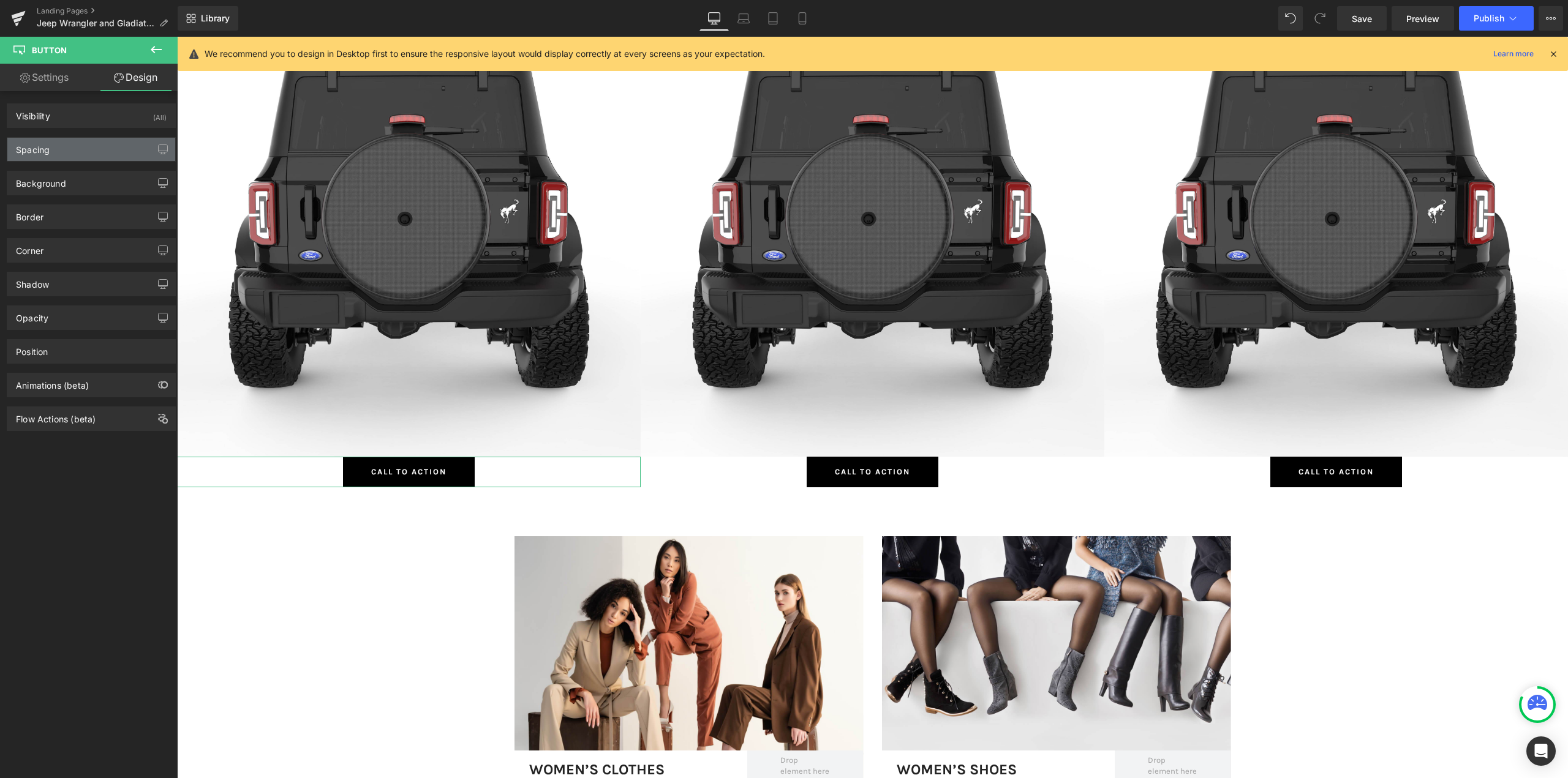
click at [54, 153] on div "Spacing" at bounding box center [91, 149] width 168 height 23
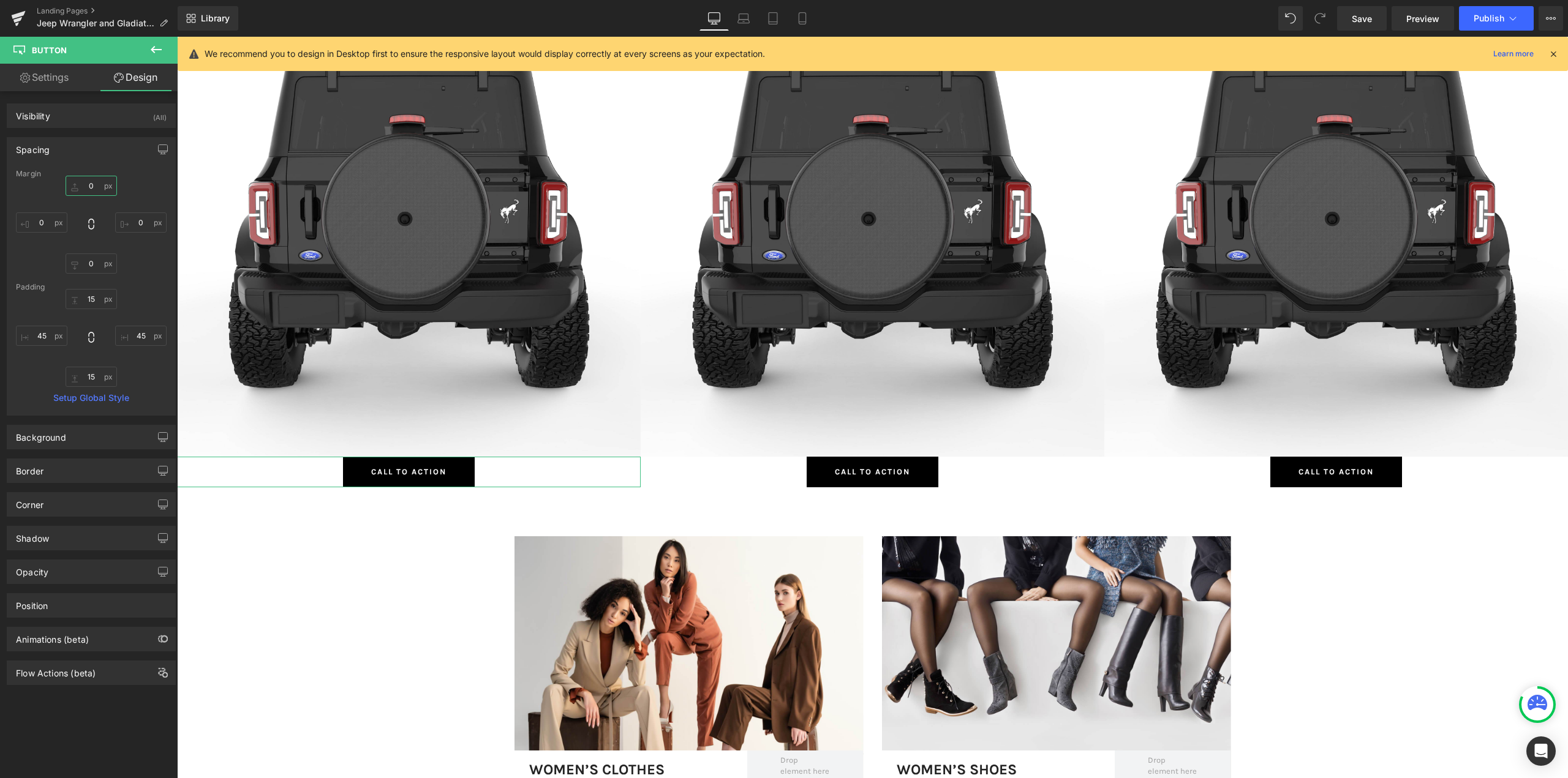
click at [91, 189] on input "0" at bounding box center [91, 186] width 52 height 21
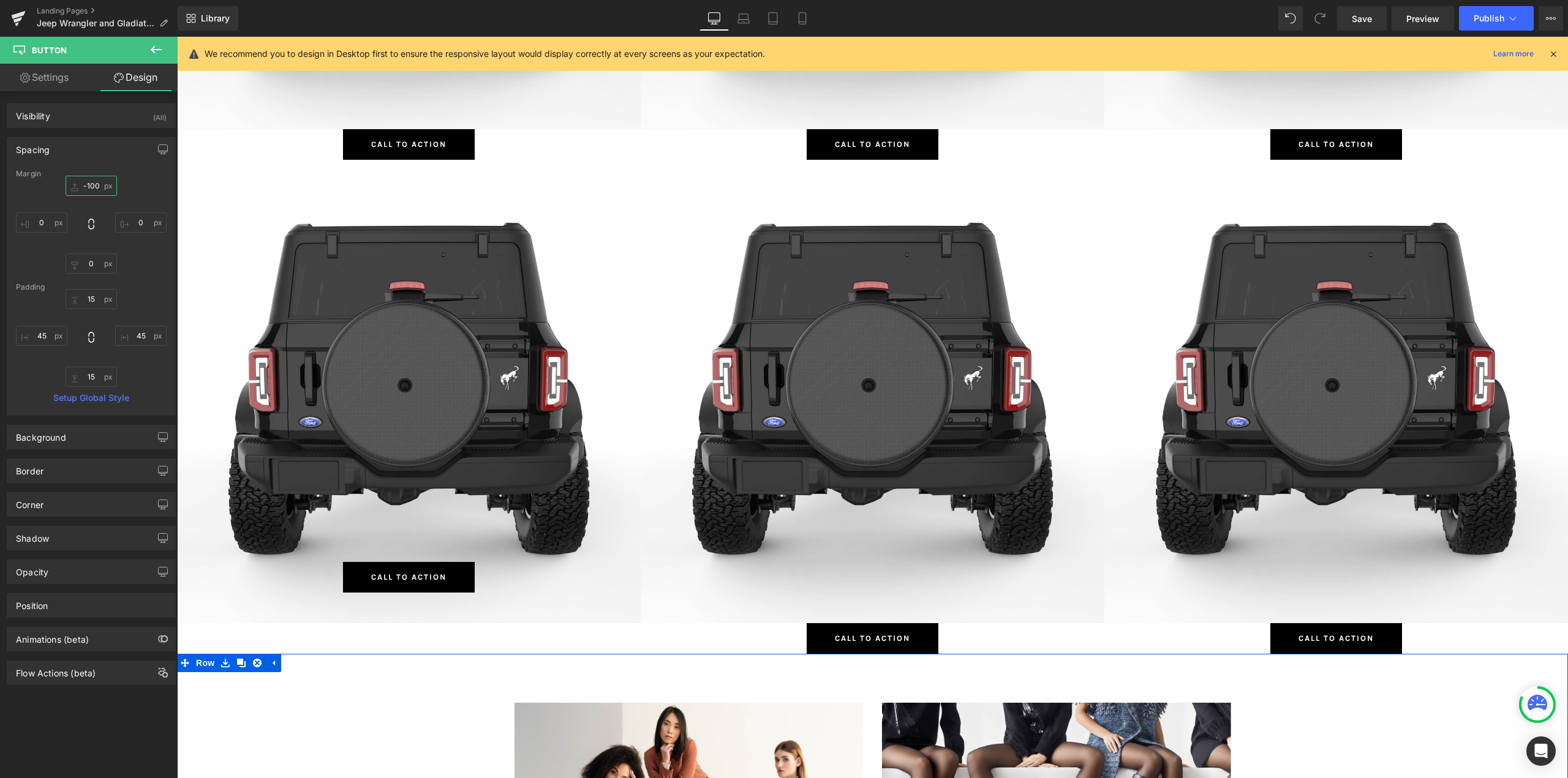
scroll to position [5488, 0]
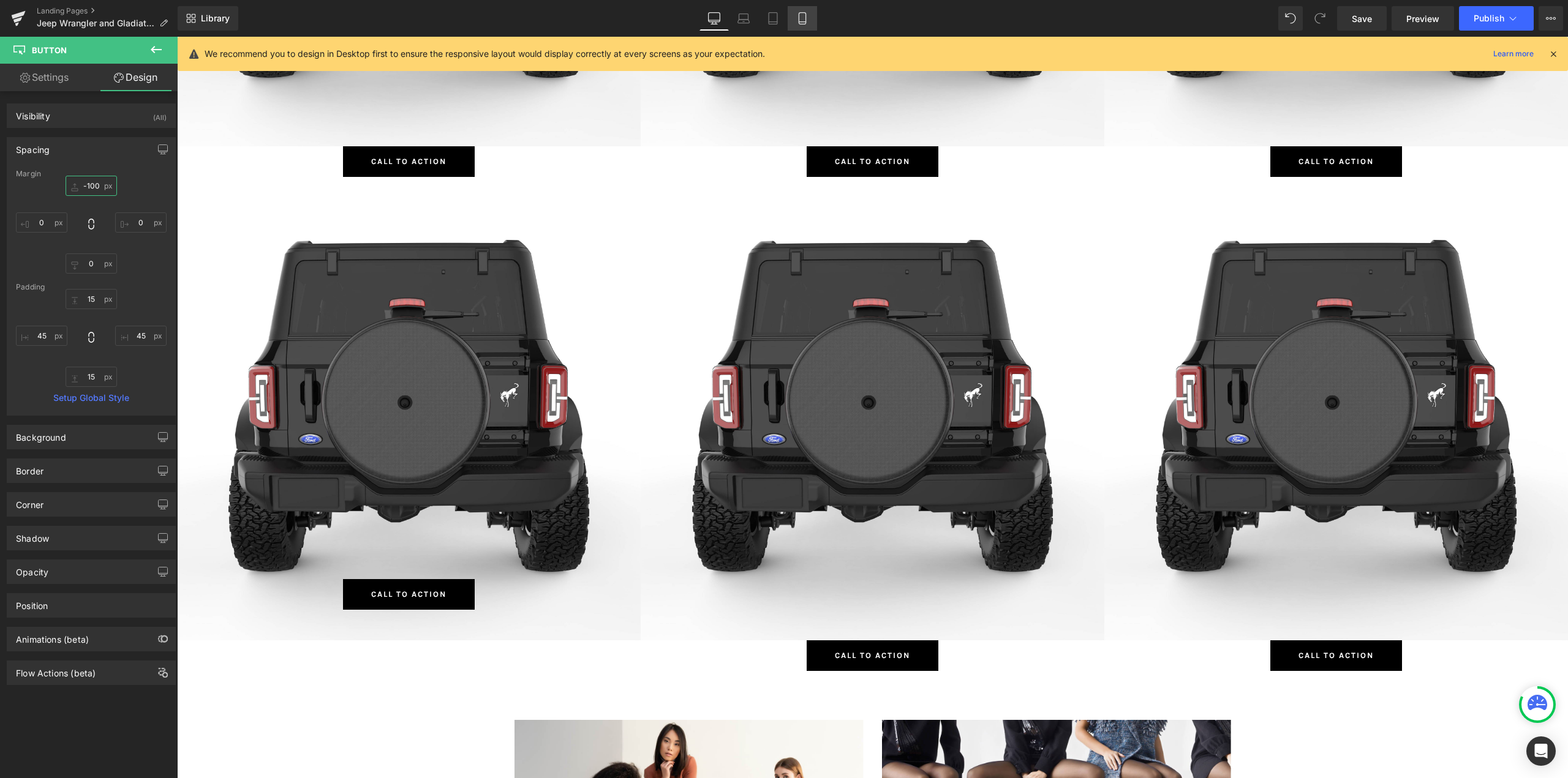
type input "-100"
click at [798, 15] on icon at bounding box center [802, 18] width 12 height 12
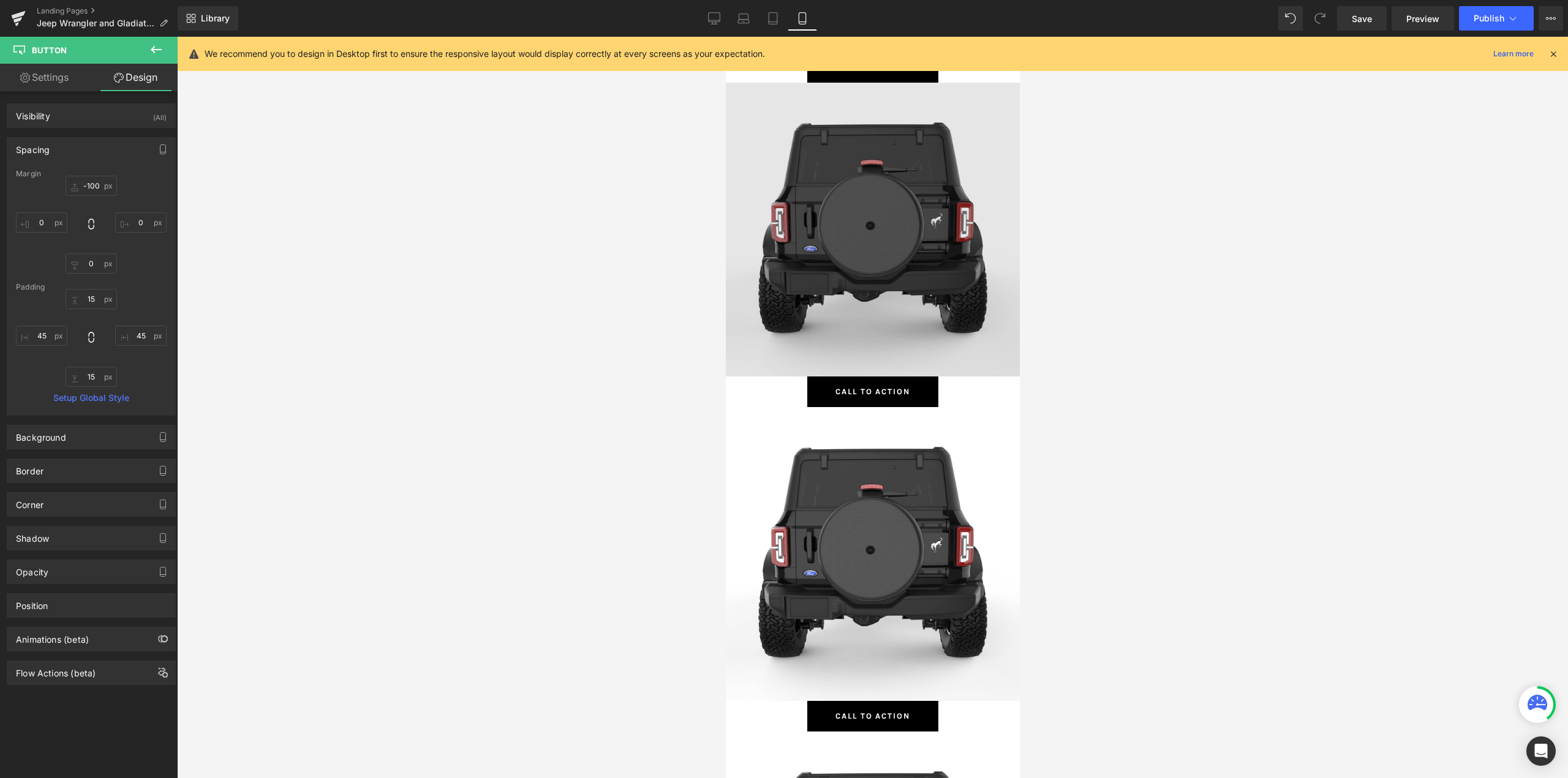
scroll to position [3586, 0]
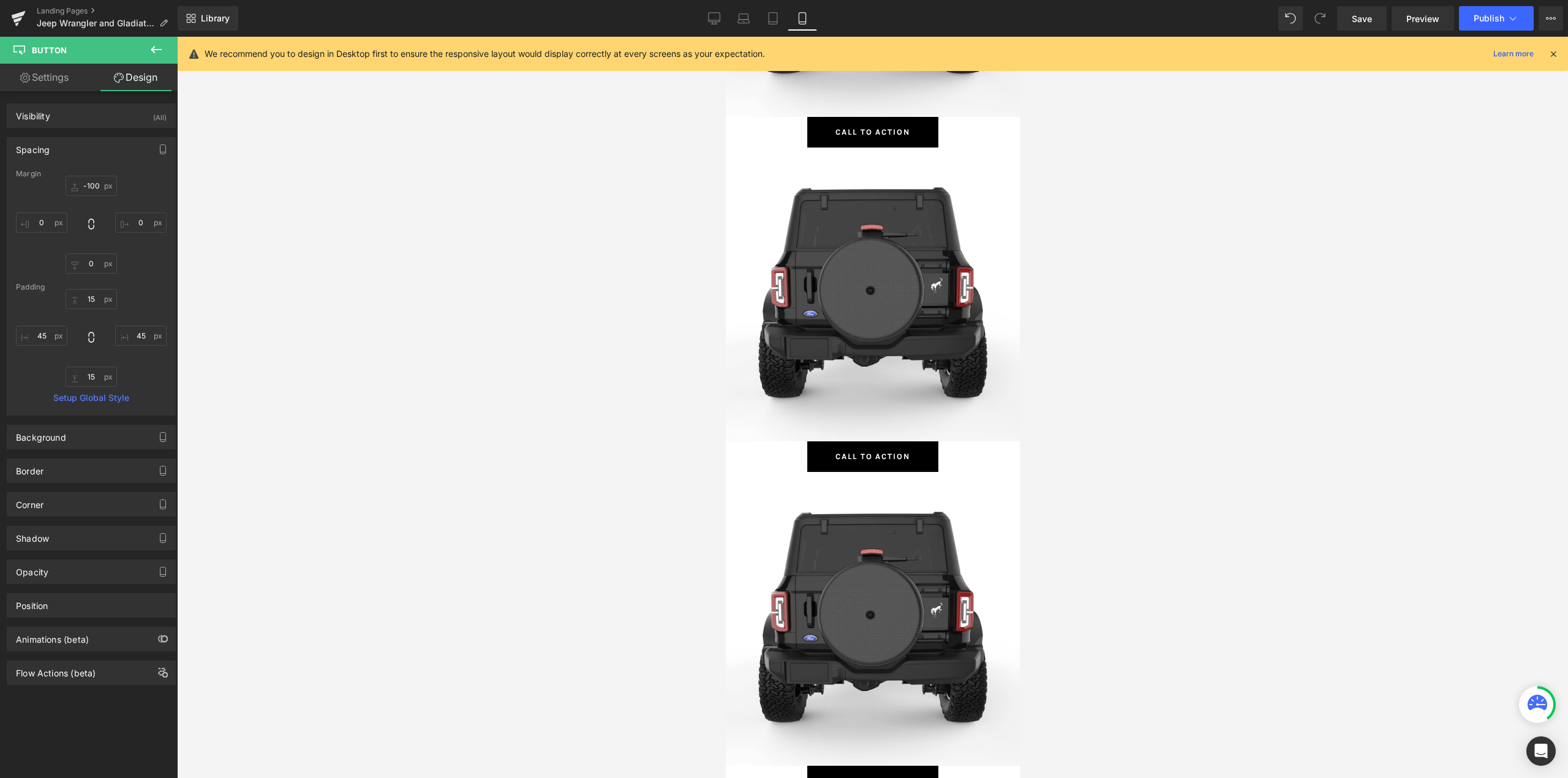
click at [77, 148] on div "Spacing" at bounding box center [91, 149] width 168 height 23
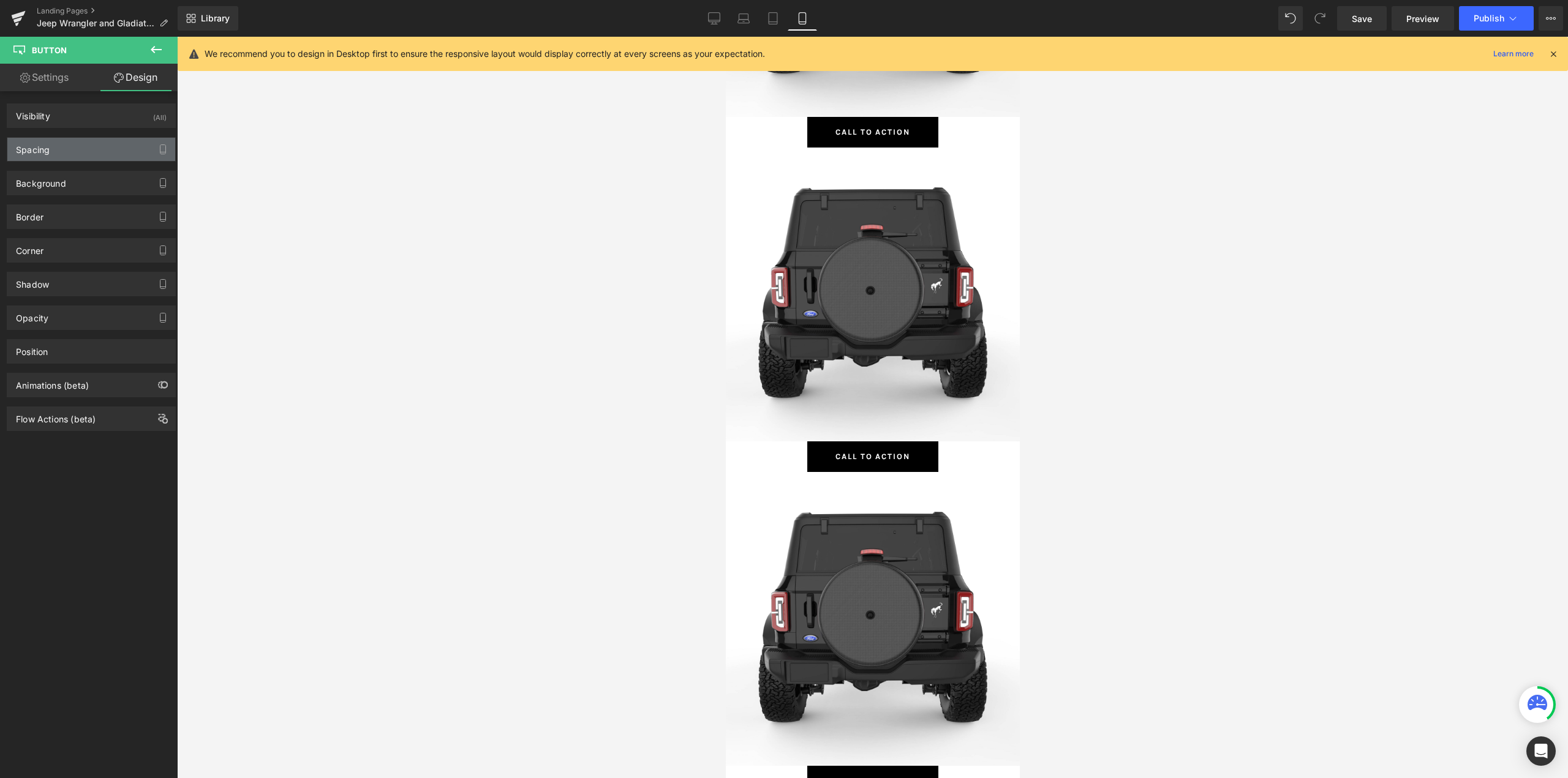
click at [77, 148] on div "Spacing" at bounding box center [91, 149] width 168 height 23
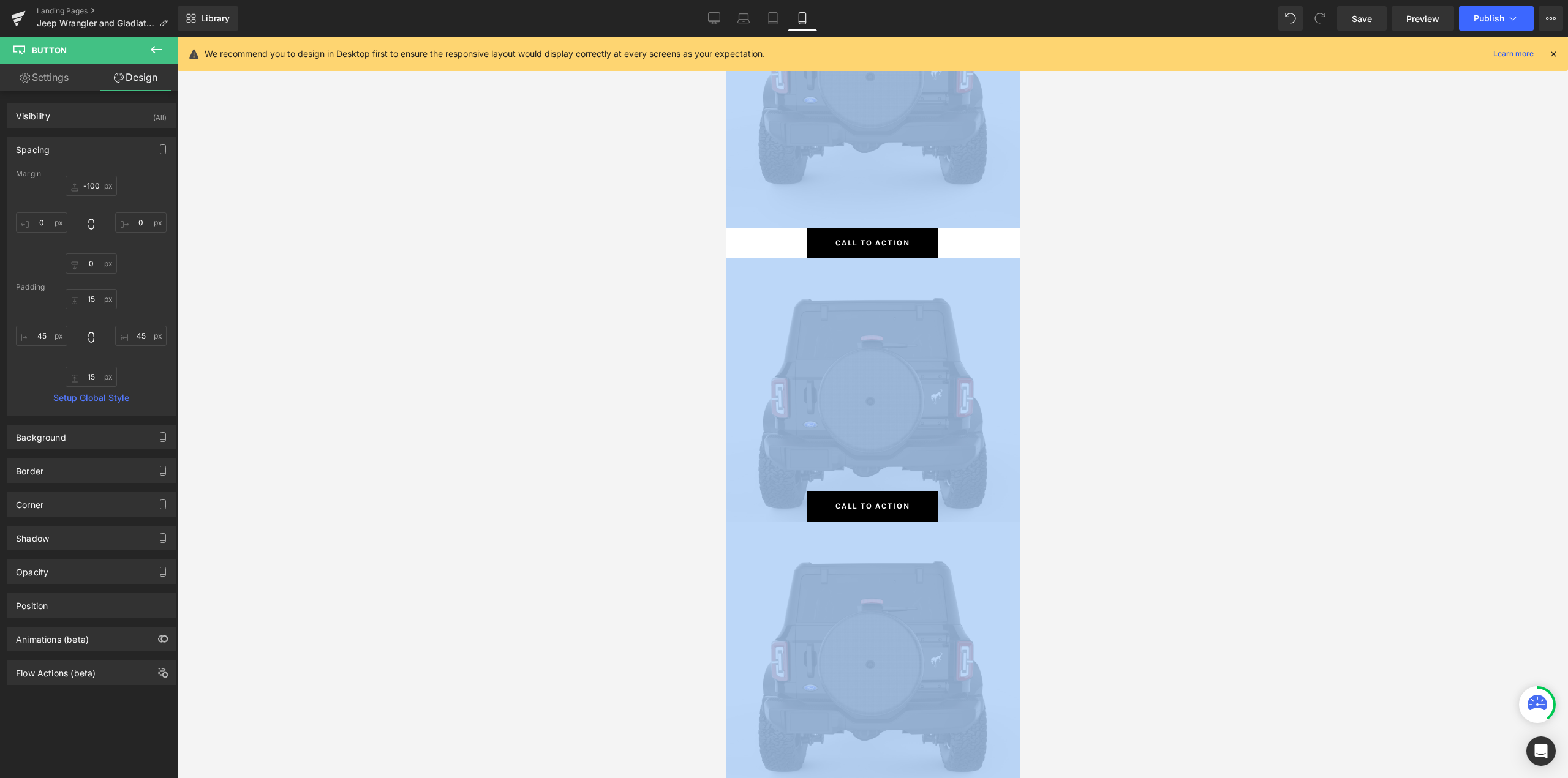
scroll to position [10315, 0]
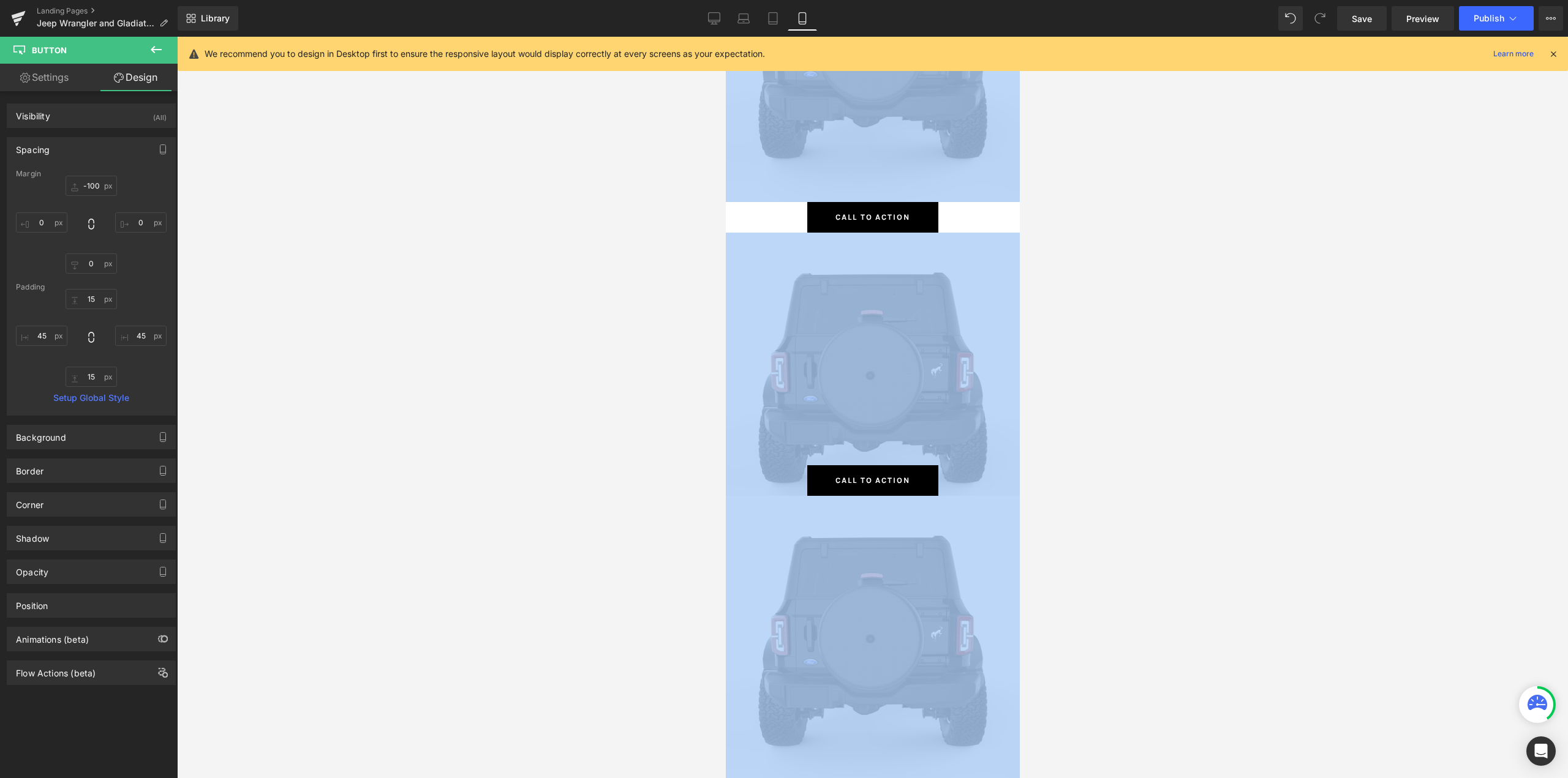
drag, startPoint x: 1745, startPoint y: 496, endPoint x: 1020, endPoint y: 556, distance: 727.5
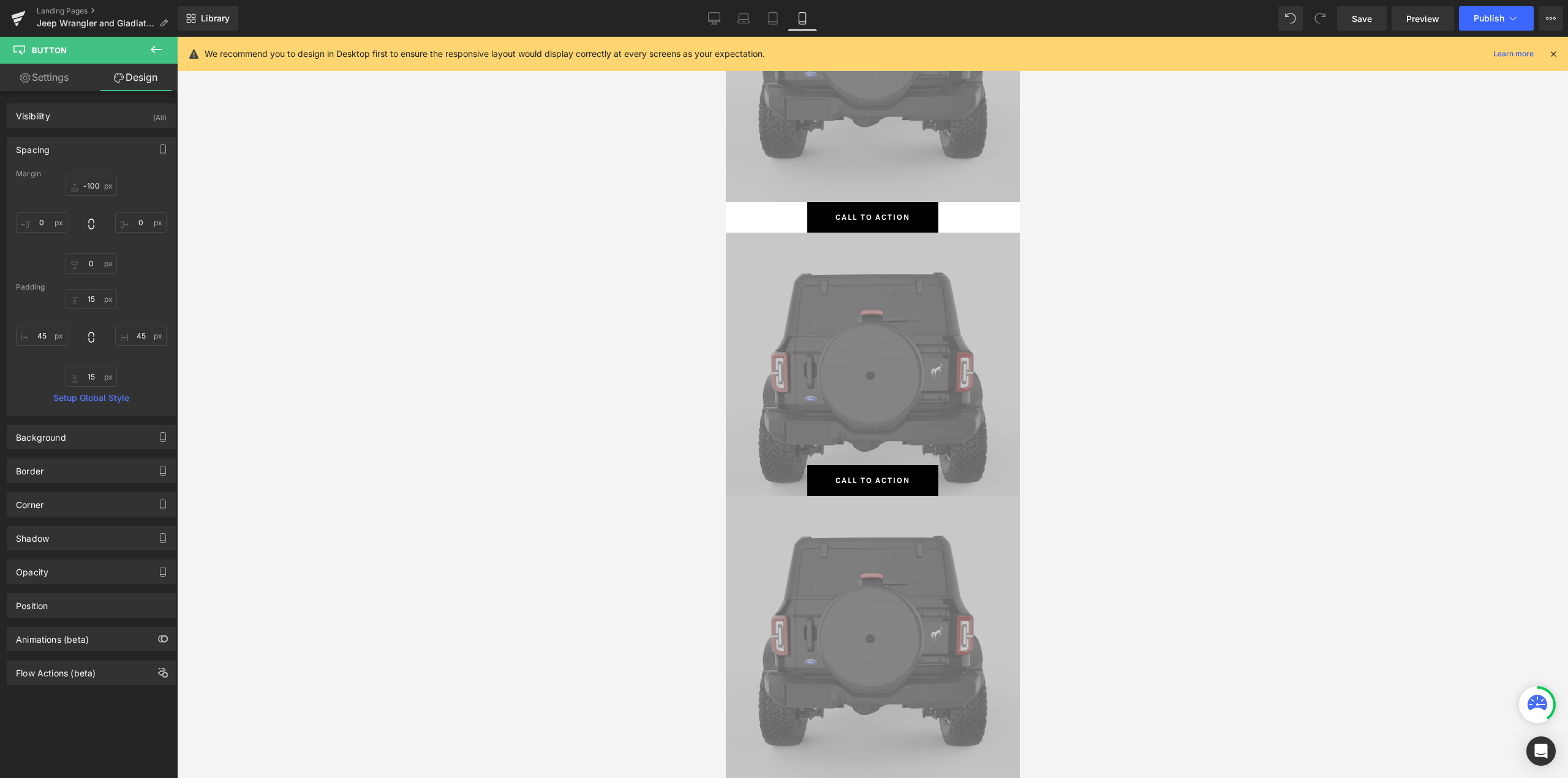
click at [507, 278] on div at bounding box center [873, 407] width 1391 height 741
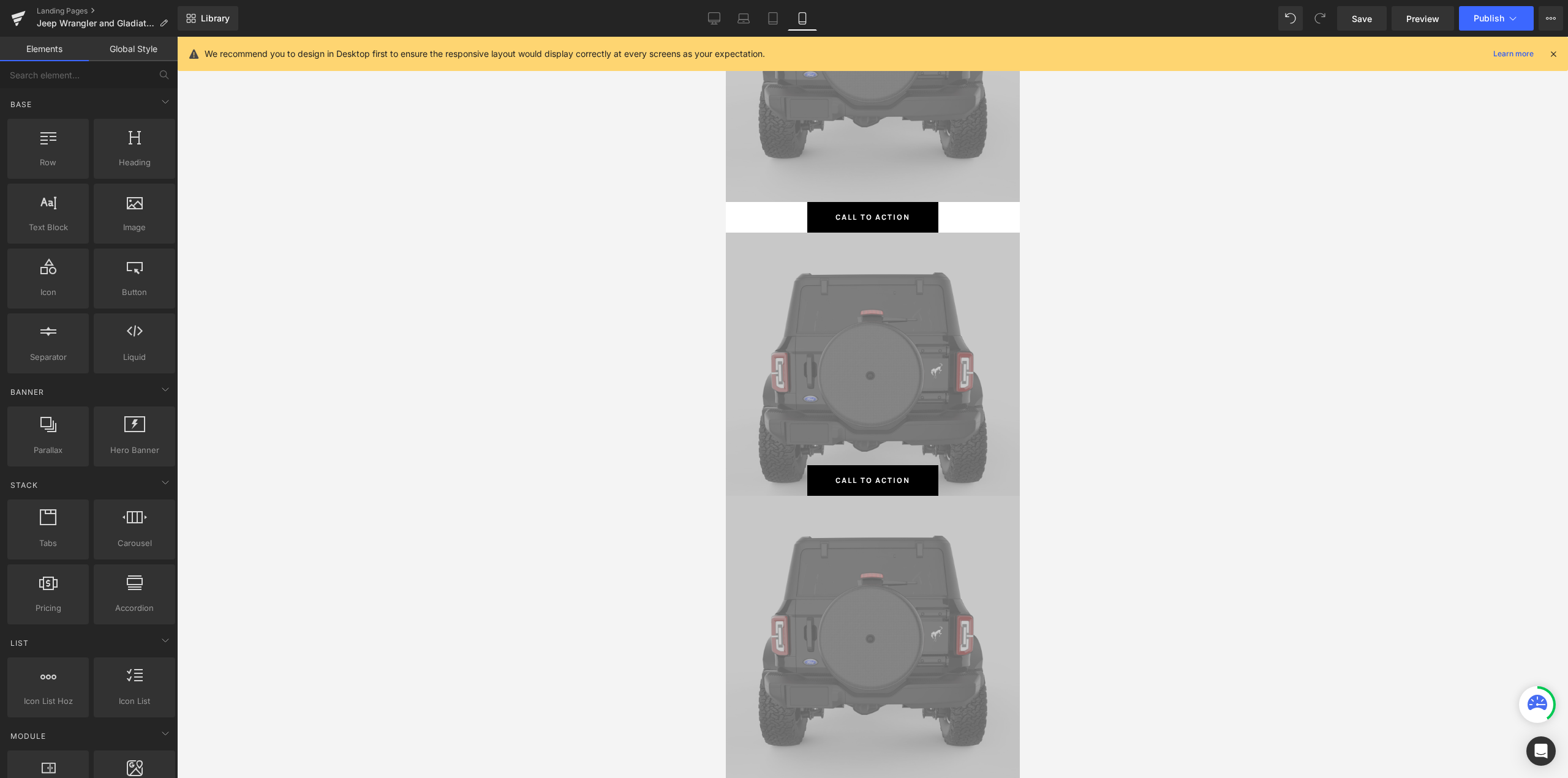
click at [576, 326] on div at bounding box center [873, 407] width 1391 height 741
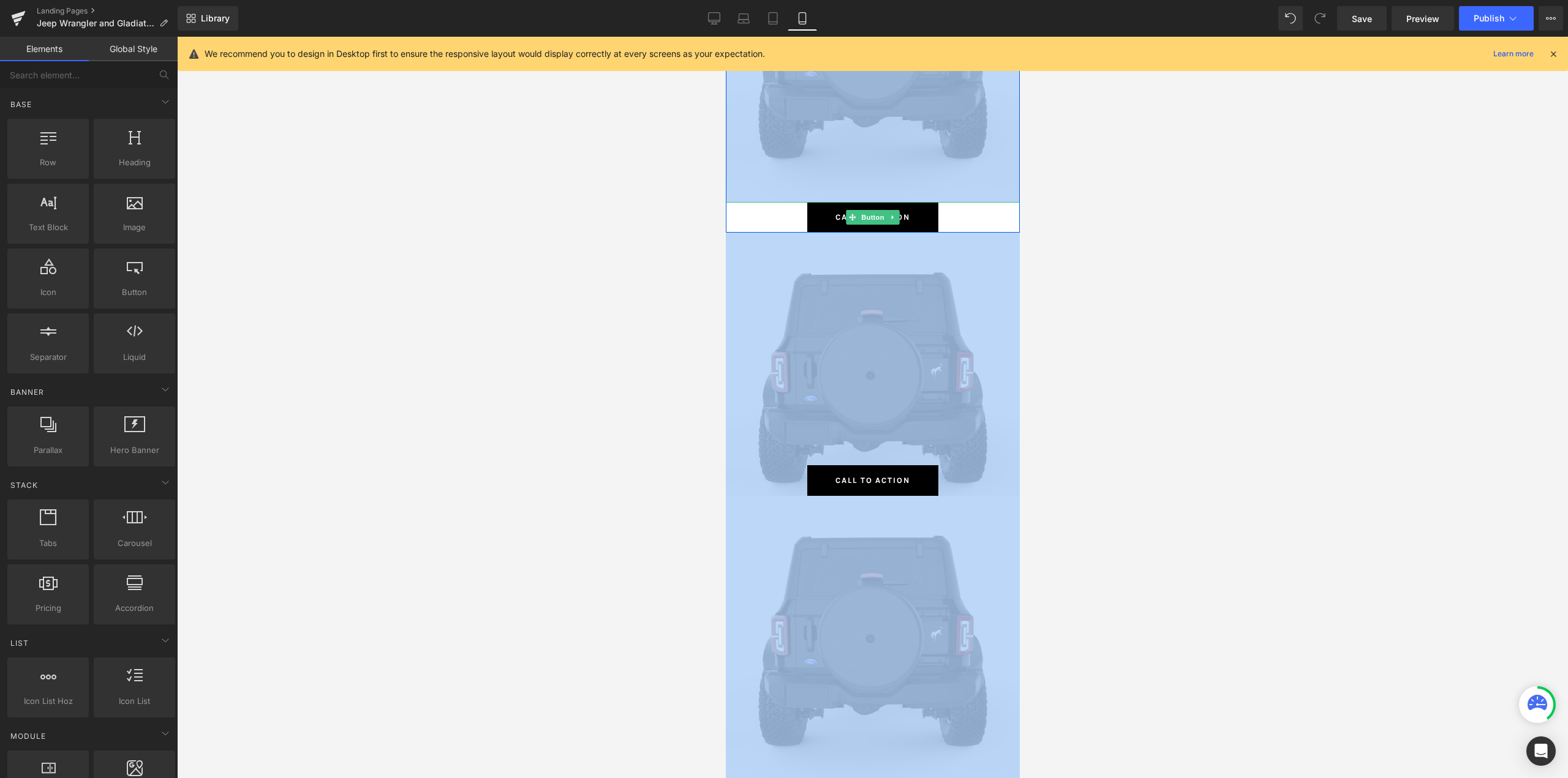
click at [768, 210] on div "Call To Action" at bounding box center [872, 217] width 294 height 31
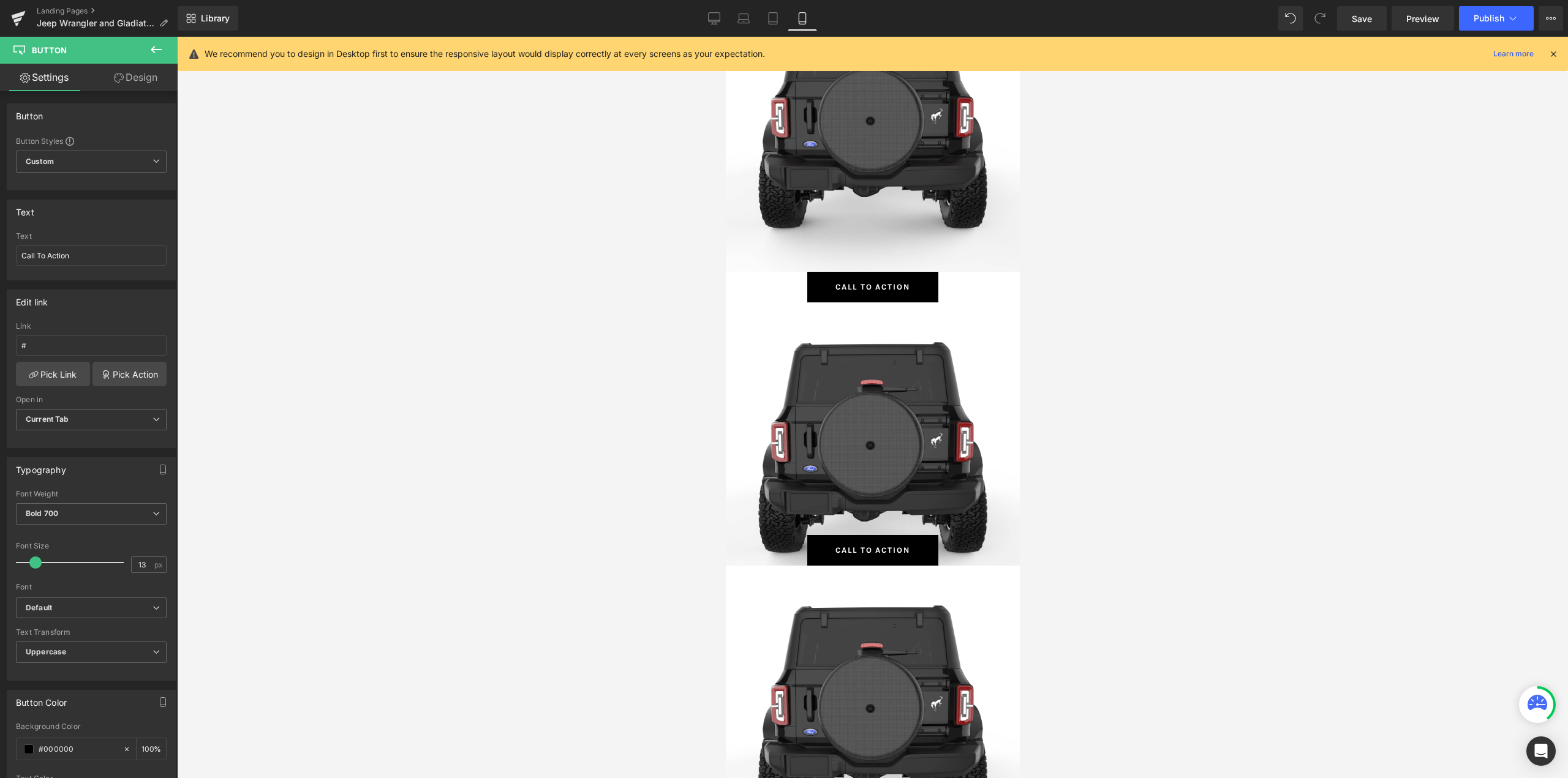
scroll to position [10131, 0]
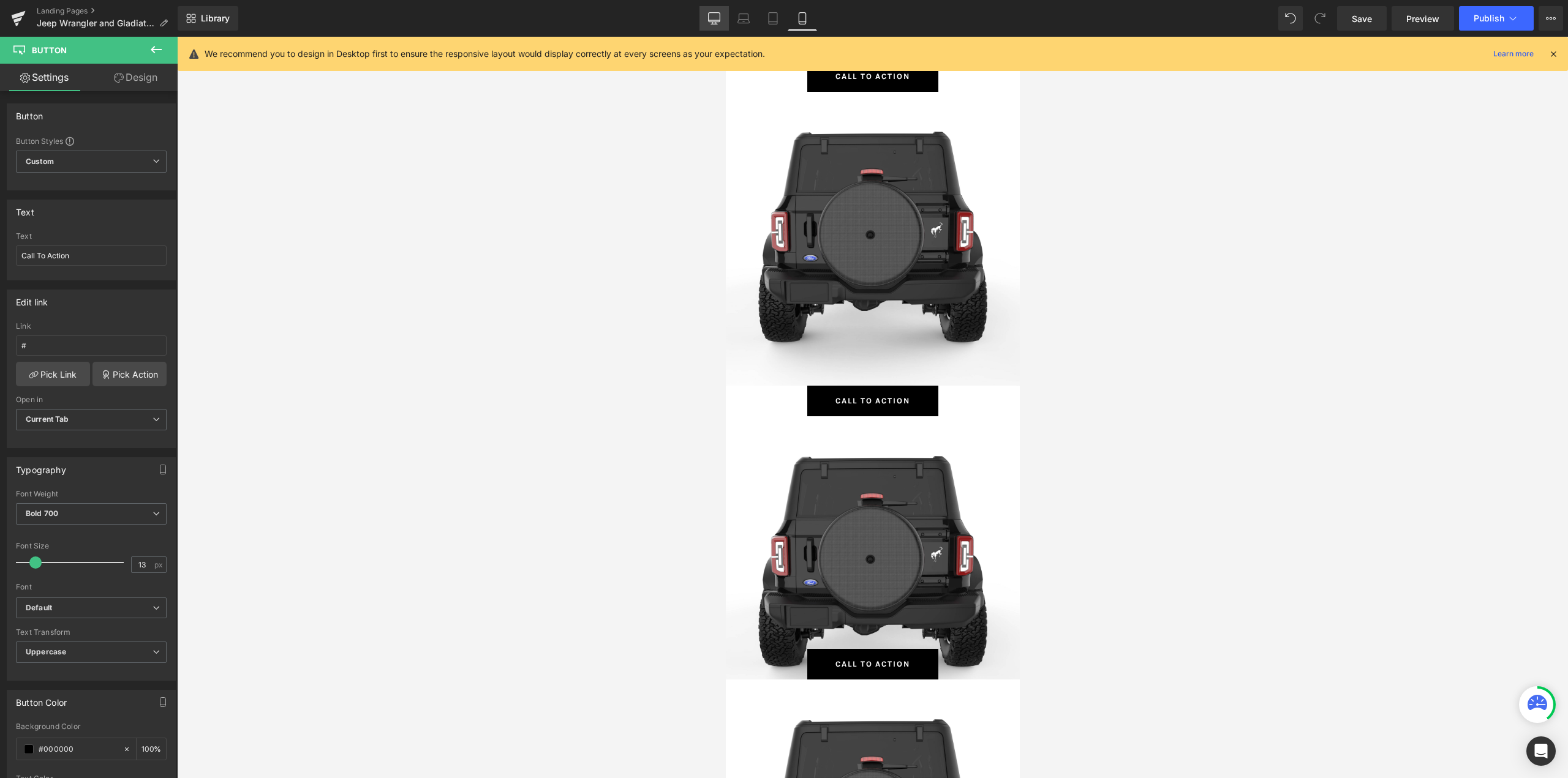
click at [714, 16] on icon at bounding box center [714, 18] width 12 height 12
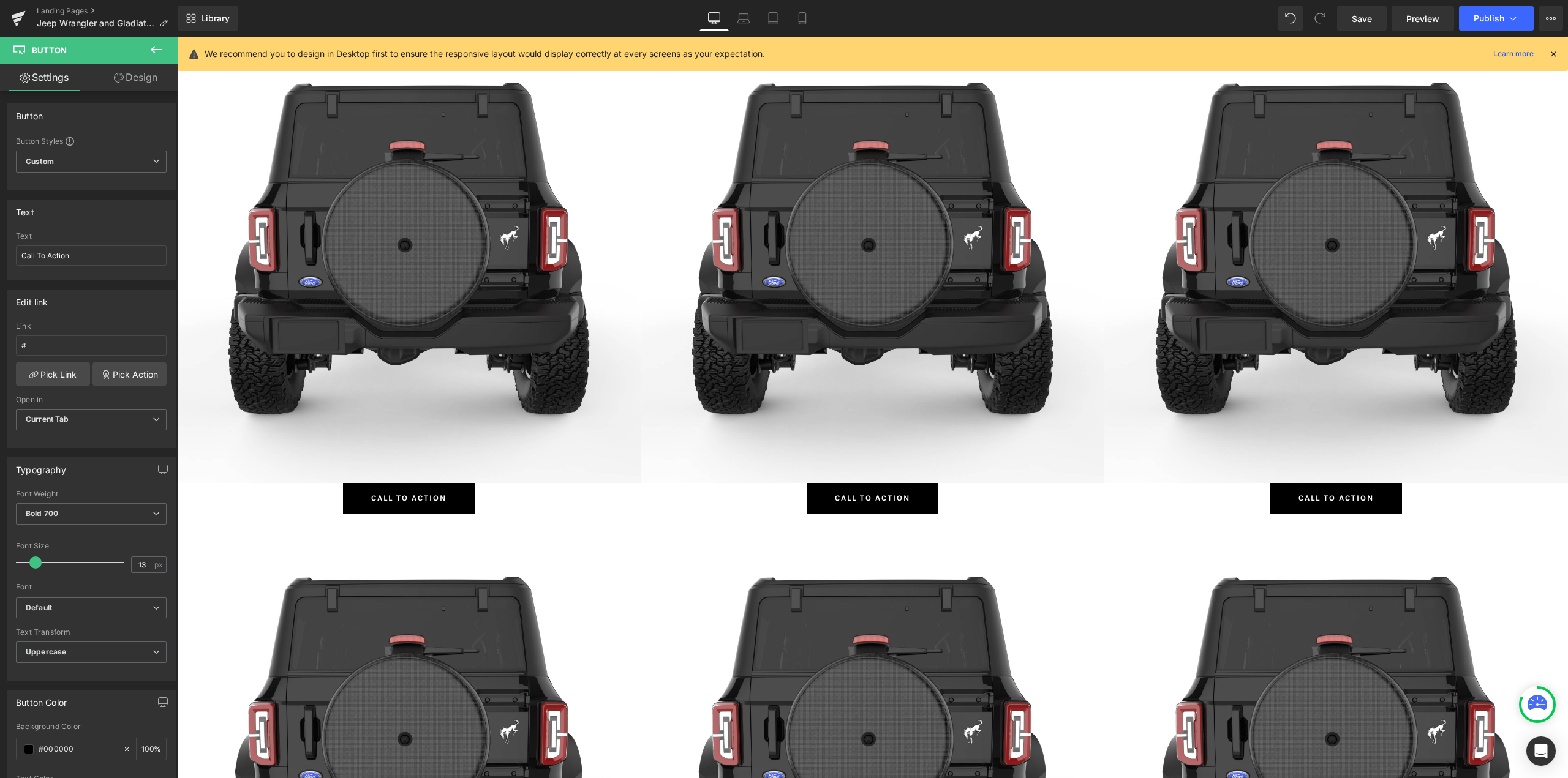
scroll to position [735, 0]
